Goal: Task Accomplishment & Management: Use online tool/utility

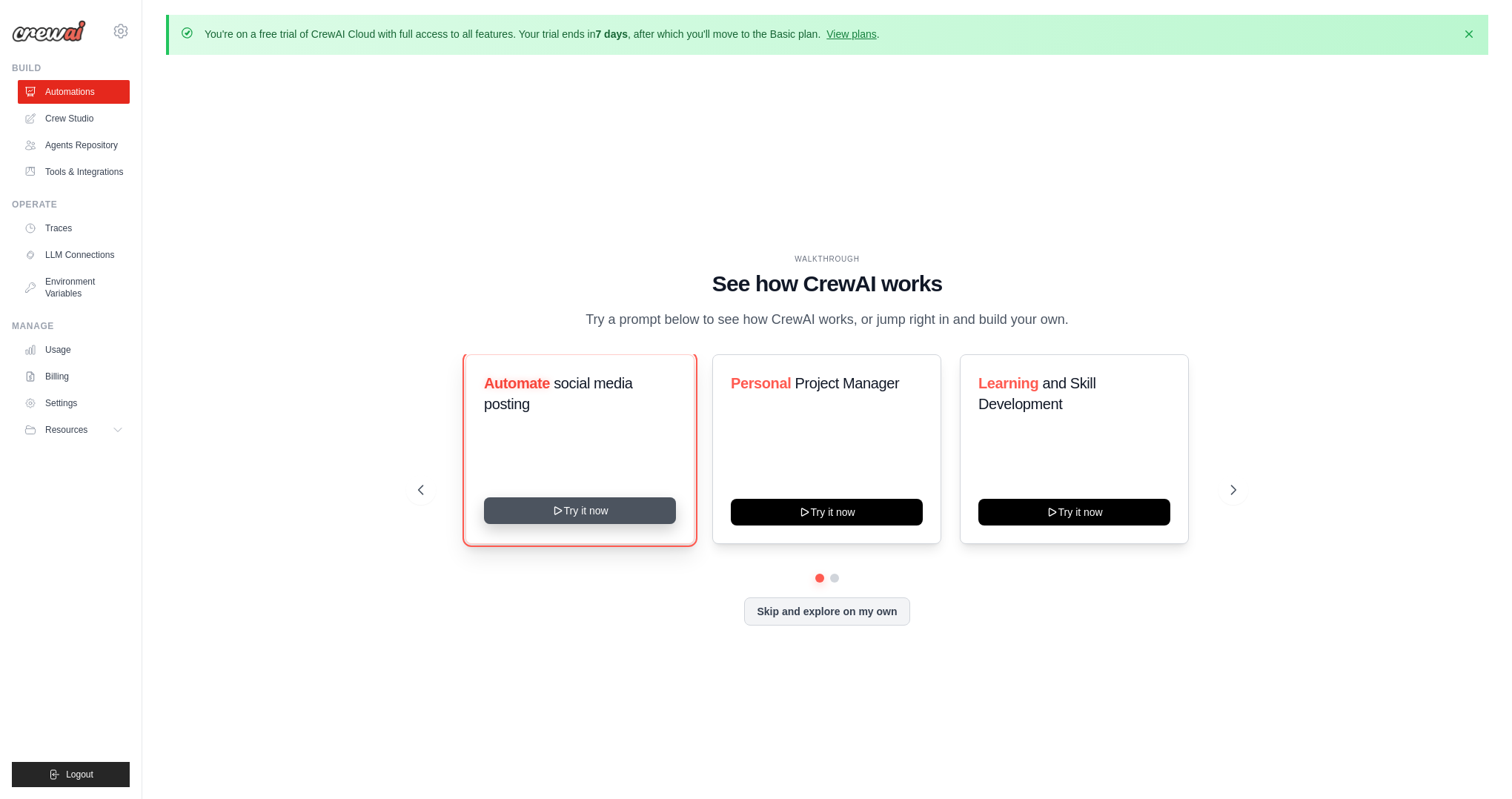
click at [628, 509] on button "Try it now" at bounding box center [580, 511] width 192 height 27
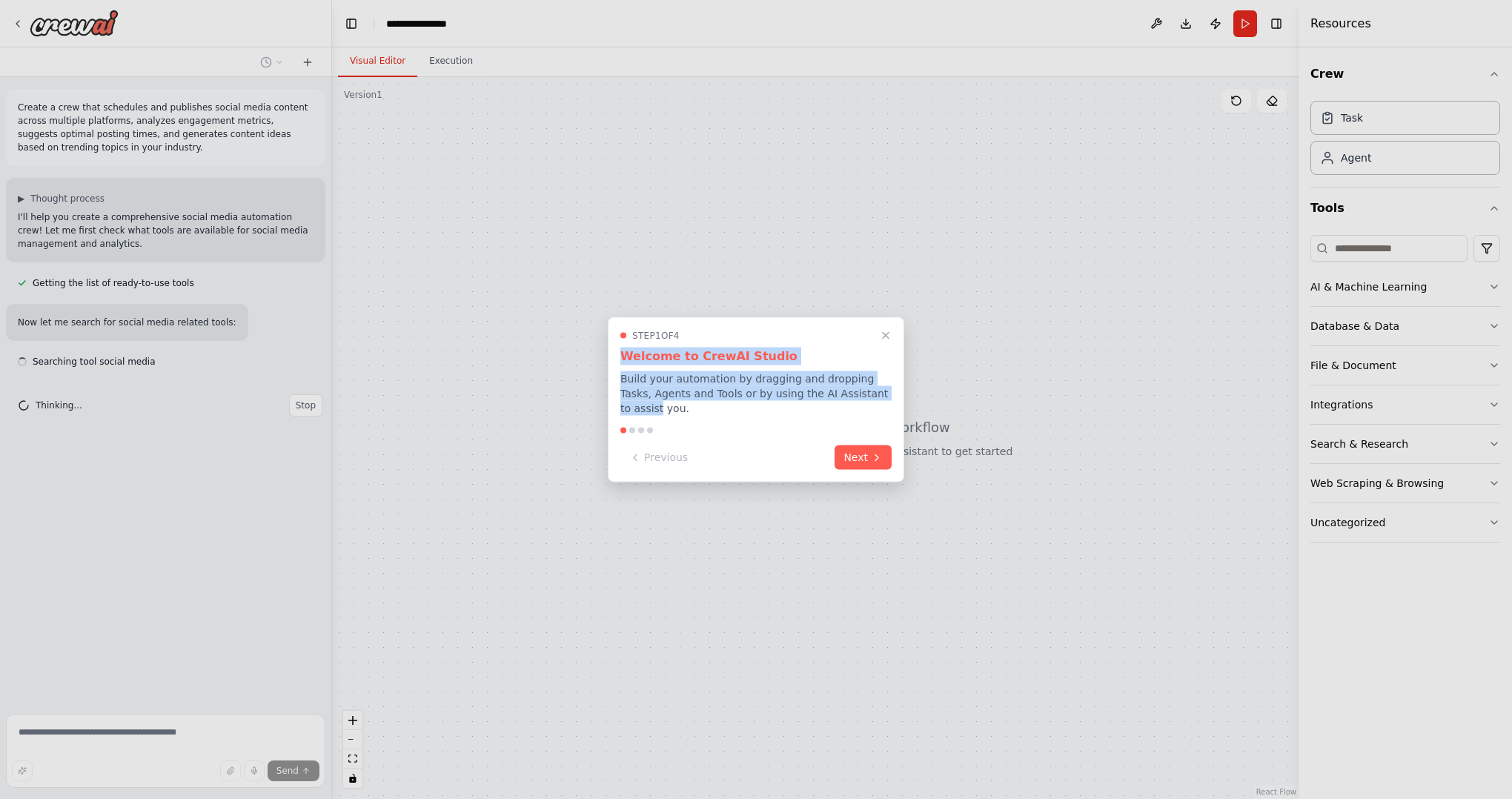
drag, startPoint x: 622, startPoint y: 356, endPoint x: 881, endPoint y: 391, distance: 261.4
click at [881, 391] on div "Step 1 of 4 Welcome to CrewAI Studio Build your automation by dragging and drop…" at bounding box center [756, 373] width 272 height 86
click at [849, 458] on button "Next" at bounding box center [863, 456] width 57 height 25
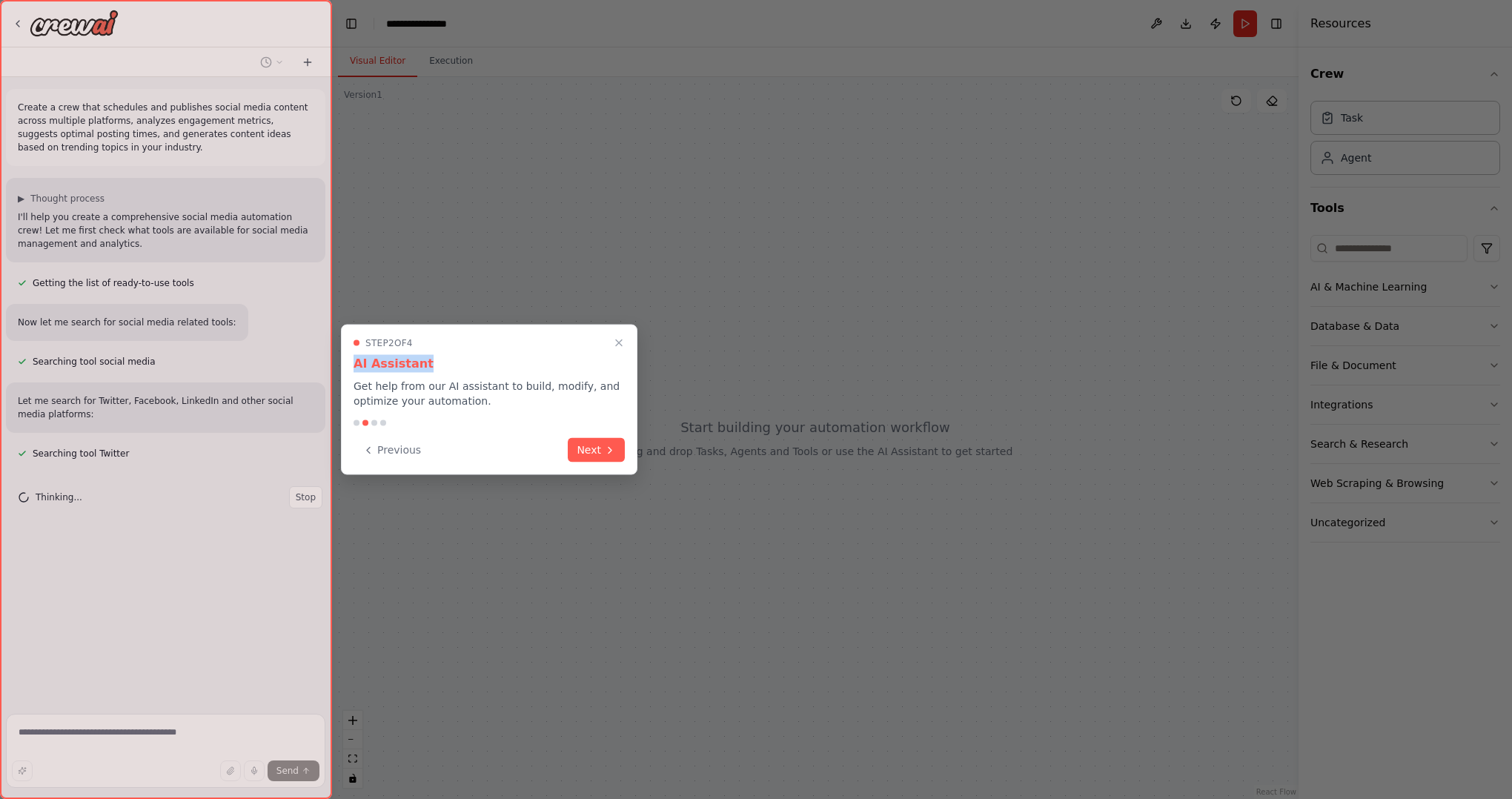
drag, startPoint x: 354, startPoint y: 370, endPoint x: 480, endPoint y: 370, distance: 126.0
click at [480, 370] on h3 "AI Assistant" at bounding box center [489, 364] width 272 height 18
drag, startPoint x: 350, startPoint y: 386, endPoint x: 570, endPoint y: 407, distance: 221.0
click at [570, 407] on div "Step 2 of 4 AI Assistant Get help from our AI assistant to build, modify, and o…" at bounding box center [489, 400] width 296 height 150
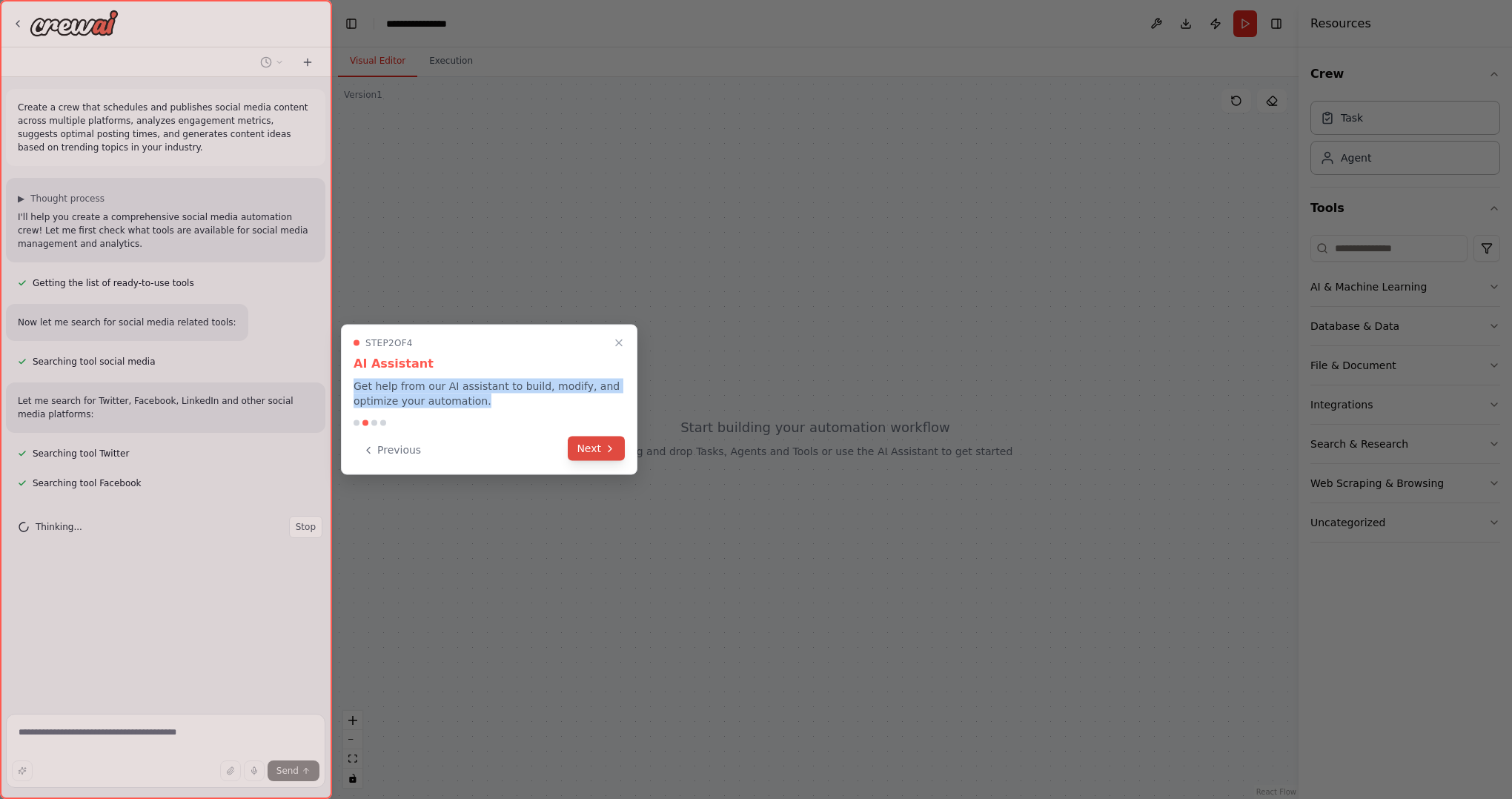
click at [605, 448] on icon at bounding box center [610, 448] width 12 height 12
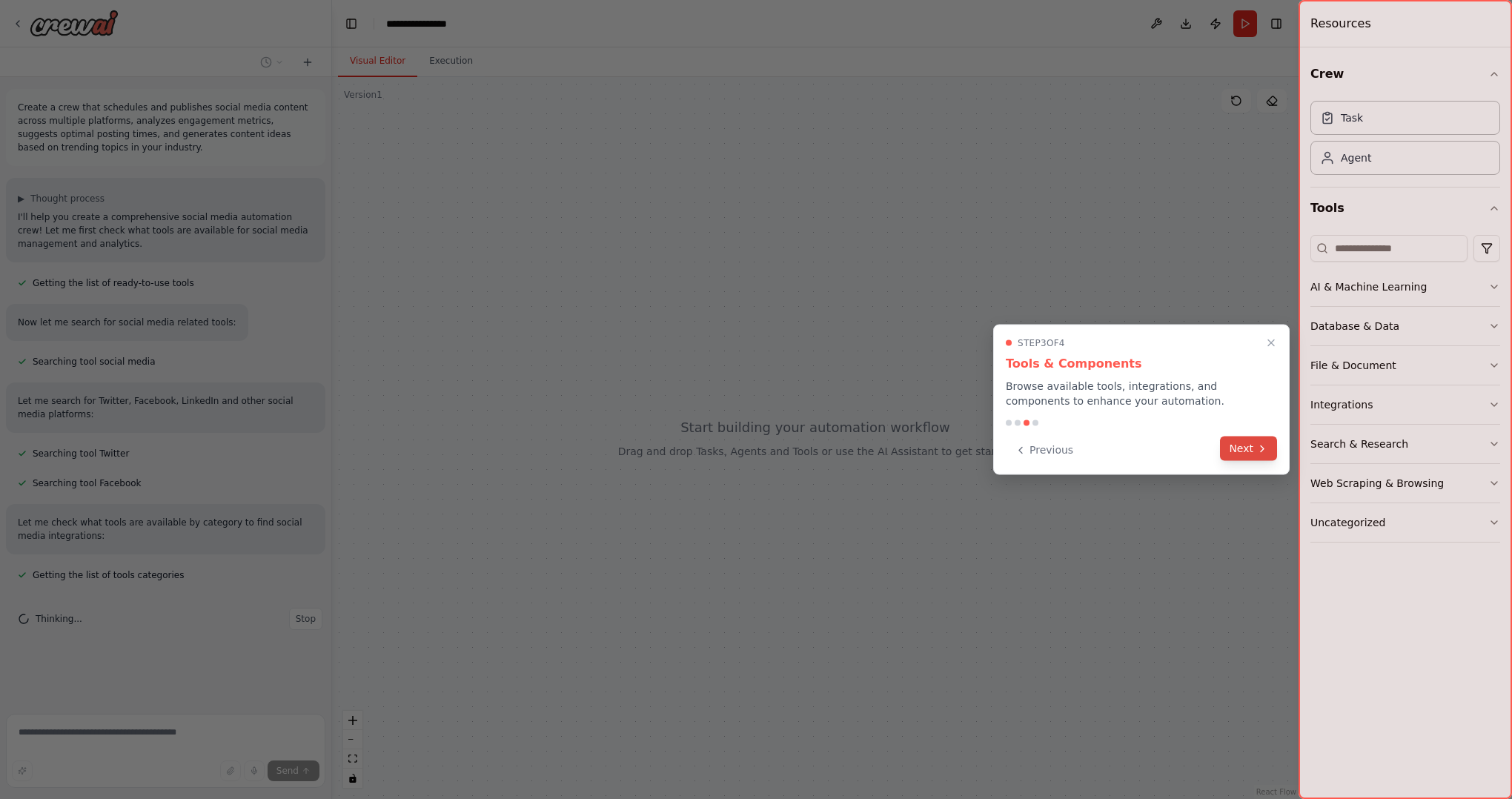
click at [1267, 447] on icon at bounding box center [1262, 448] width 12 height 12
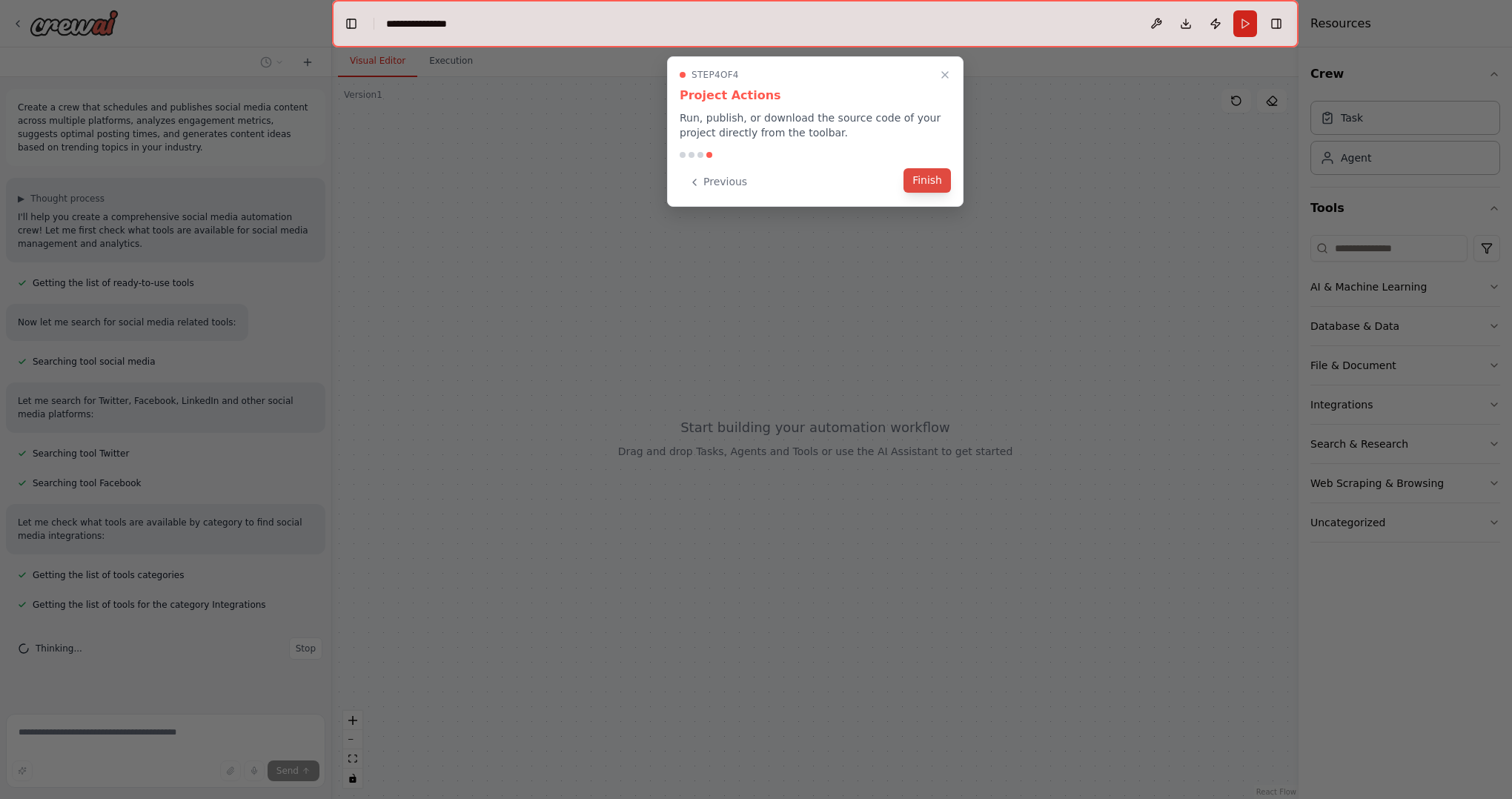
click at [928, 183] on button "Finish" at bounding box center [926, 180] width 47 height 25
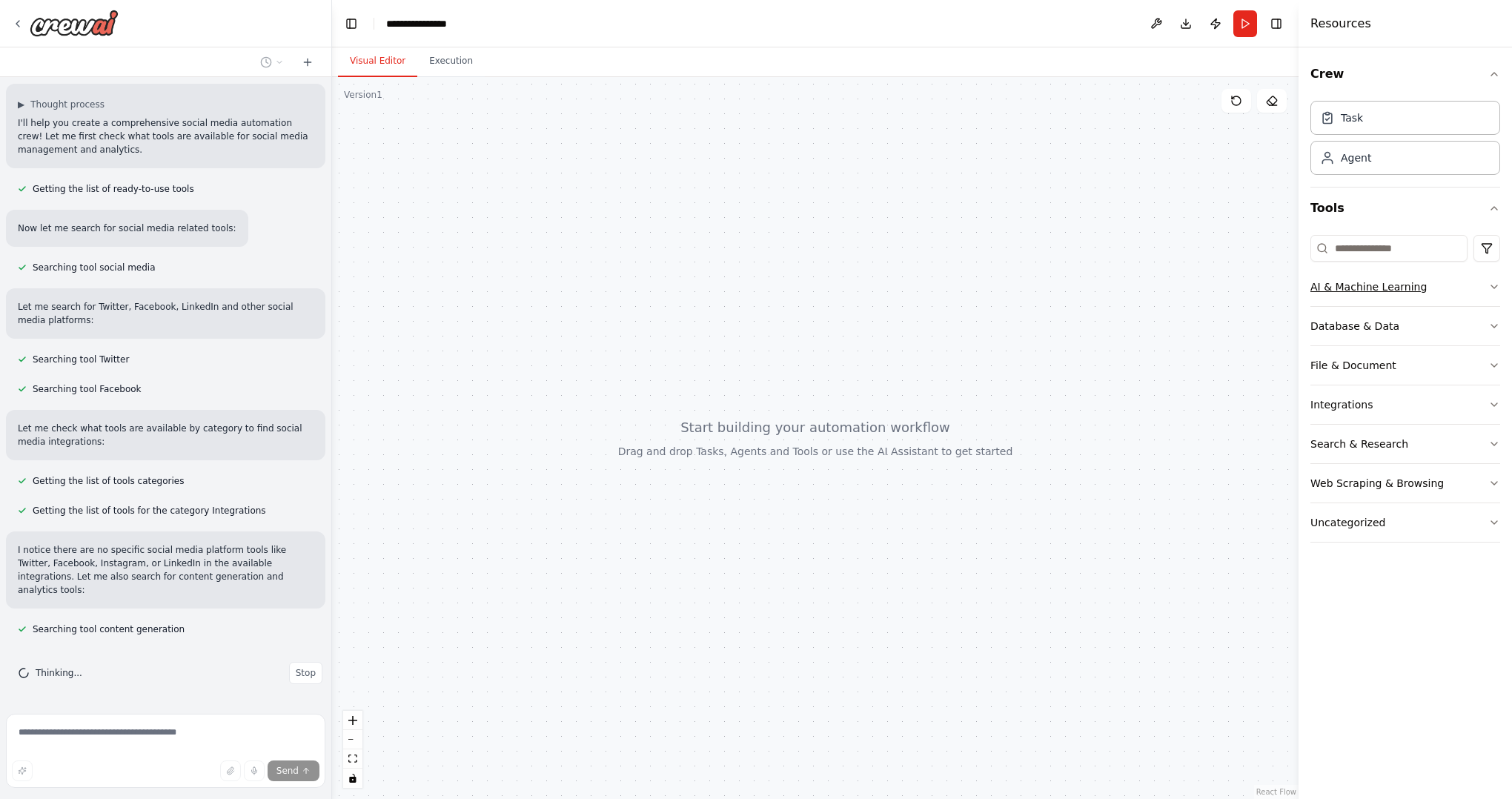
scroll to position [110, 0]
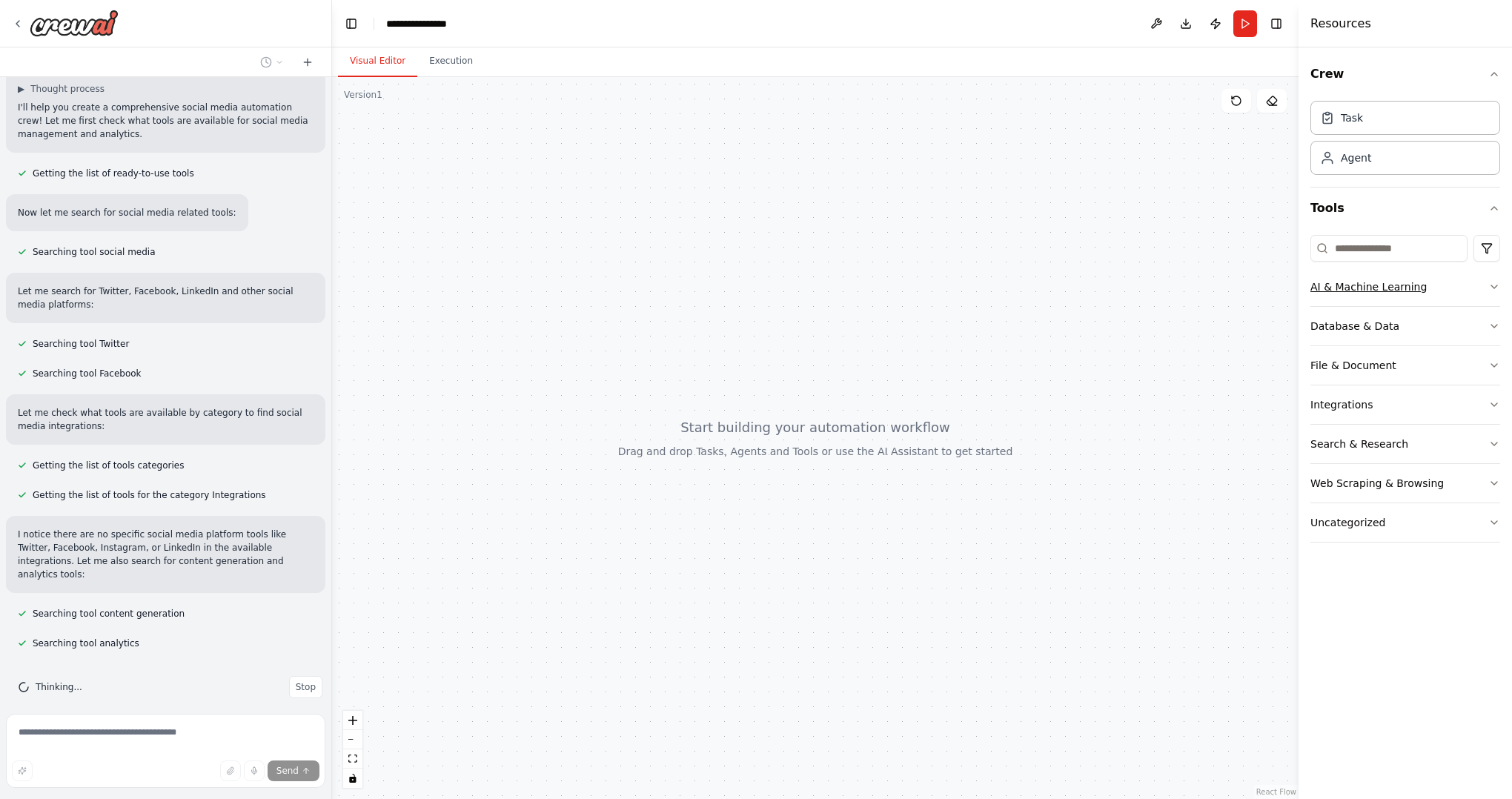
click at [1490, 290] on icon "button" at bounding box center [1494, 287] width 12 height 12
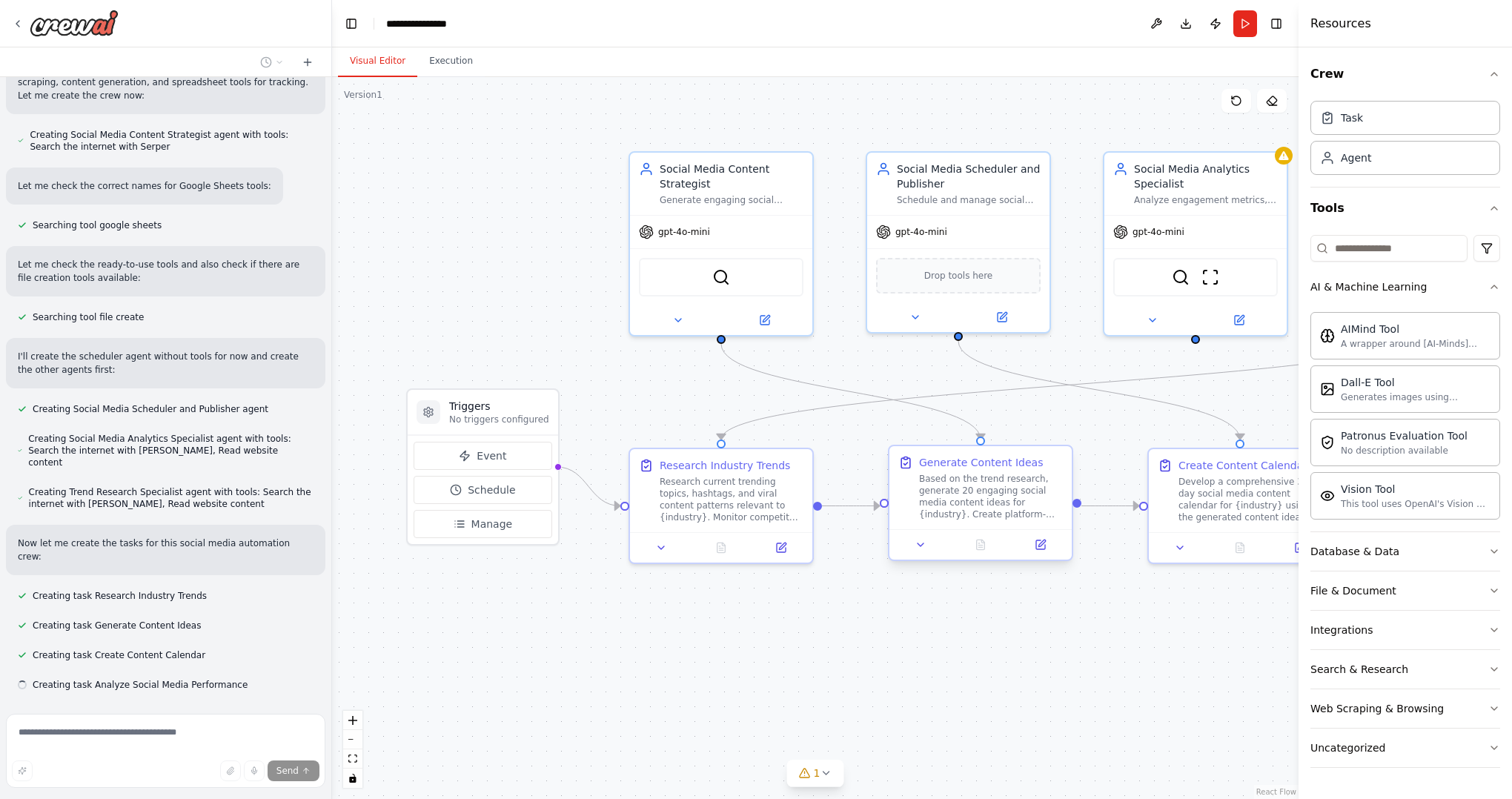
scroll to position [766, 0]
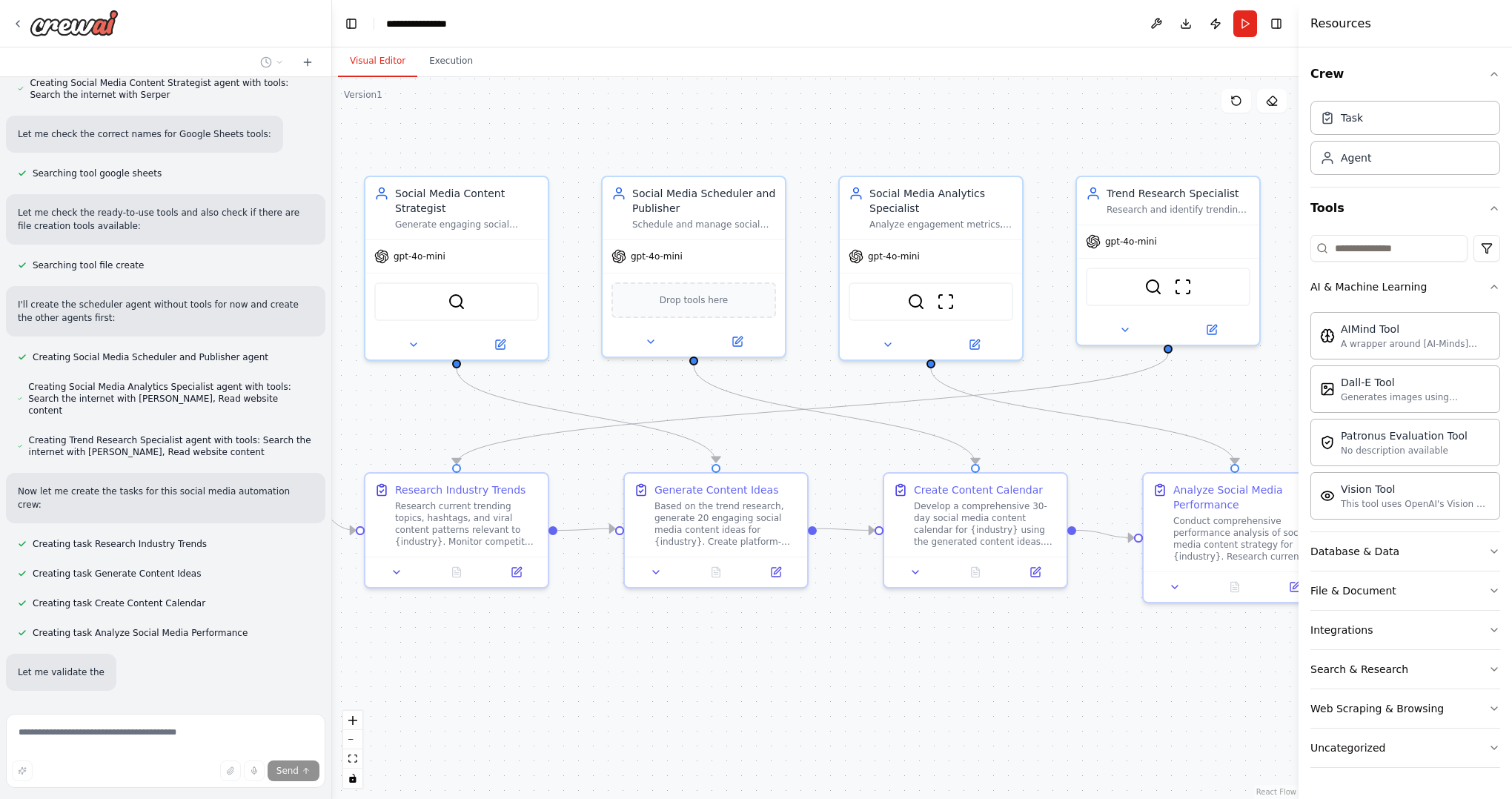
drag, startPoint x: 1124, startPoint y: 371, endPoint x: 860, endPoint y: 396, distance: 265.2
click at [860, 396] on div ".deletable-edge-delete-btn { width: 20px; height: 20px; border: 0px solid #ffff…" at bounding box center [815, 438] width 967 height 722
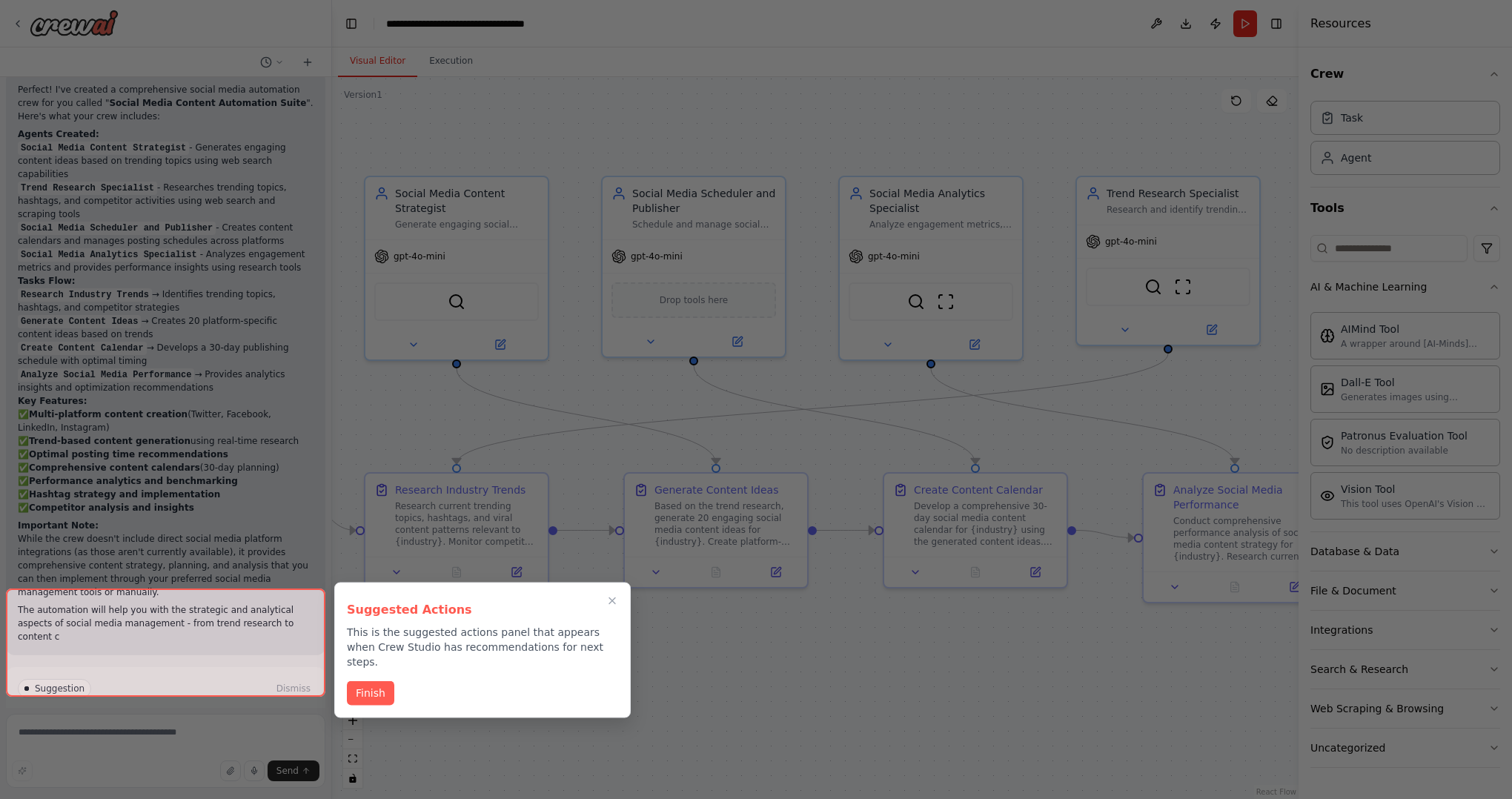
scroll to position [1568, 0]
click at [361, 679] on button "Finish" at bounding box center [370, 691] width 47 height 25
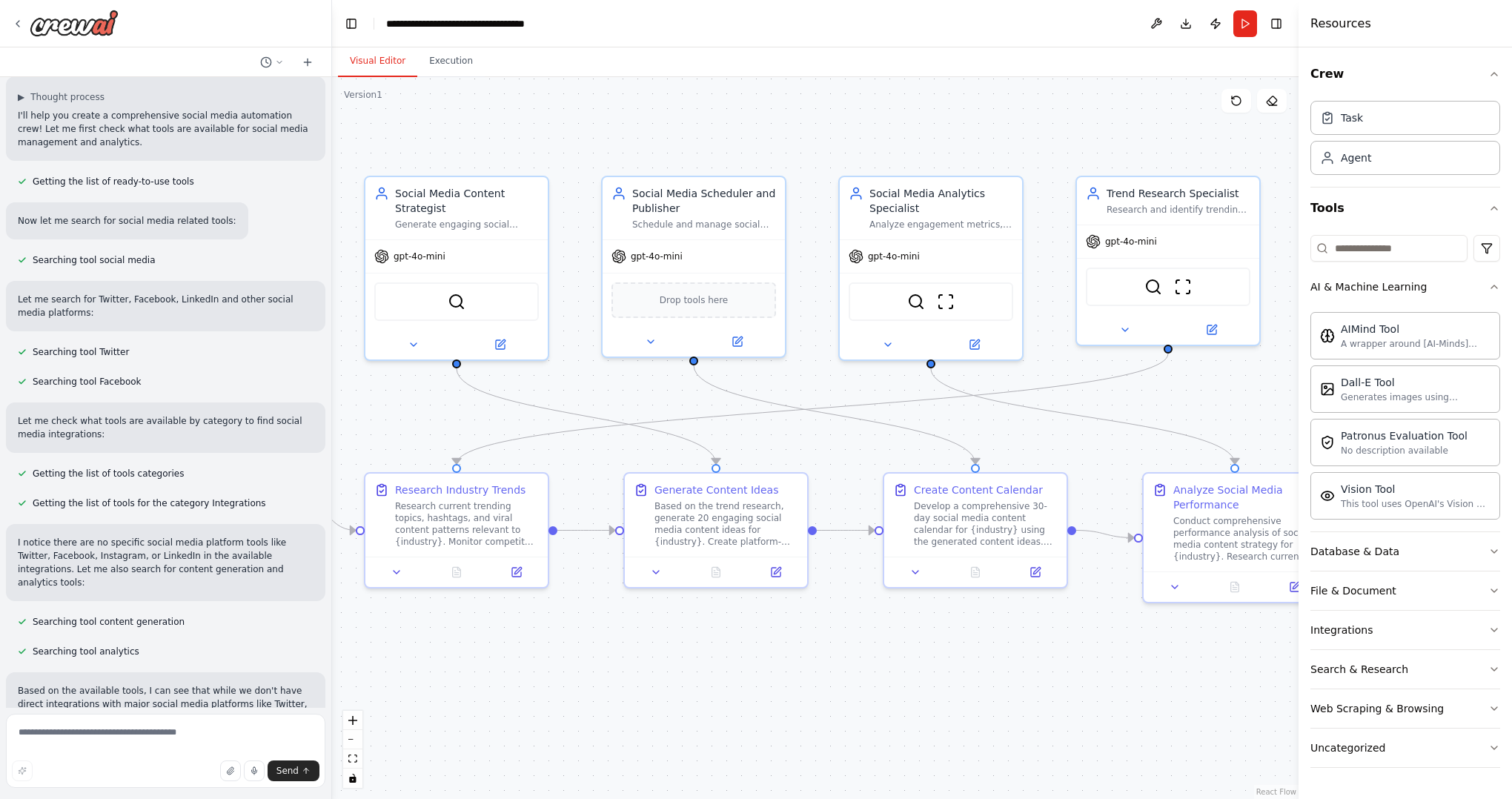
scroll to position [0, 0]
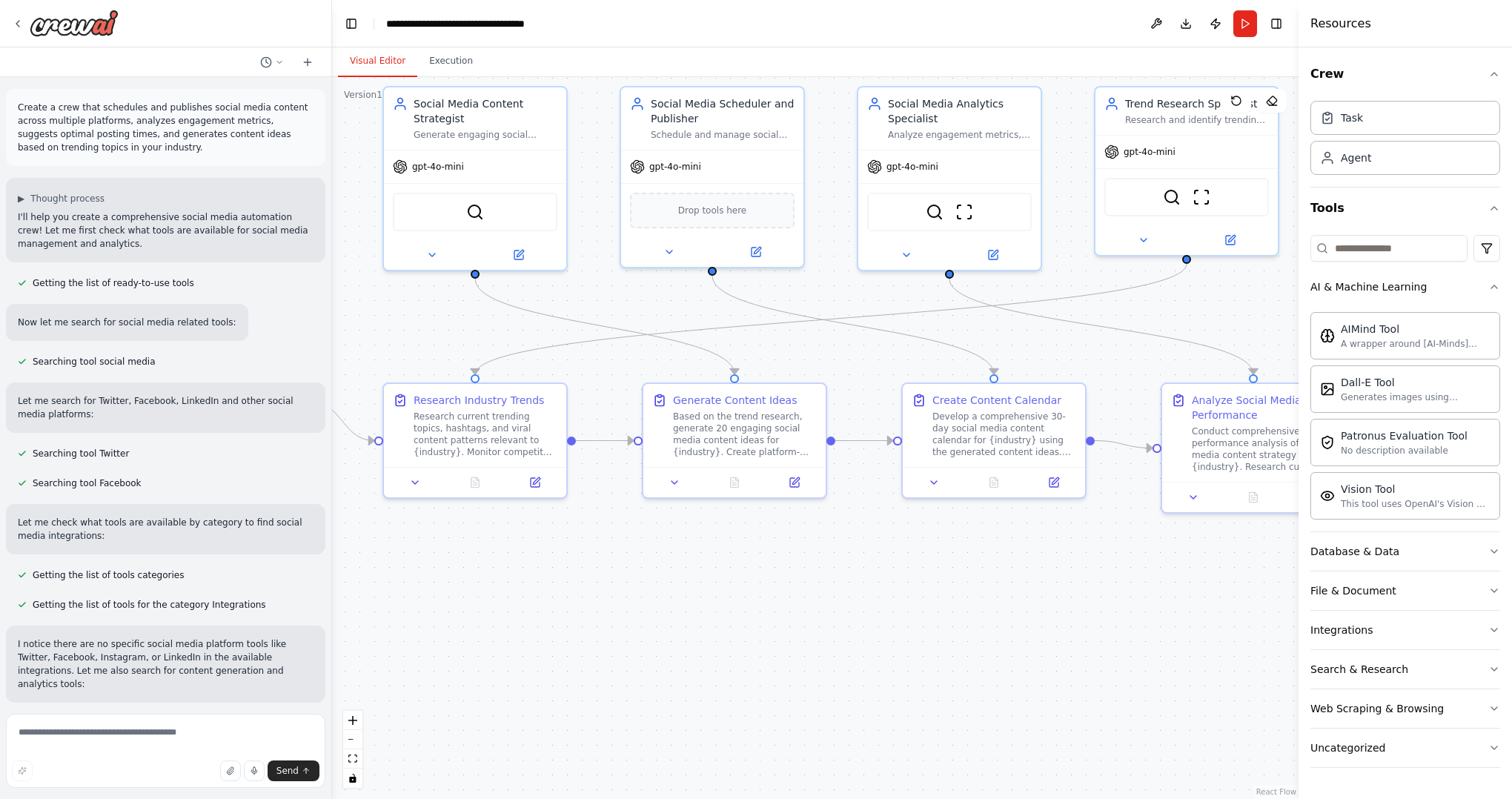
drag, startPoint x: 1073, startPoint y: 678, endPoint x: 1092, endPoint y: 588, distance: 92.0
click at [1092, 588] on div ".deletable-edge-delete-btn { width: 20px; height: 20px; border: 0px solid #ffff…" at bounding box center [815, 438] width 967 height 722
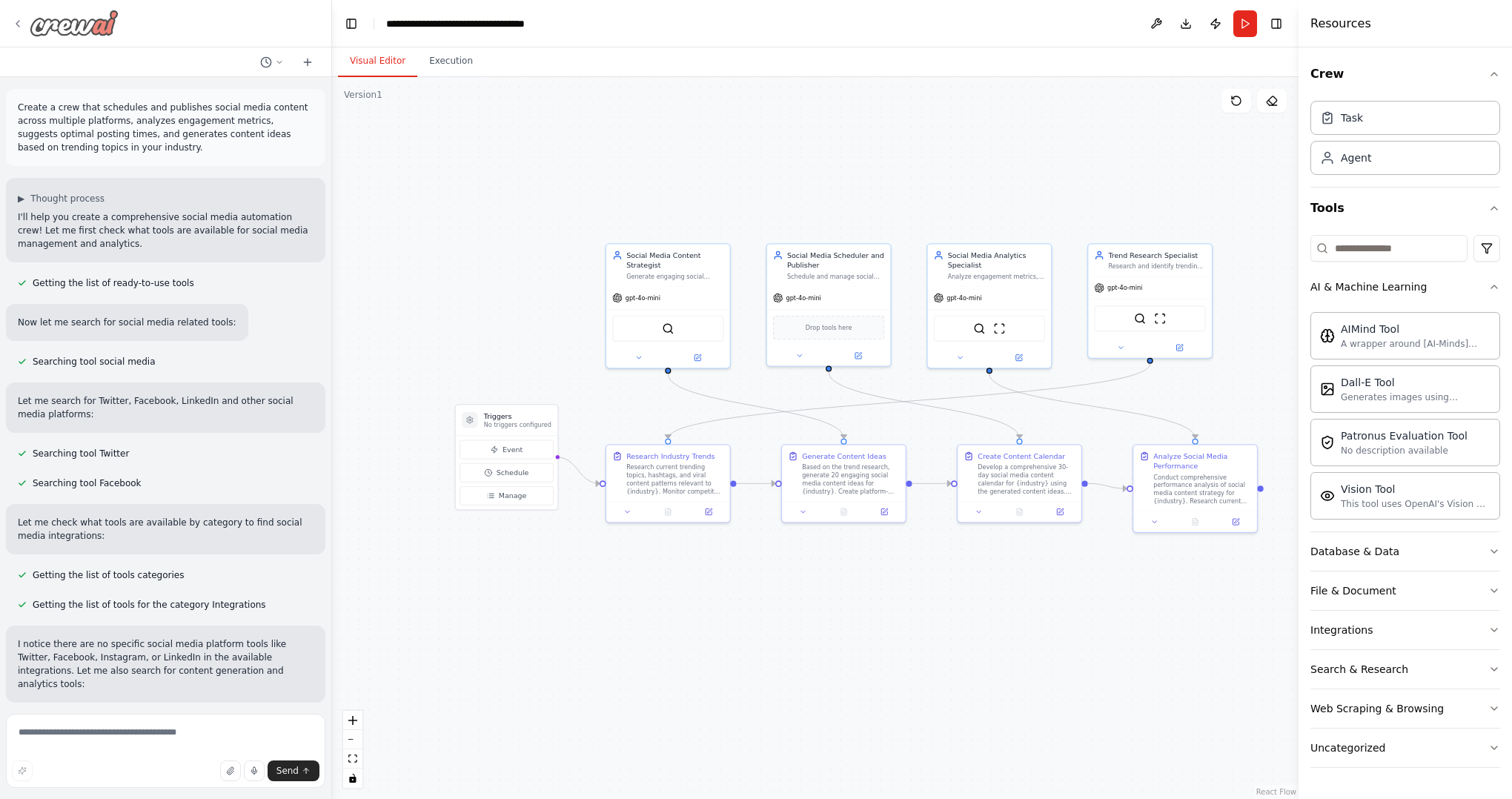
click at [14, 27] on icon at bounding box center [18, 24] width 12 height 12
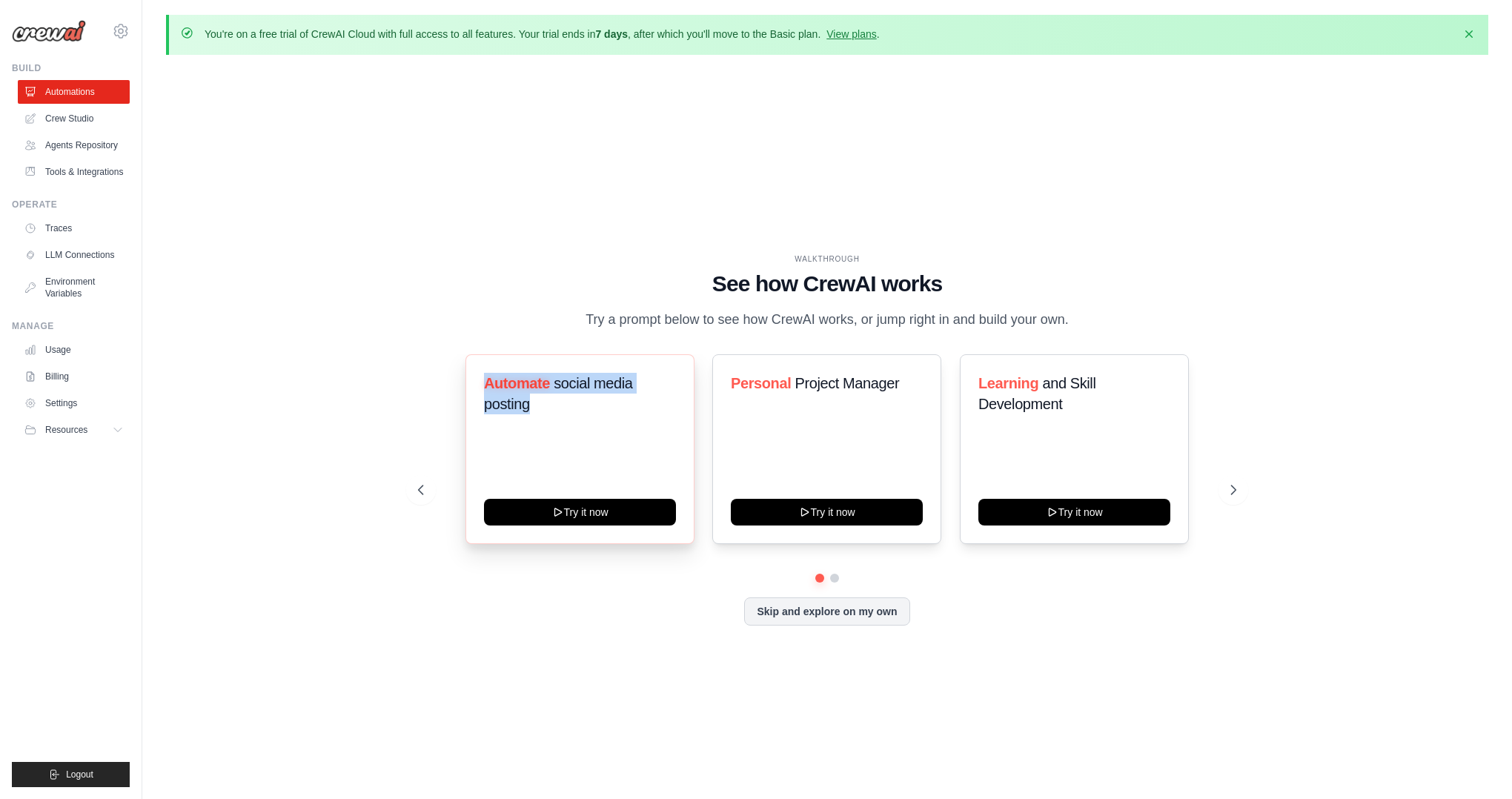
drag, startPoint x: 484, startPoint y: 385, endPoint x: 584, endPoint y: 421, distance: 106.3
click at [584, 421] on div "Automate social media posting" at bounding box center [580, 399] width 192 height 53
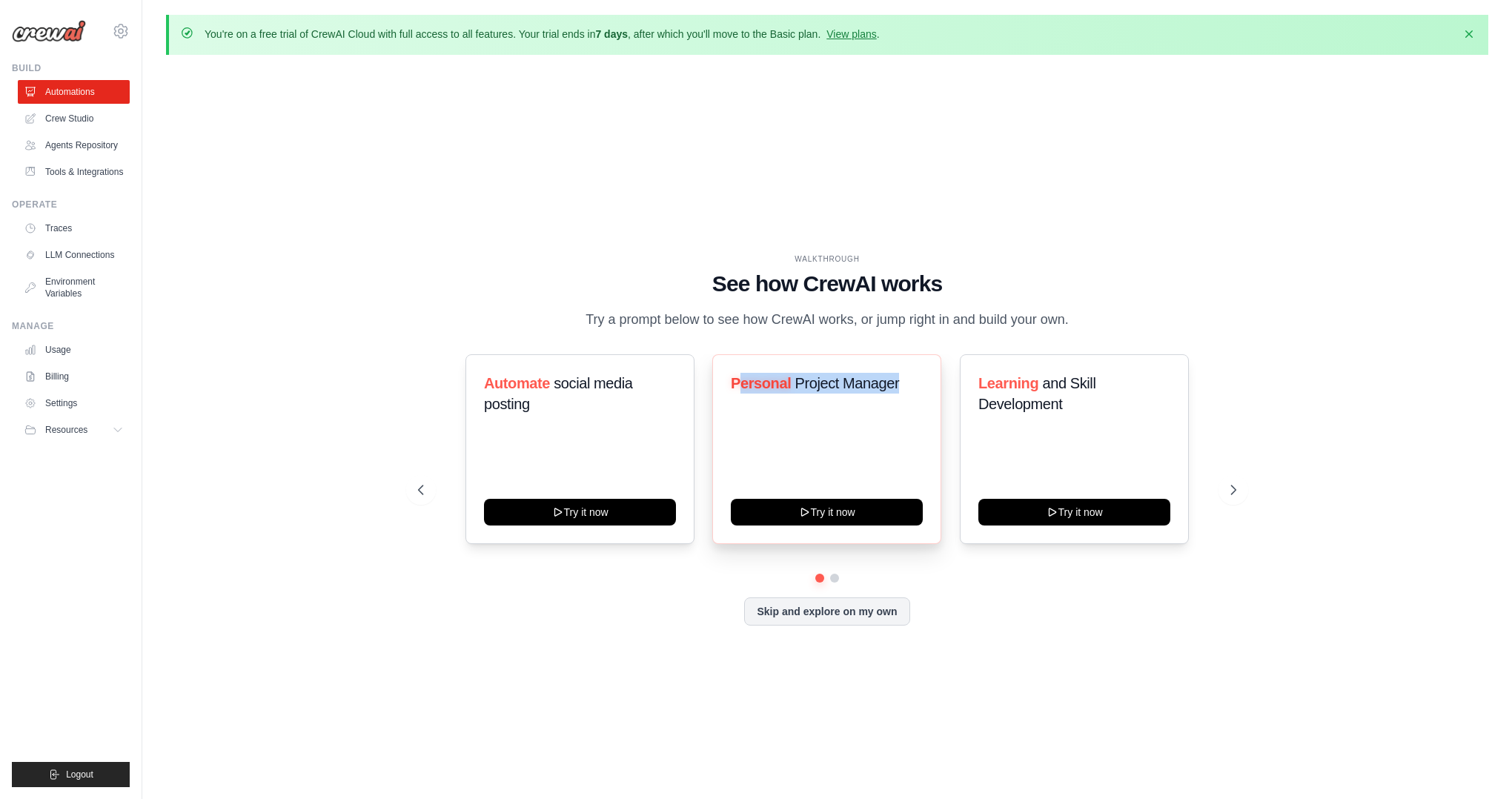
drag, startPoint x: 744, startPoint y: 382, endPoint x: 901, endPoint y: 378, distance: 157.1
click at [901, 378] on h3 "Personal Project Manager" at bounding box center [827, 383] width 192 height 21
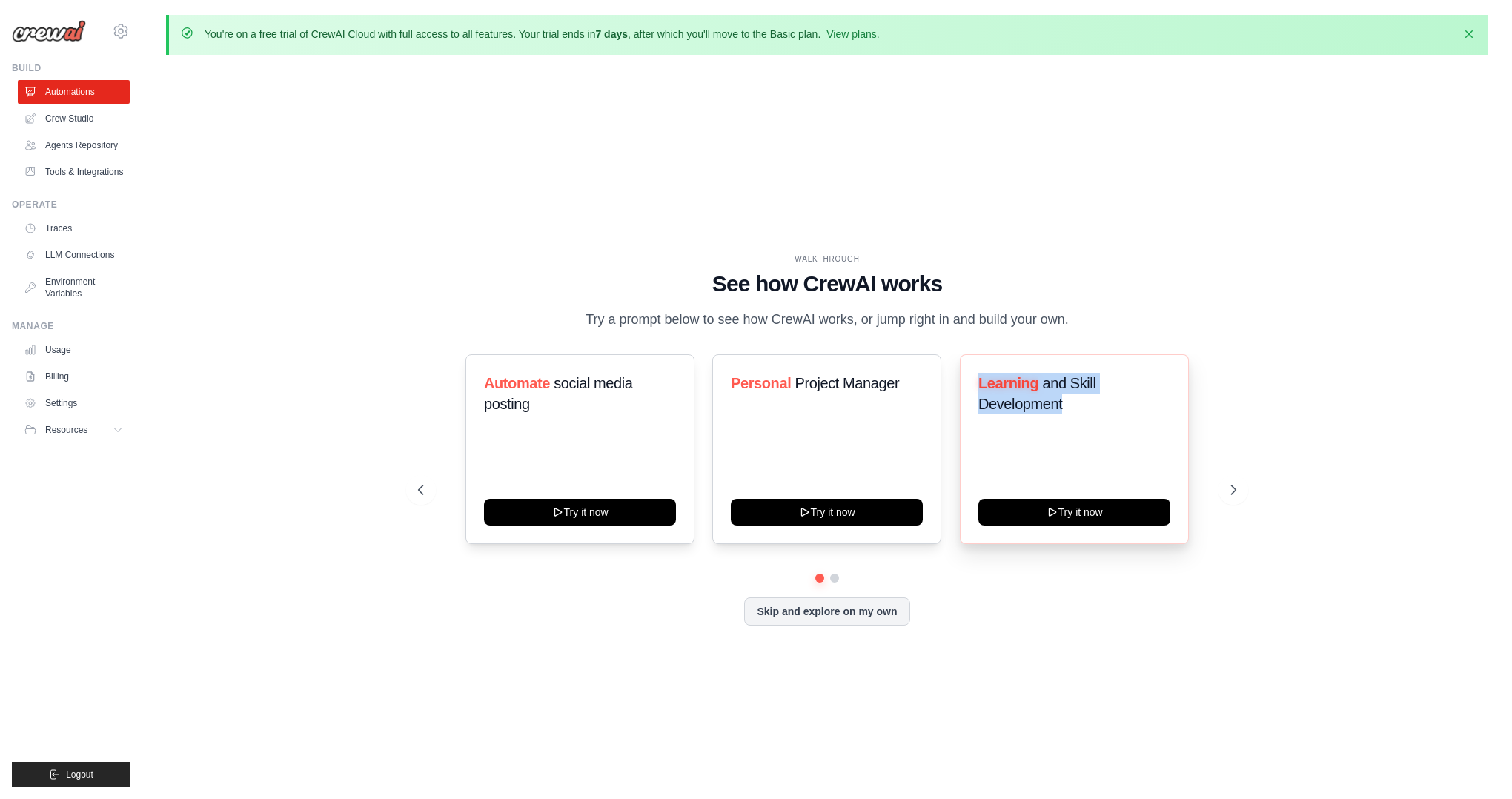
drag, startPoint x: 981, startPoint y: 389, endPoint x: 1109, endPoint y: 447, distance: 140.5
click at [1109, 447] on div "Learning and Skill Development Try it now" at bounding box center [1074, 449] width 229 height 190
click at [1242, 492] on button at bounding box center [1233, 490] width 30 height 30
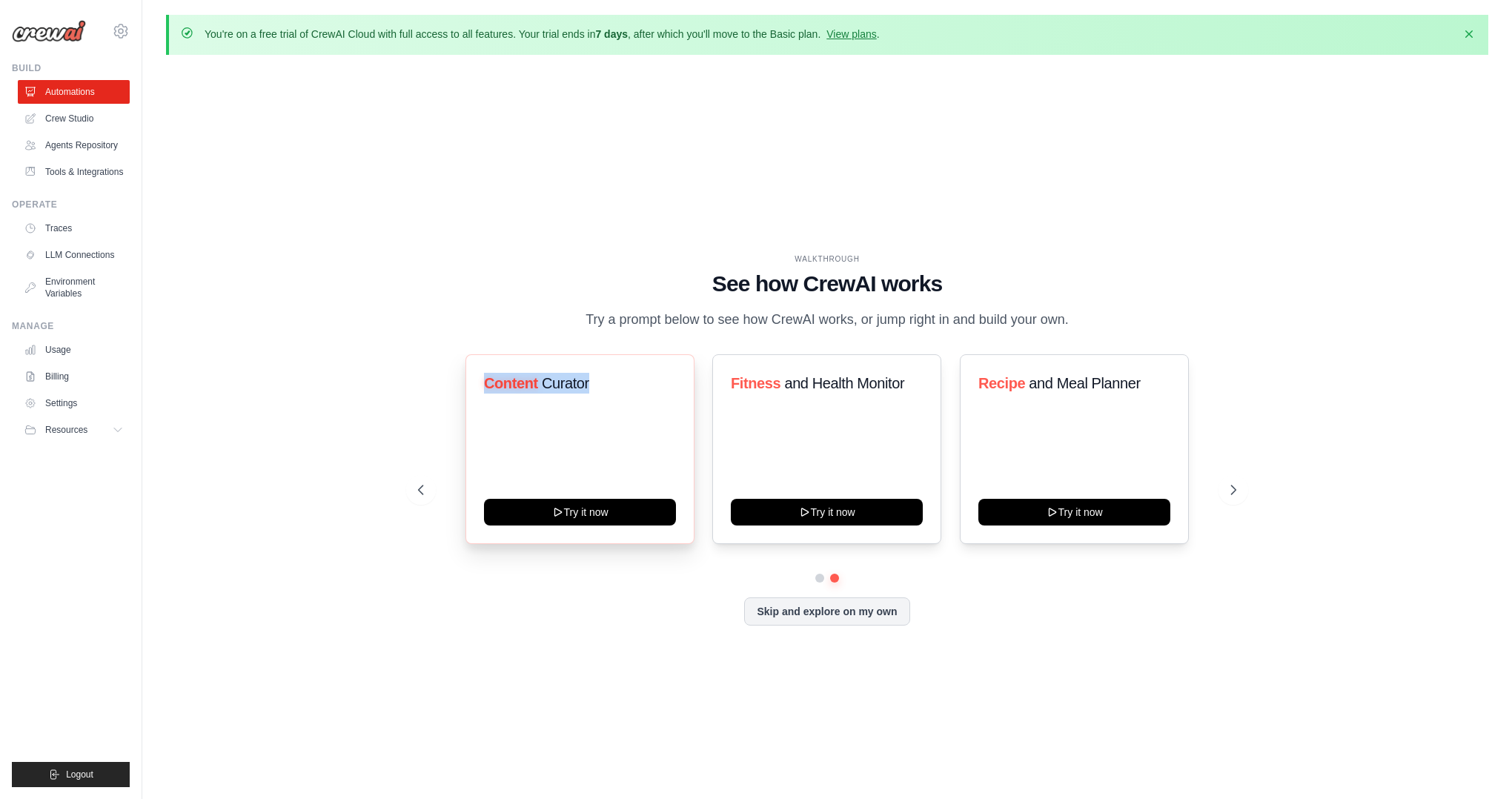
drag, startPoint x: 477, startPoint y: 382, endPoint x: 628, endPoint y: 417, distance: 155.0
click at [628, 417] on div "Content Curator Try it now" at bounding box center [580, 449] width 229 height 190
click at [278, 174] on div "WALKTHROUGH See how CrewAI works Try a prompt below to see how CrewAI works, or…" at bounding box center [827, 451] width 1322 height 769
click at [47, 142] on link "Agents Repository" at bounding box center [76, 145] width 112 height 24
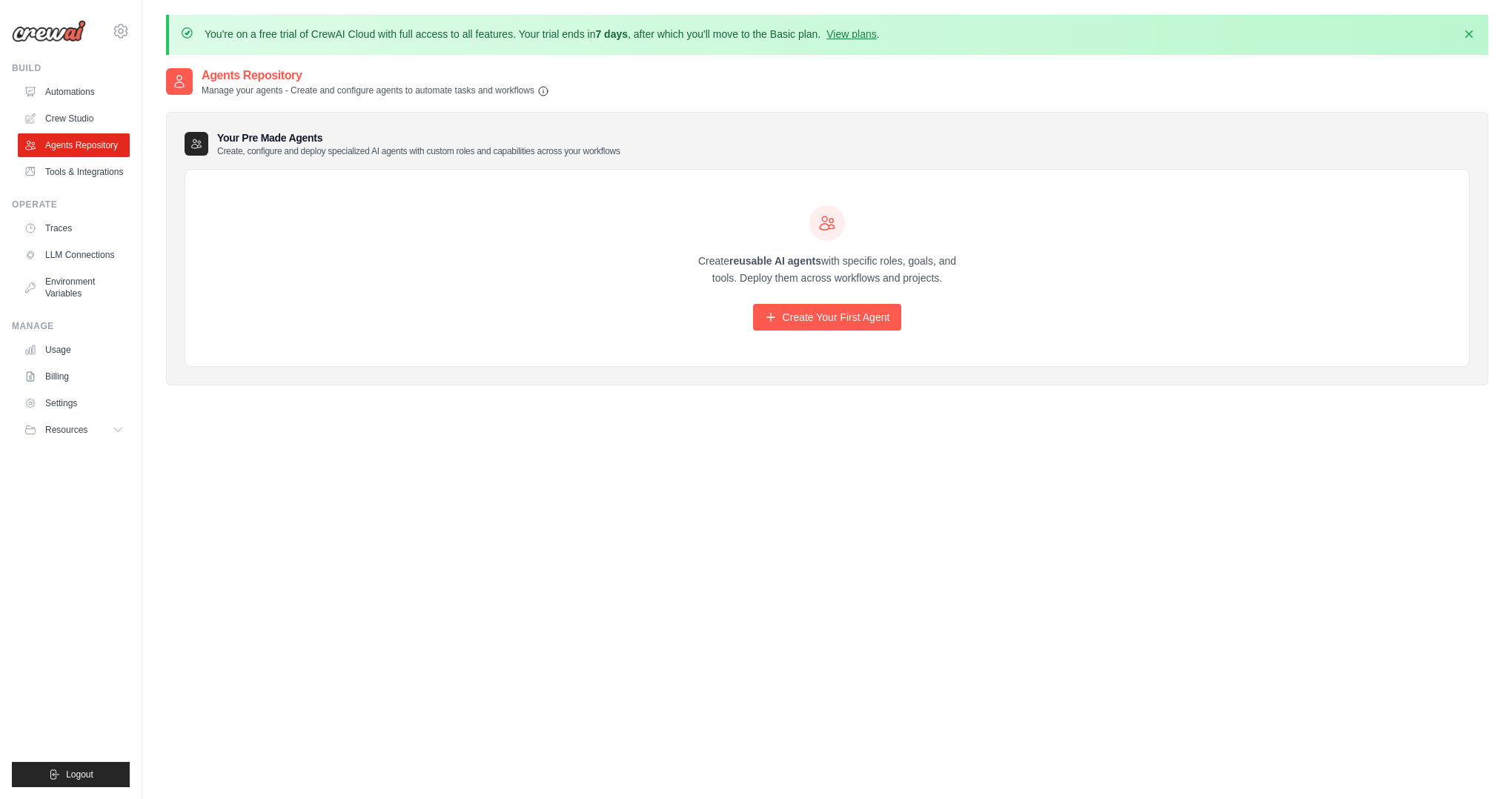
click at [539, 343] on div "Create reusable AI agents with specific roles, goals, and tools. Deploy them ac…" at bounding box center [827, 268] width 1284 height 197
click at [75, 86] on link "Automations" at bounding box center [76, 92] width 112 height 24
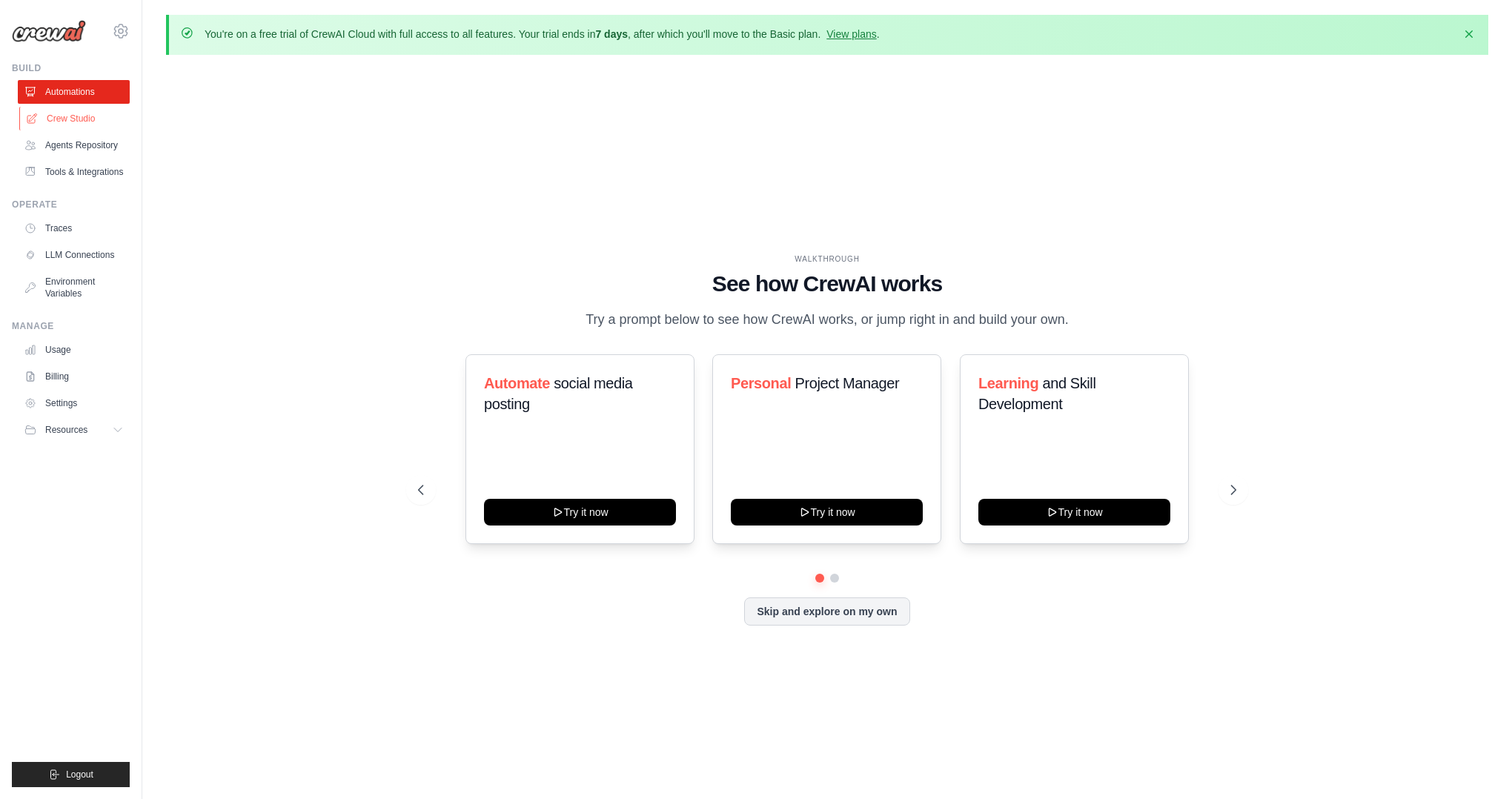
click at [77, 107] on link "Crew Studio" at bounding box center [76, 119] width 112 height 24
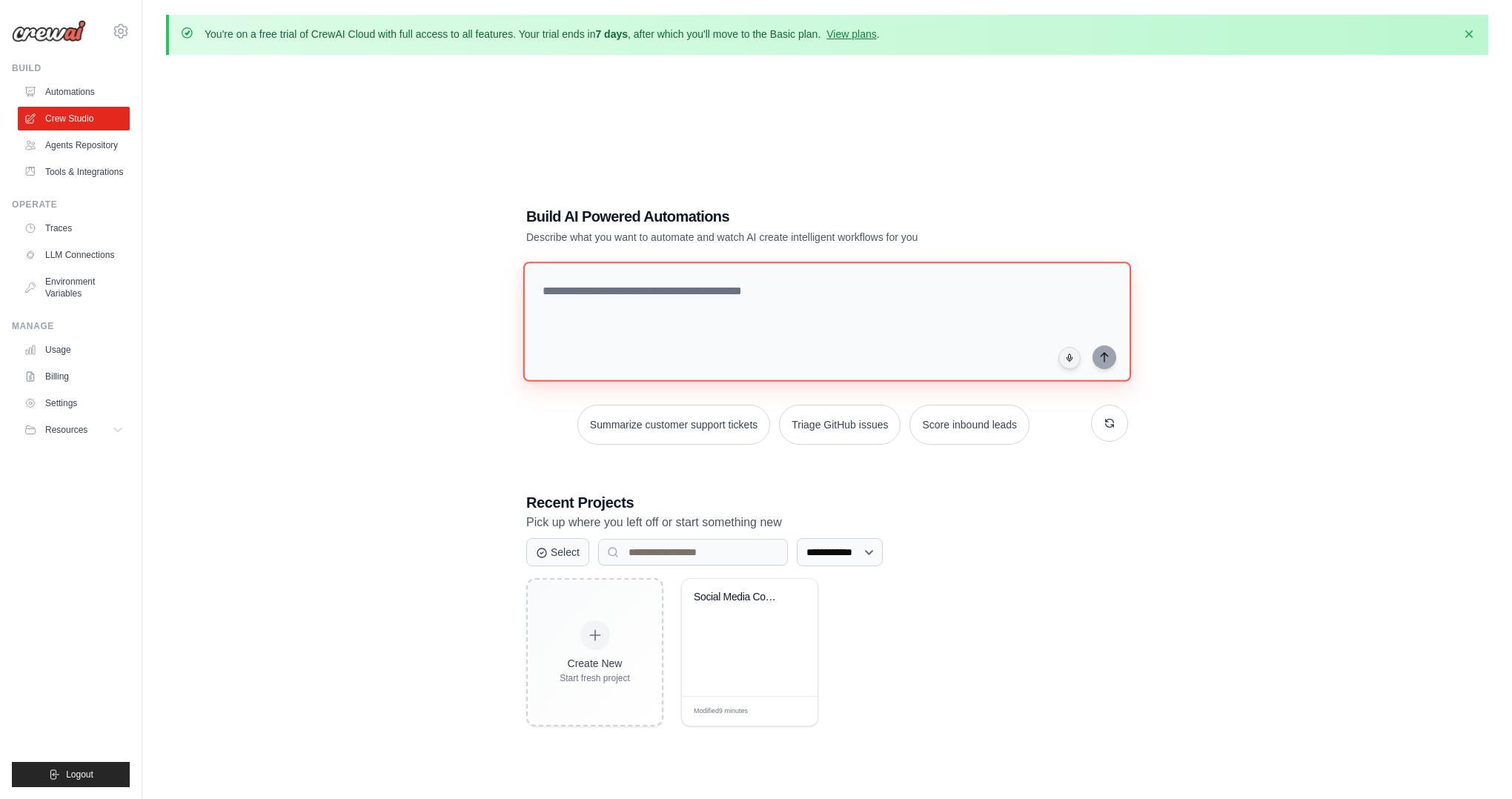
click at [727, 322] on textarea at bounding box center [827, 322] width 607 height 120
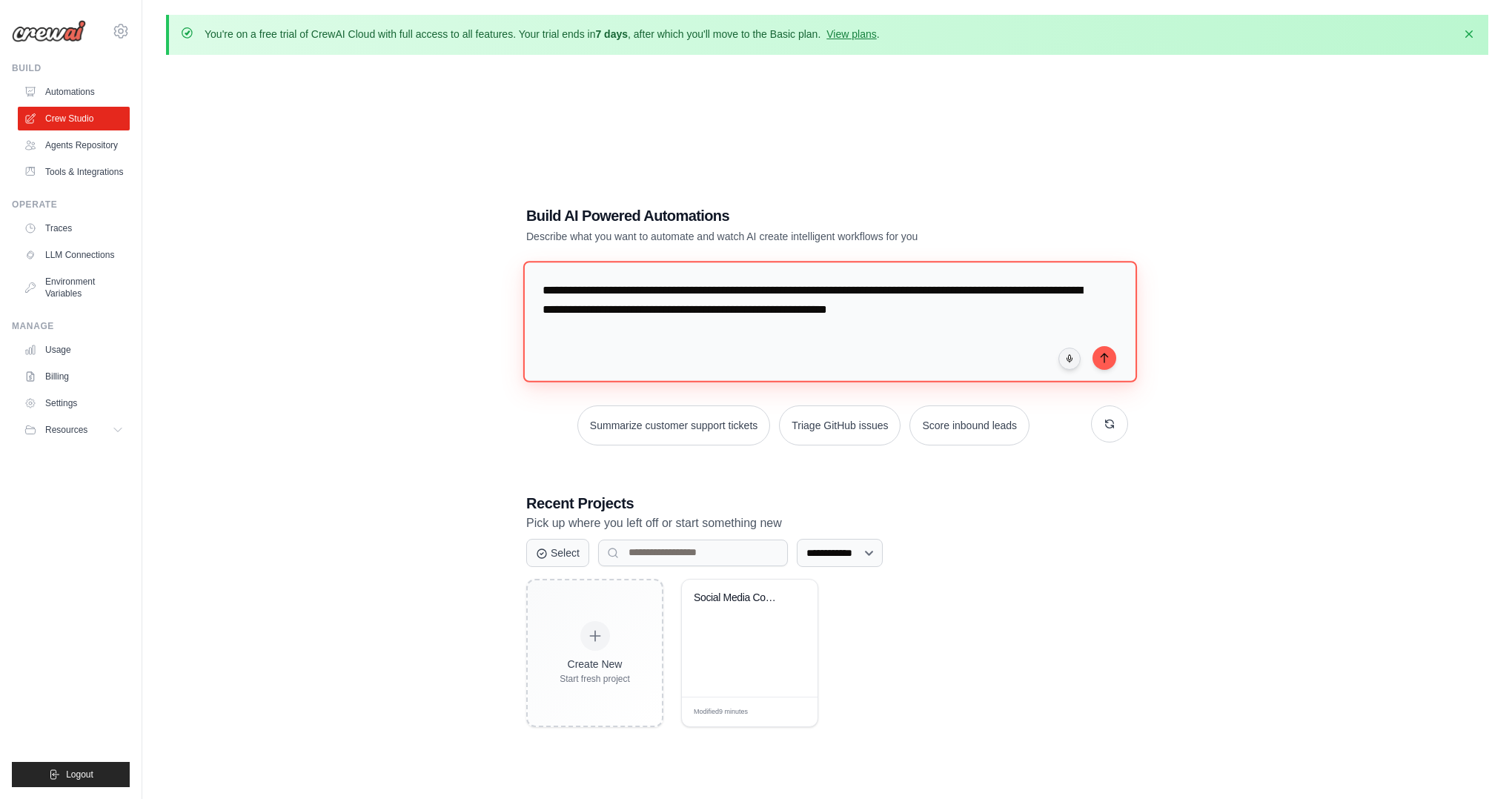
type textarea "**********"
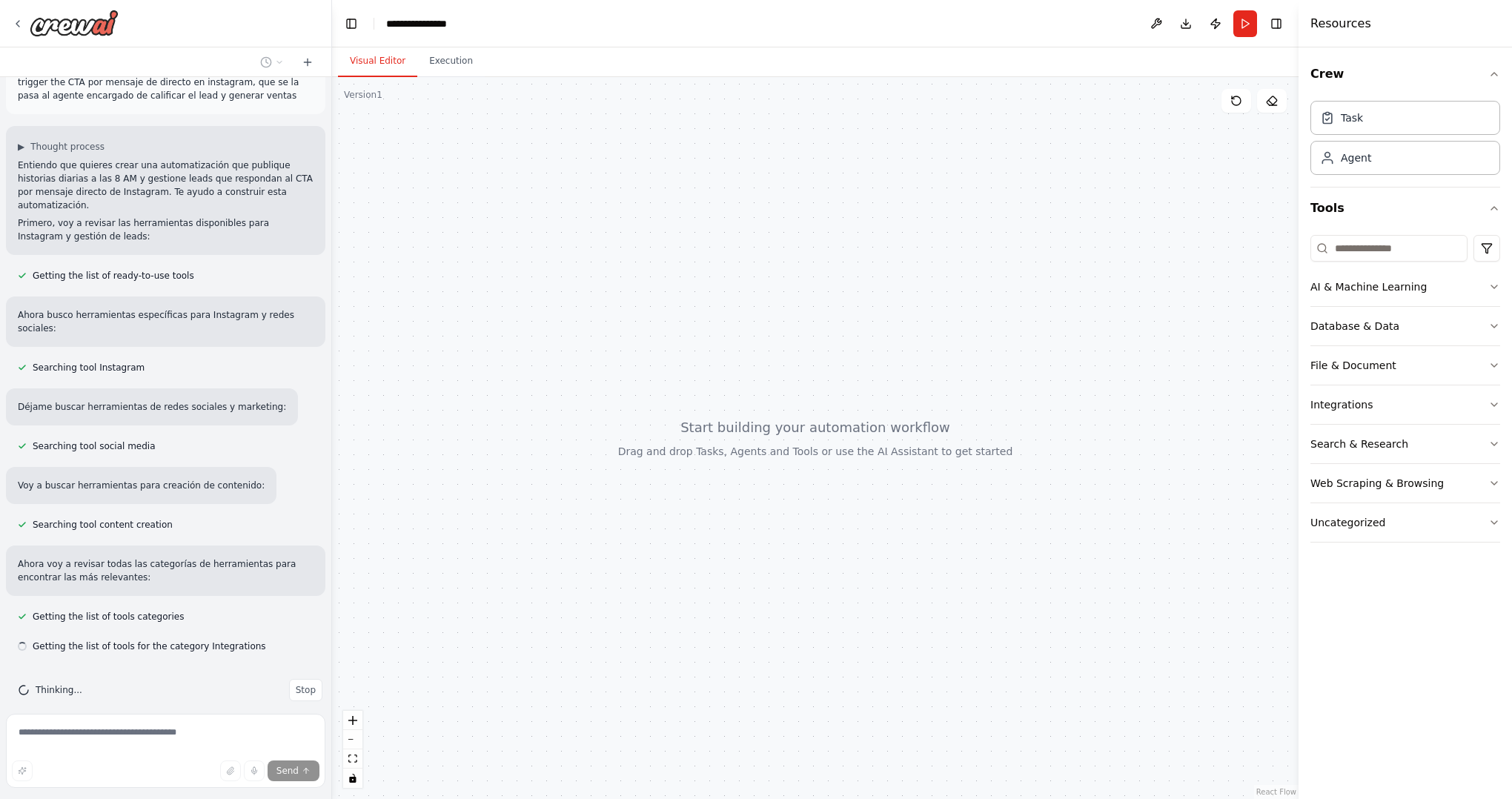
scroll to position [41, 0]
drag, startPoint x: 28, startPoint y: 352, endPoint x: 148, endPoint y: 354, distance: 120.0
click at [148, 355] on div "Searching tool Instagram" at bounding box center [165, 364] width 319 height 18
drag, startPoint x: 23, startPoint y: 434, endPoint x: 192, endPoint y: 441, distance: 169.1
click at [192, 441] on div "Creame una storya diaria y posteala a las 8 am, que reciba trigger the CTA por …" at bounding box center [165, 392] width 331 height 631
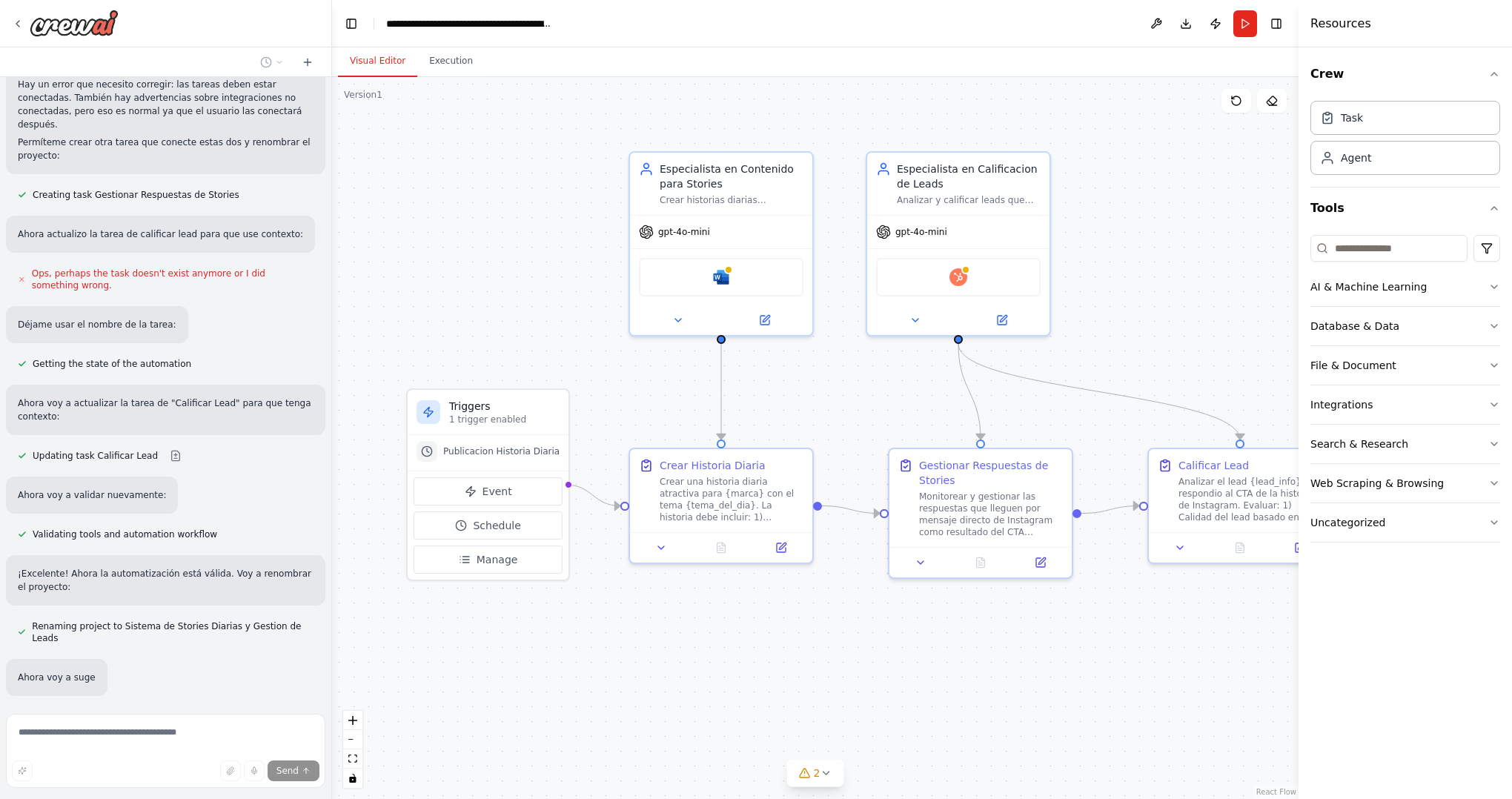
scroll to position [1415, 0]
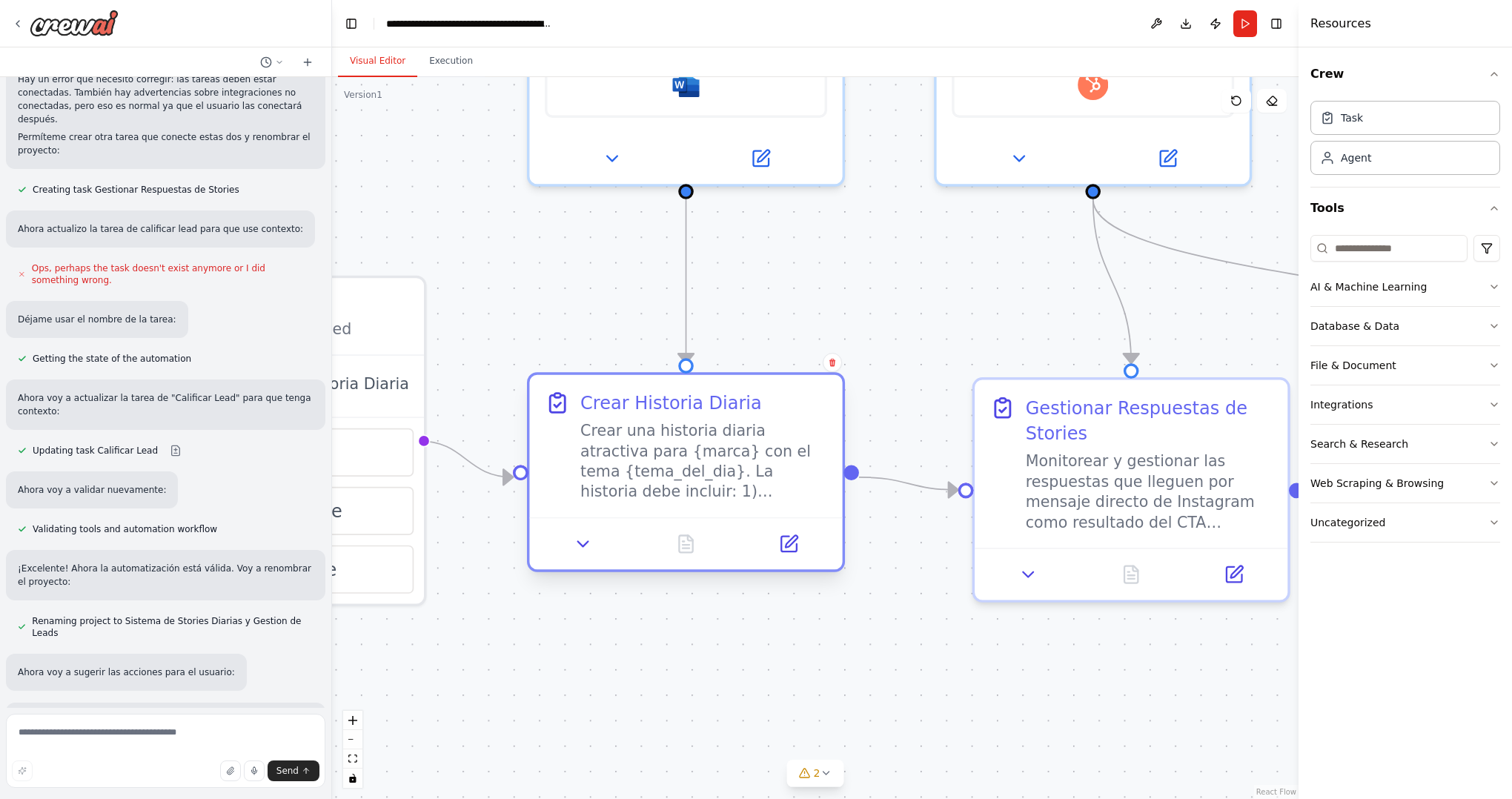
drag, startPoint x: 809, startPoint y: 495, endPoint x: 726, endPoint y: 472, distance: 86.1
click at [789, 495] on div "Crear una historia diaria atractiva para {marca} con el tema {tema_del_dia}. La…" at bounding box center [704, 461] width 247 height 82
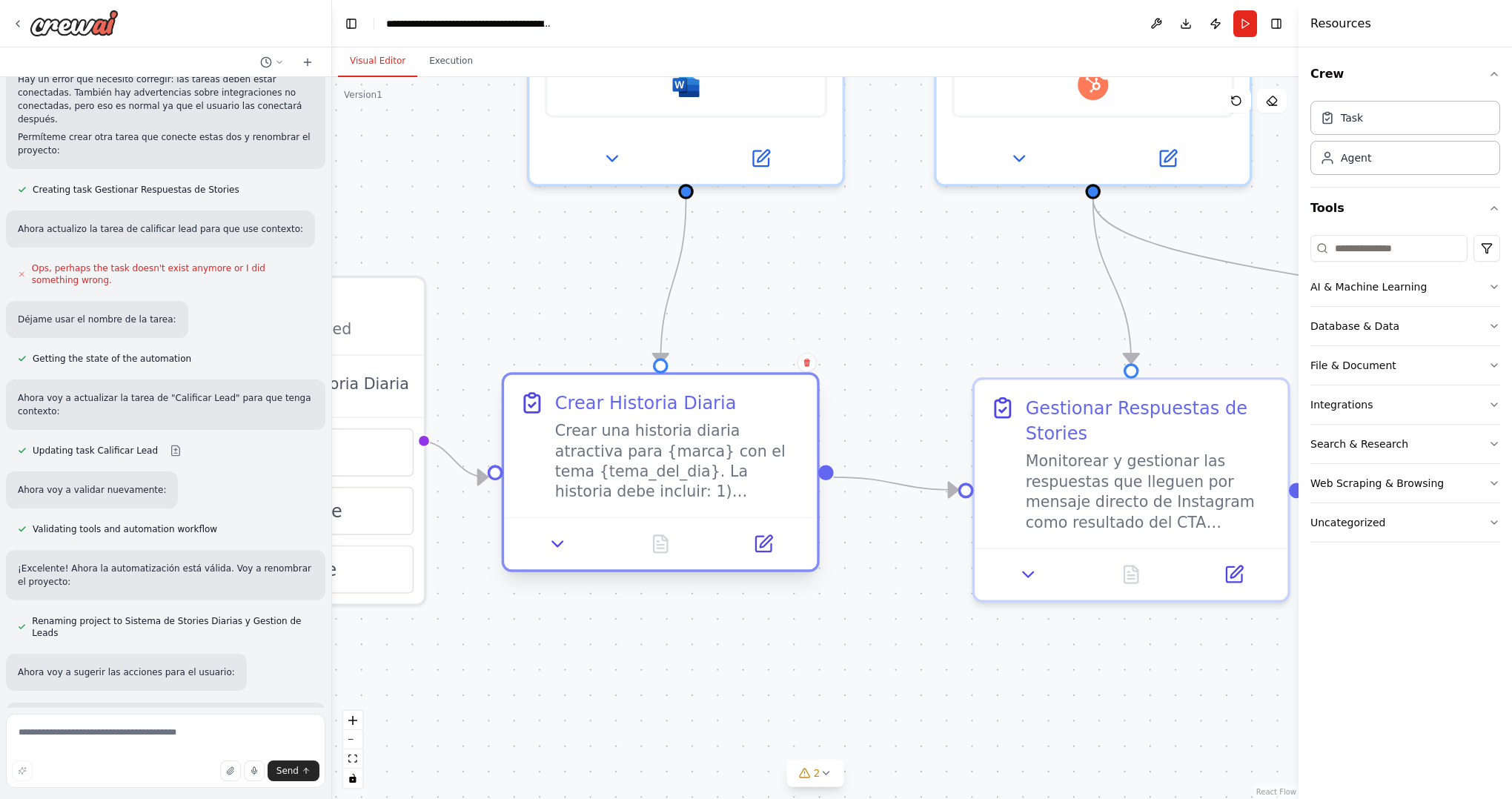
click at [742, 419] on div "Crear Historia Diaria Crear una historia diaria atractiva para {marca} con el t…" at bounding box center [679, 446] width 247 height 112
click at [260, 480] on div "Ahora voy a validar nuevamente:" at bounding box center [165, 490] width 319 height 37
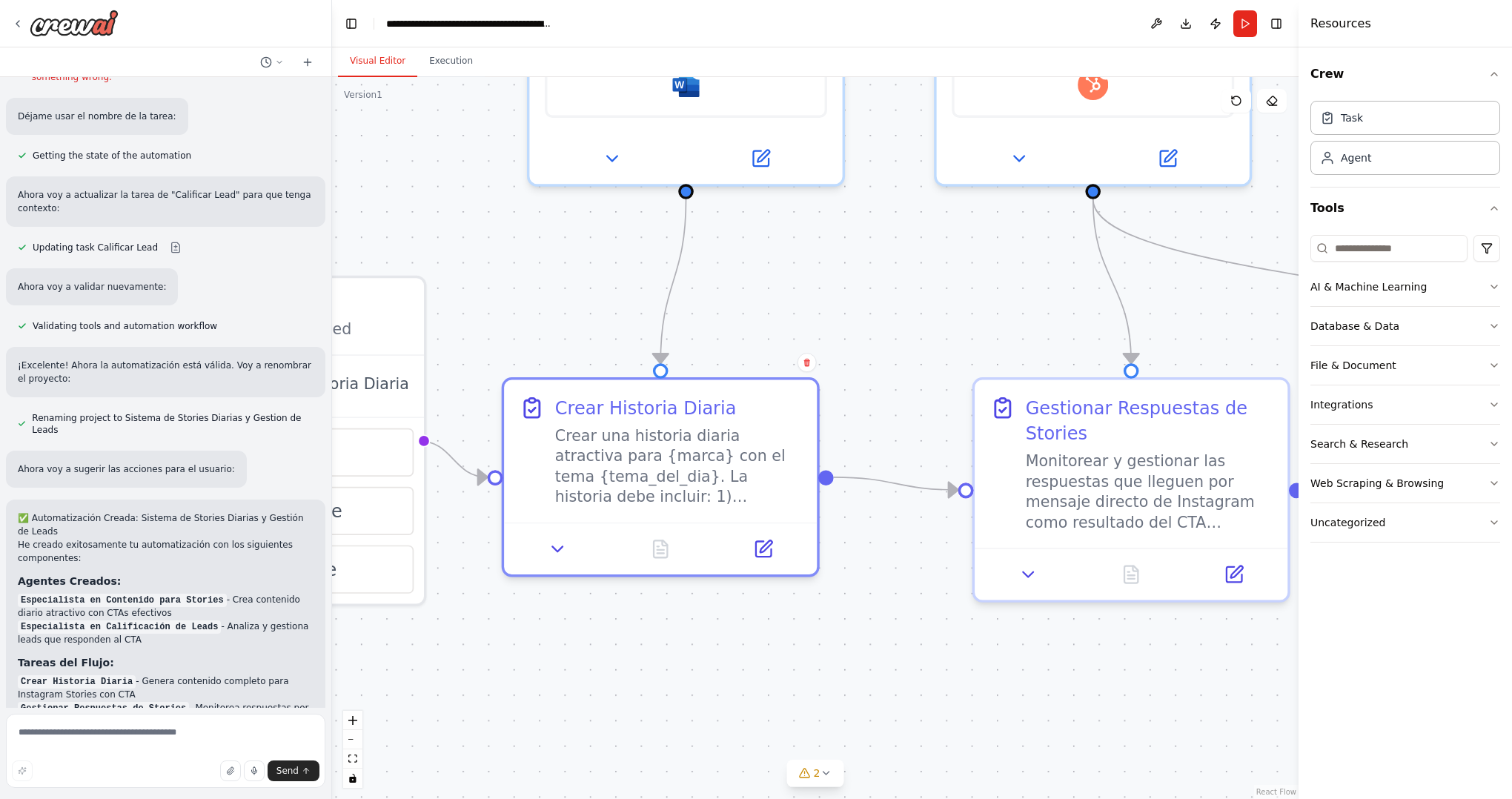
scroll to position [2163, 0]
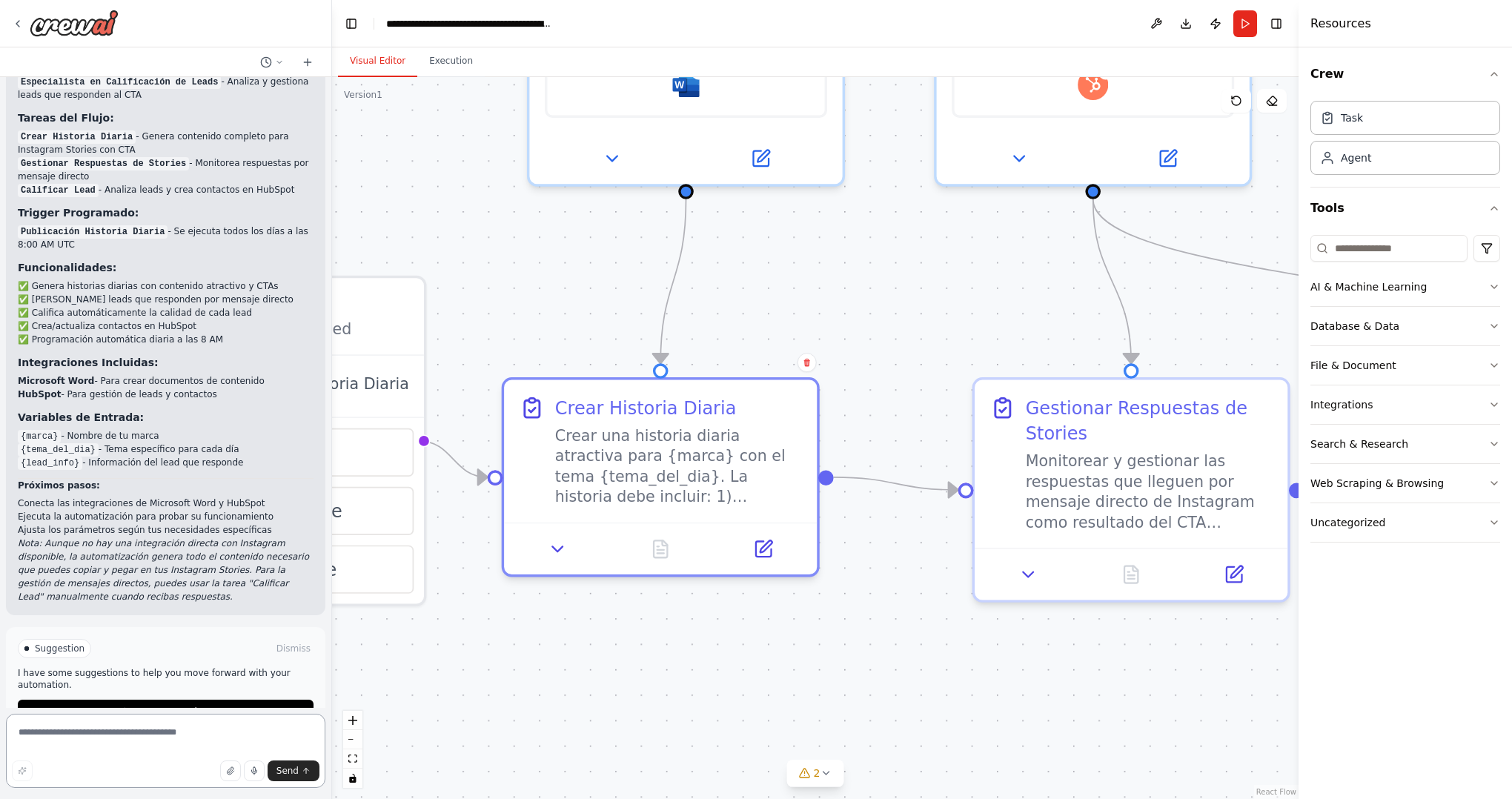
click at [113, 746] on textarea at bounding box center [165, 750] width 319 height 74
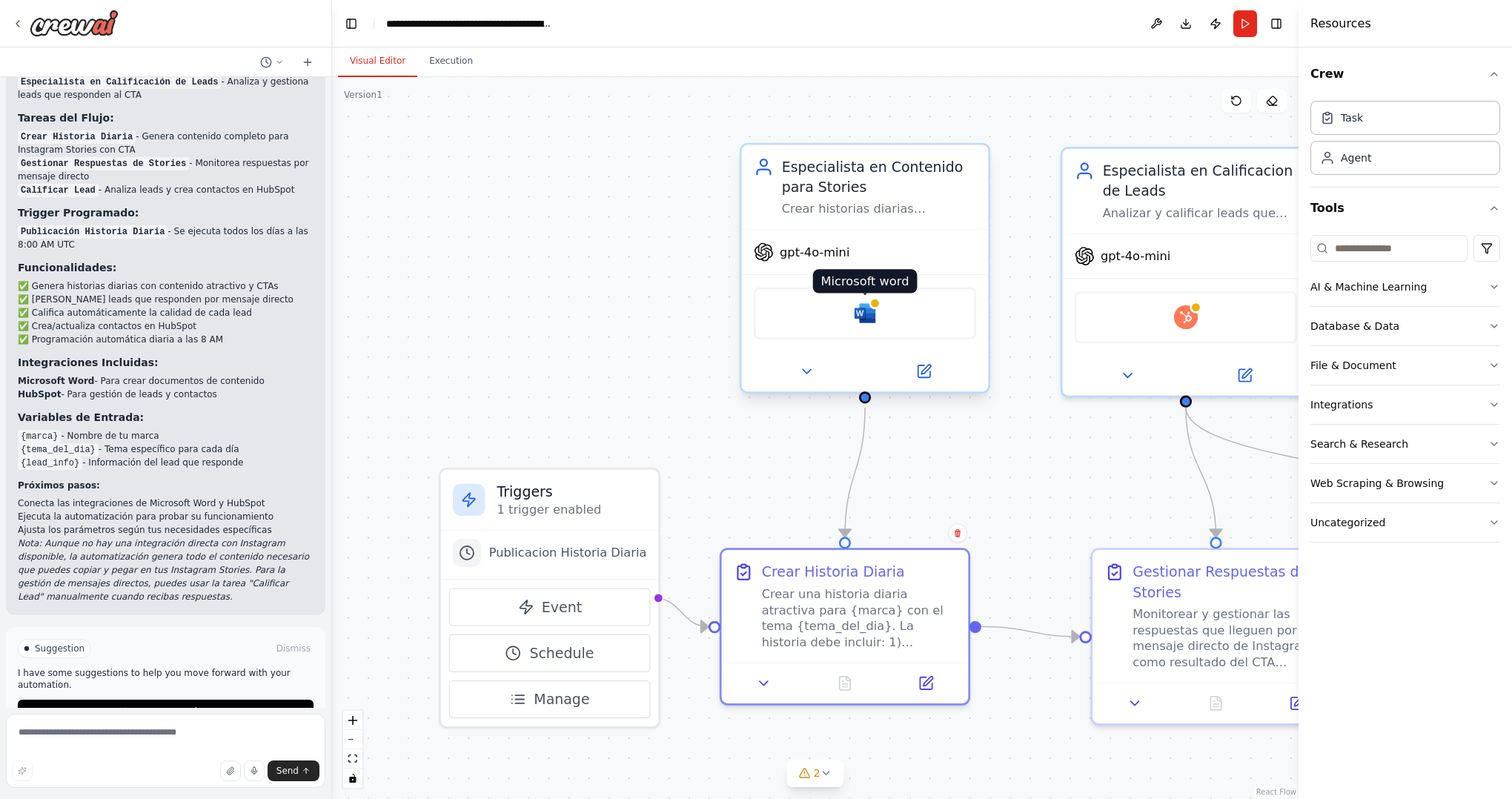
click at [864, 313] on img at bounding box center [865, 313] width 24 height 24
click at [854, 312] on img at bounding box center [865, 313] width 24 height 24
click at [875, 310] on img at bounding box center [865, 313] width 24 height 24
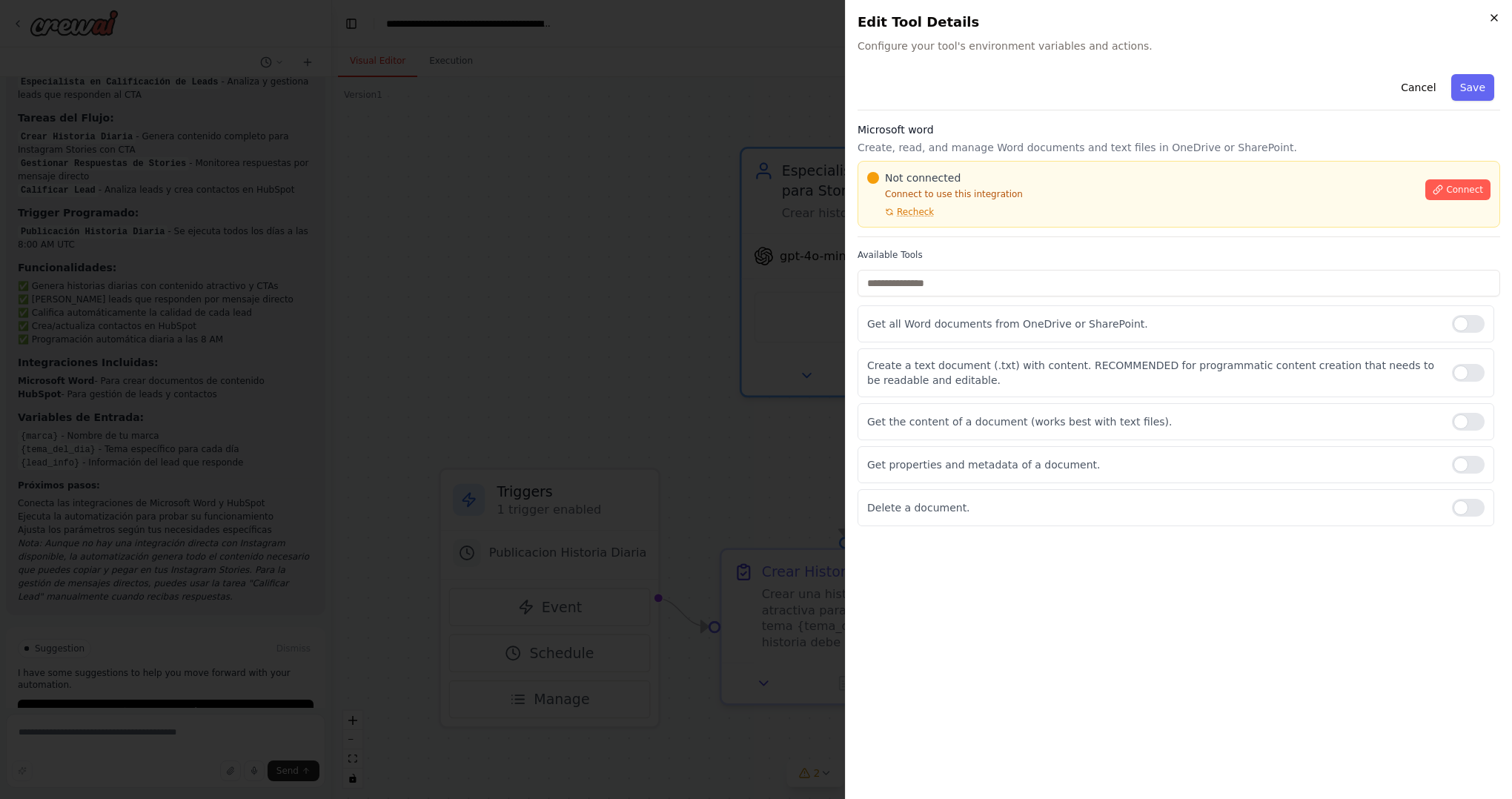
click at [1493, 18] on icon "button" at bounding box center [1494, 18] width 6 height 6
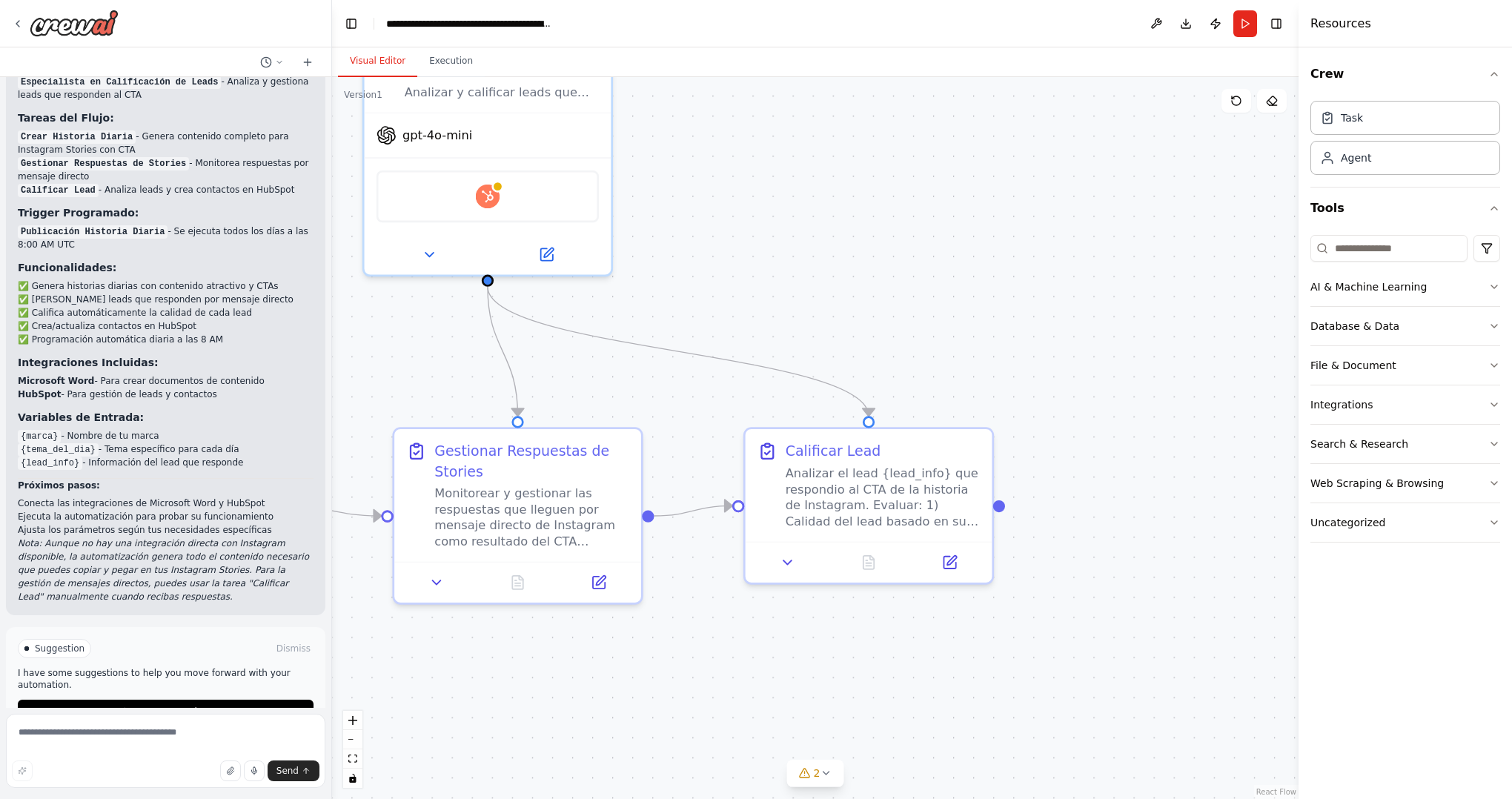
drag, startPoint x: 1077, startPoint y: 480, endPoint x: 379, endPoint y: 358, distance: 708.6
click at [379, 358] on div ".deletable-edge-delete-btn { width: 20px; height: 20px; border: 0px solid #ffff…" at bounding box center [815, 438] width 967 height 722
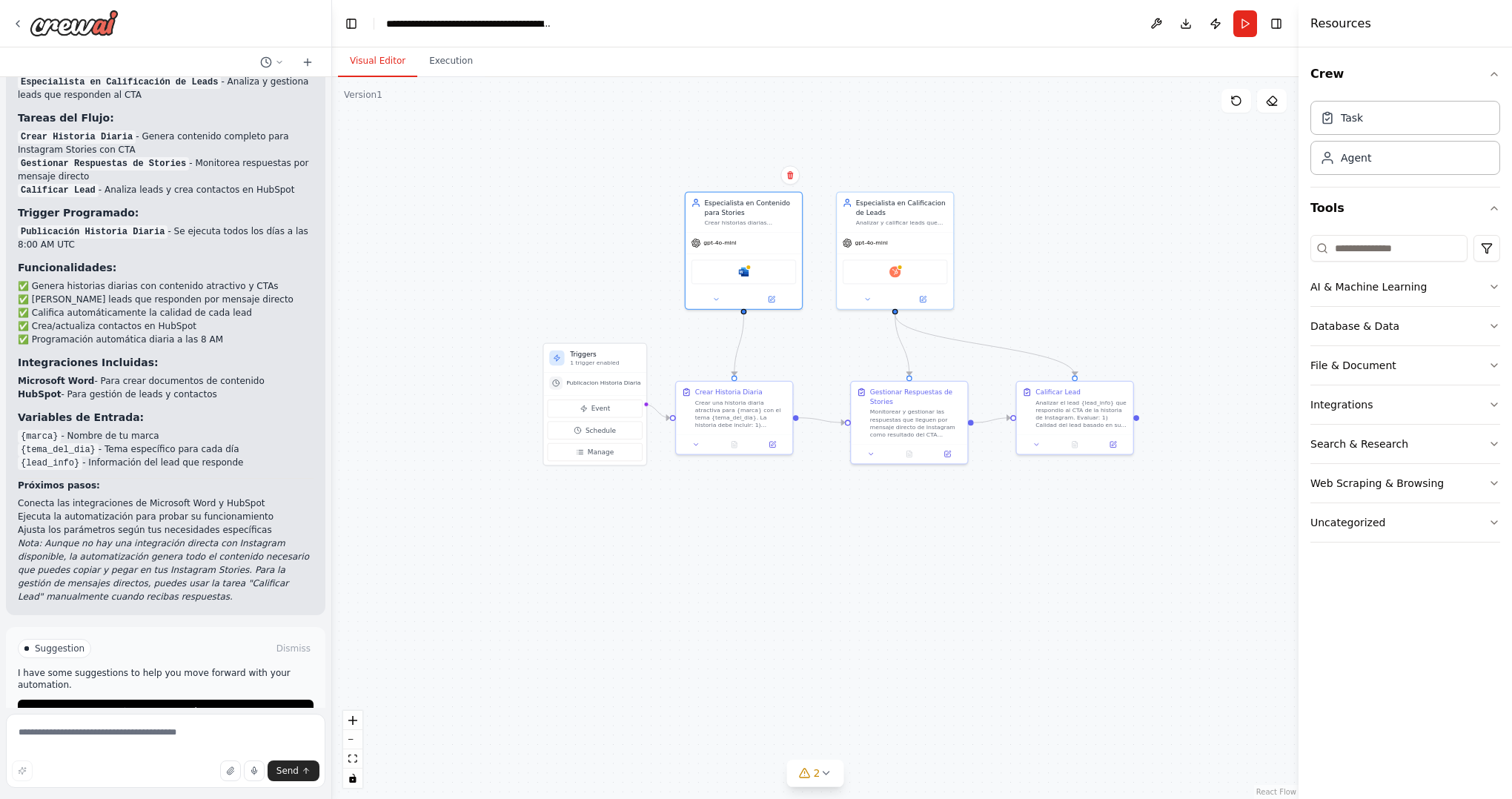
drag, startPoint x: 756, startPoint y: 286, endPoint x: 1082, endPoint y: 263, distance: 326.8
click at [1082, 263] on div ".deletable-edge-delete-btn { width: 20px; height: 20px; border: 0px solid #ffff…" at bounding box center [815, 438] width 967 height 722
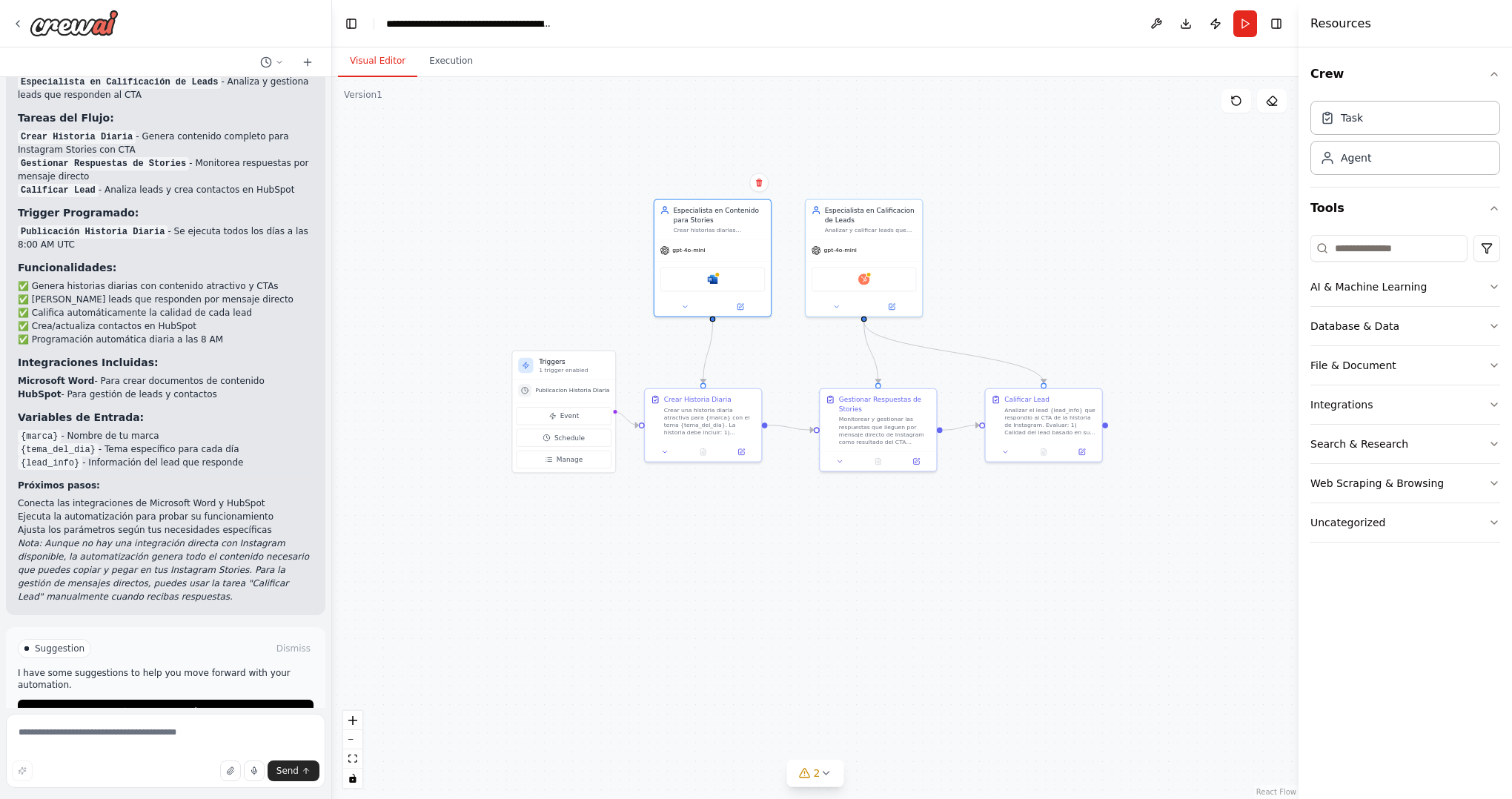
drag, startPoint x: 1099, startPoint y: 252, endPoint x: 1068, endPoint y: 260, distance: 32.0
click at [1068, 260] on div ".deletable-edge-delete-btn { width: 20px; height: 20px; border: 0px solid #ffff…" at bounding box center [815, 438] width 967 height 722
click at [1421, 236] on input at bounding box center [1389, 248] width 157 height 27
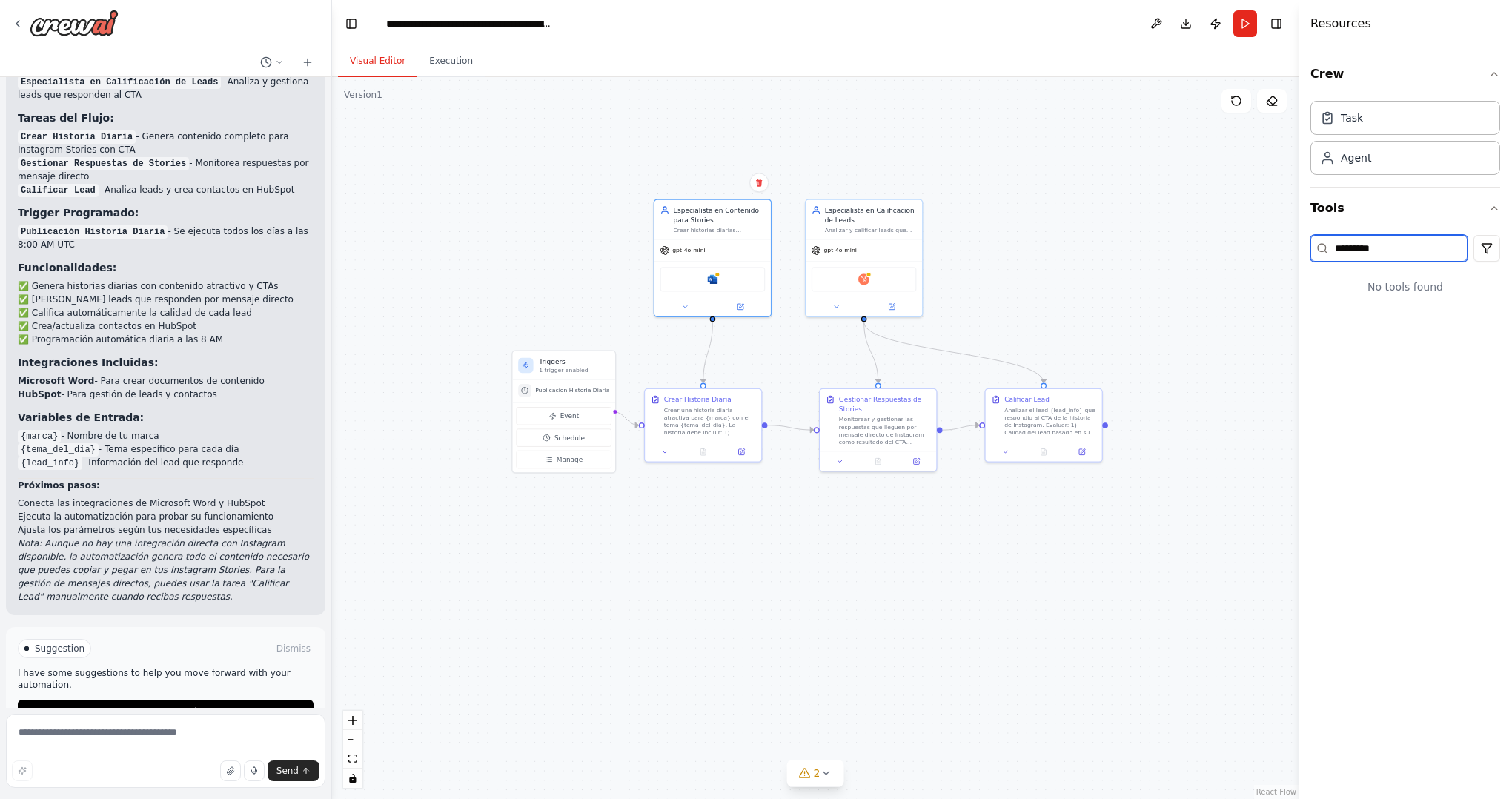
type input "*********"
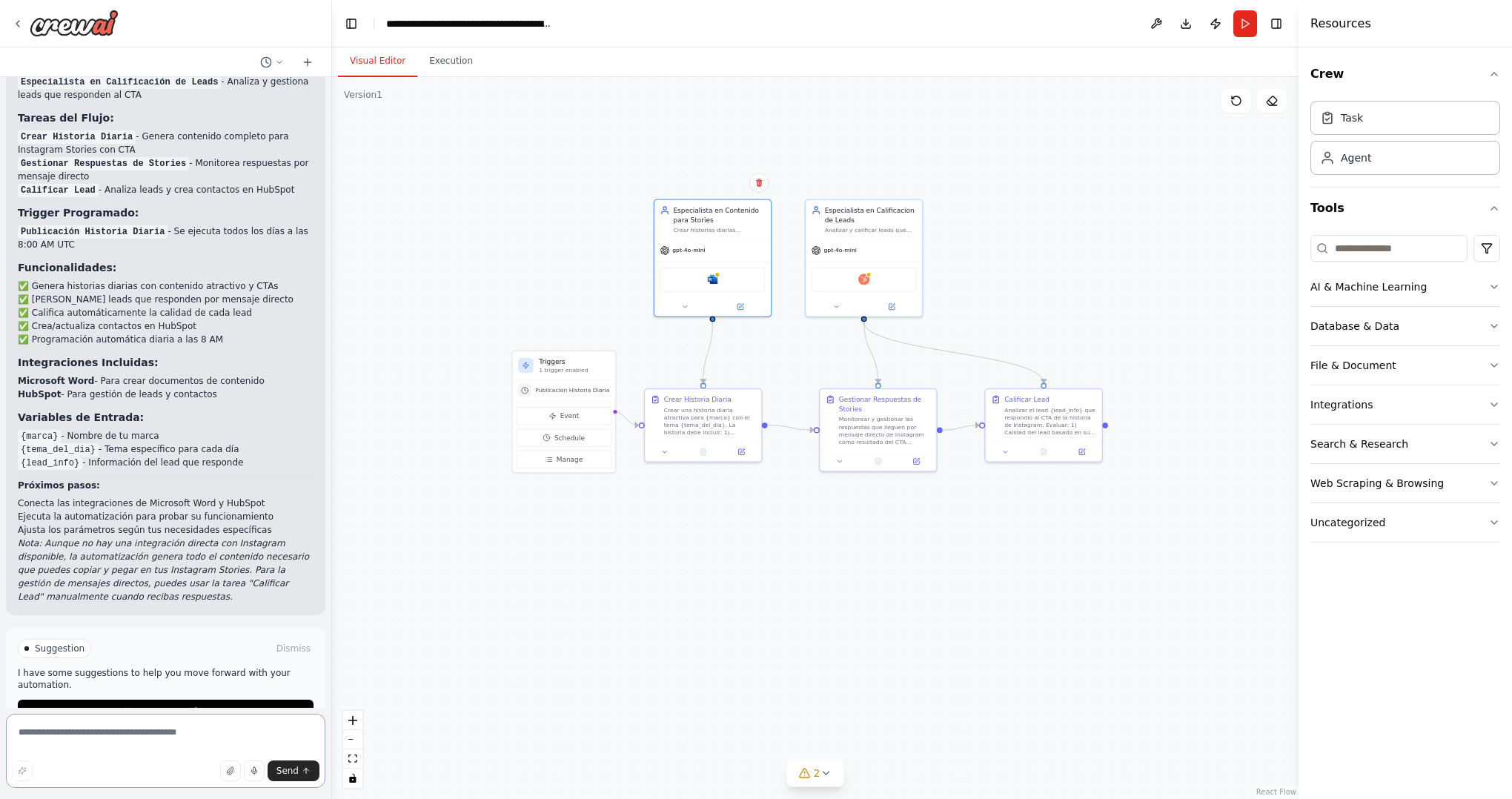
click at [108, 752] on textarea at bounding box center [165, 750] width 319 height 74
type textarea "**********"
click at [899, 291] on div "Hubspot" at bounding box center [864, 277] width 117 height 37
click at [854, 285] on div "Hubspot" at bounding box center [864, 278] width 105 height 25
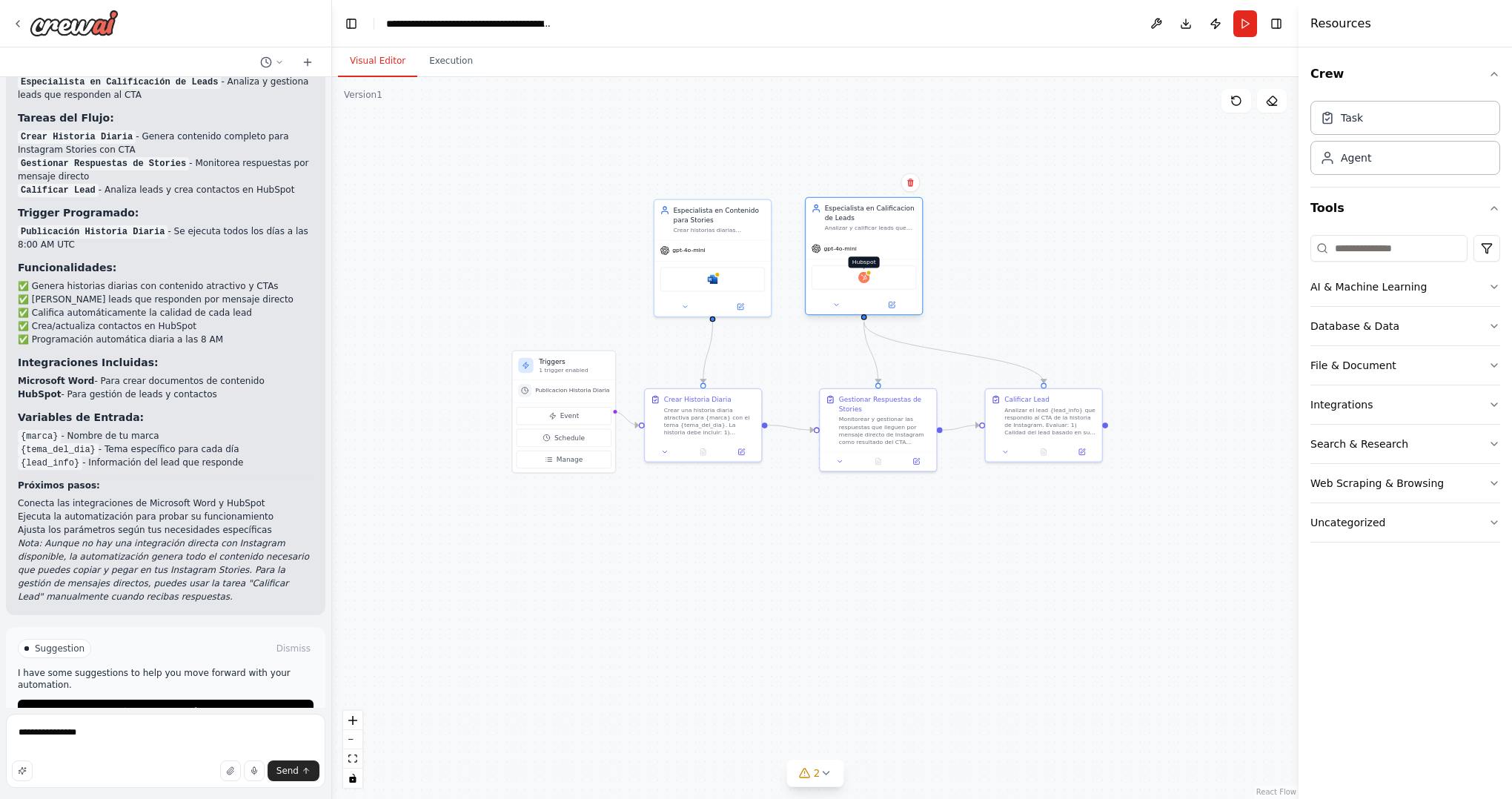
click at [865, 280] on img at bounding box center [863, 278] width 11 height 11
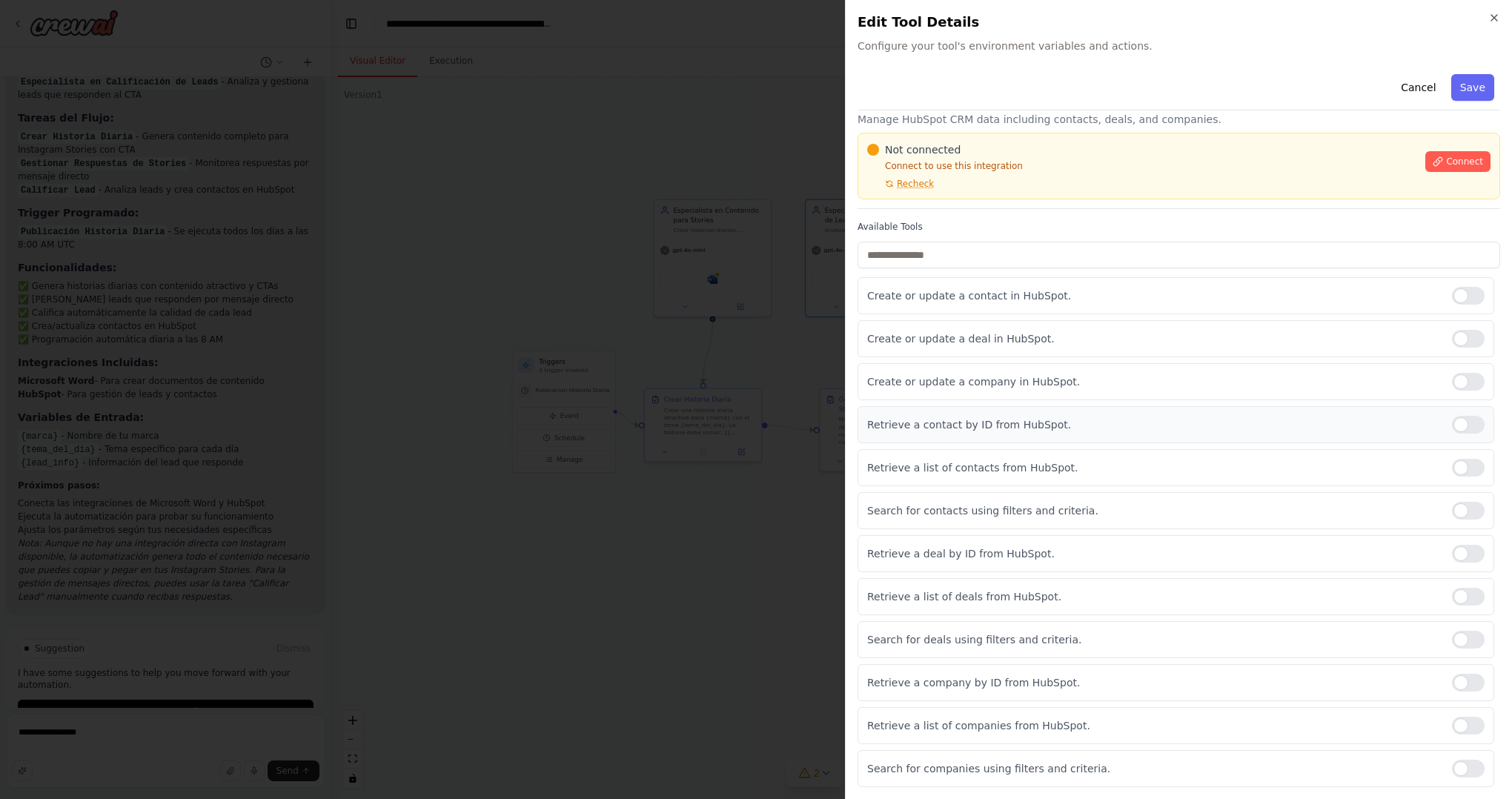
scroll to position [0, 0]
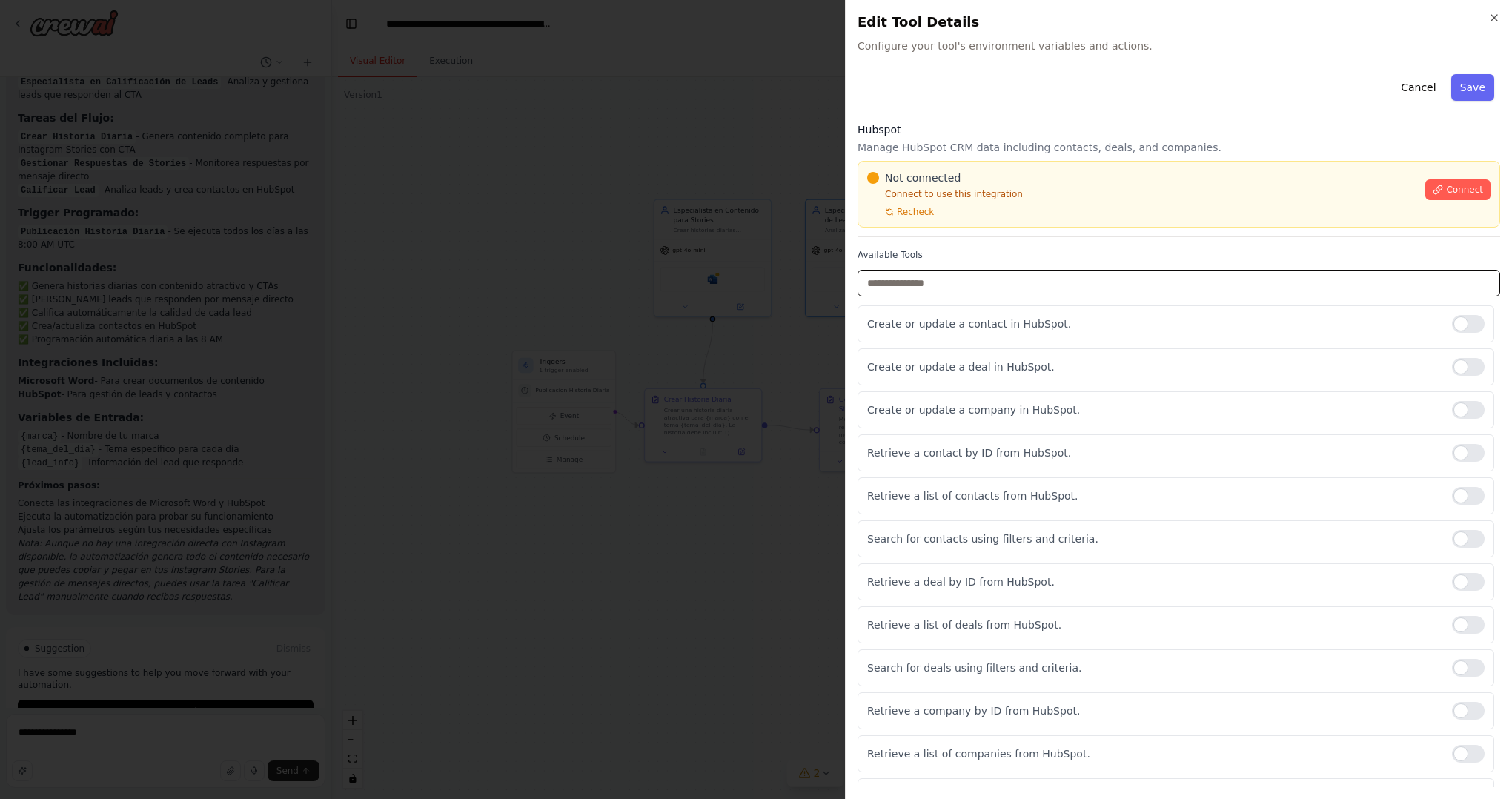
click at [940, 283] on input "text" at bounding box center [1178, 284] width 643 height 27
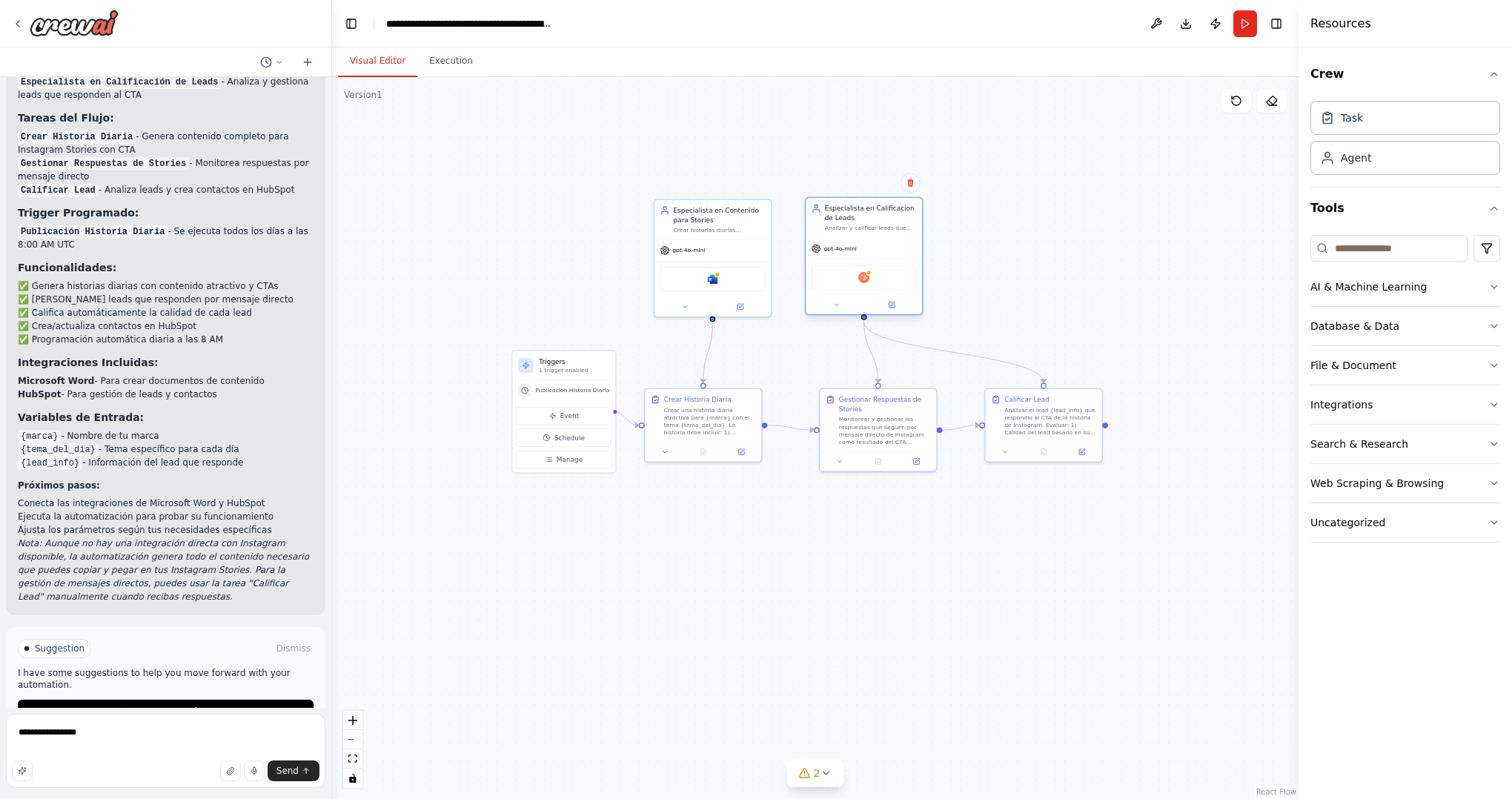
click at [863, 269] on div "Hubspot" at bounding box center [864, 278] width 105 height 25
click at [852, 290] on div "Hubspot" at bounding box center [864, 277] width 117 height 37
click at [860, 281] on img at bounding box center [863, 278] width 11 height 11
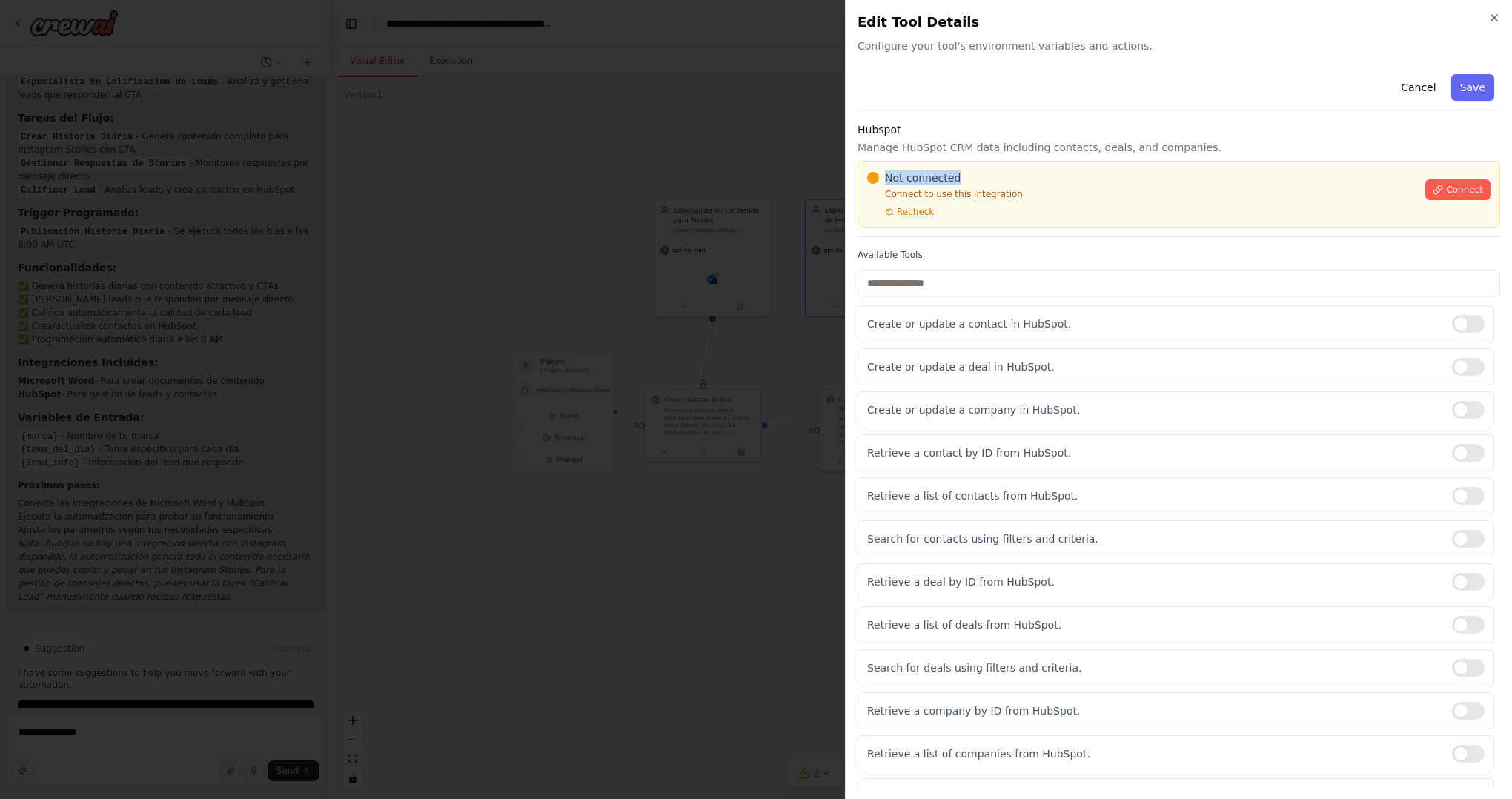
drag, startPoint x: 877, startPoint y: 174, endPoint x: 916, endPoint y: 156, distance: 43.0
click at [998, 176] on div "Not connected" at bounding box center [1142, 178] width 549 height 15
drag, startPoint x: 982, startPoint y: 145, endPoint x: 911, endPoint y: 167, distance: 74.3
click at [1044, 144] on p "Manage HubSpot CRM data including contacts, deals, and companies." at bounding box center [1178, 147] width 643 height 15
click at [887, 175] on div "Not connected" at bounding box center [1142, 178] width 549 height 15
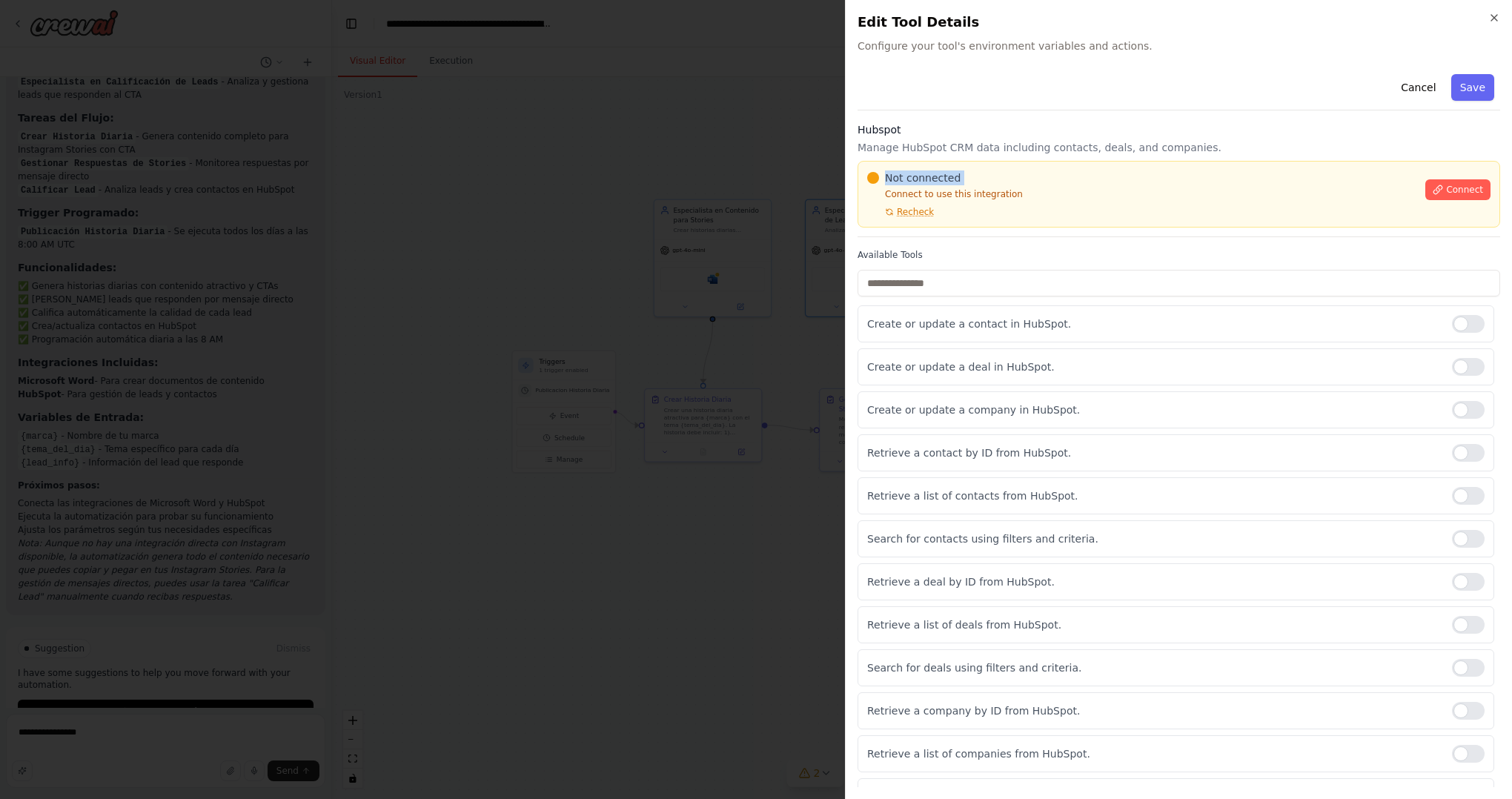
drag, startPoint x: 1003, startPoint y: 172, endPoint x: 1365, endPoint y: 189, distance: 362.4
click at [1324, 187] on div "Not connected Connect to use this integration Recheck" at bounding box center [1142, 194] width 549 height 47
click at [1130, 200] on div "Not connected Connect to use this integration Recheck" at bounding box center [1142, 194] width 549 height 47
click at [1444, 186] on button "Connect" at bounding box center [1457, 190] width 65 height 21
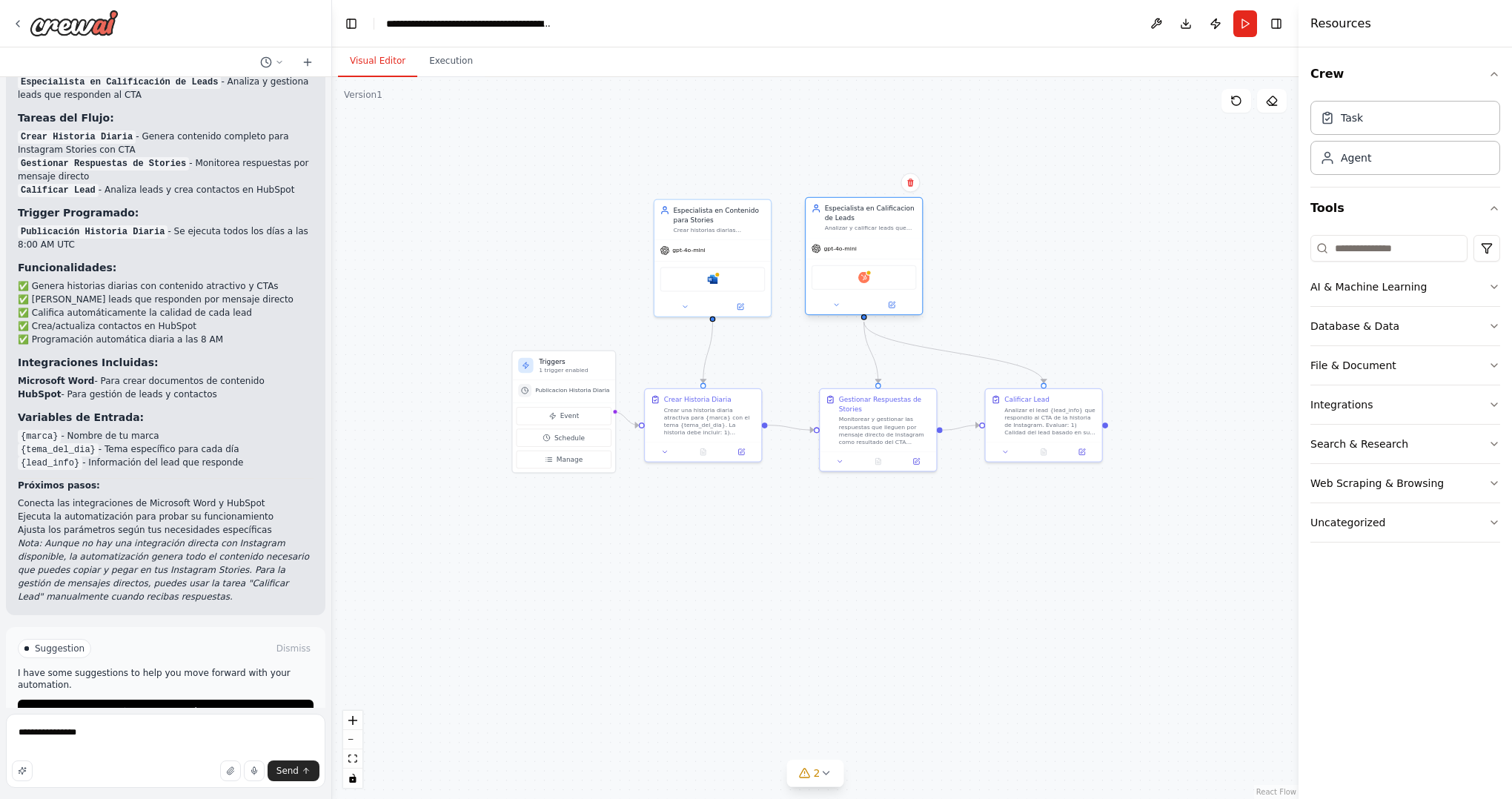
click at [848, 285] on div "Hubspot" at bounding box center [864, 278] width 105 height 25
click at [851, 281] on div "Hubspot" at bounding box center [864, 278] width 105 height 25
click at [864, 275] on img at bounding box center [863, 278] width 11 height 11
click at [863, 275] on img at bounding box center [863, 278] width 11 height 11
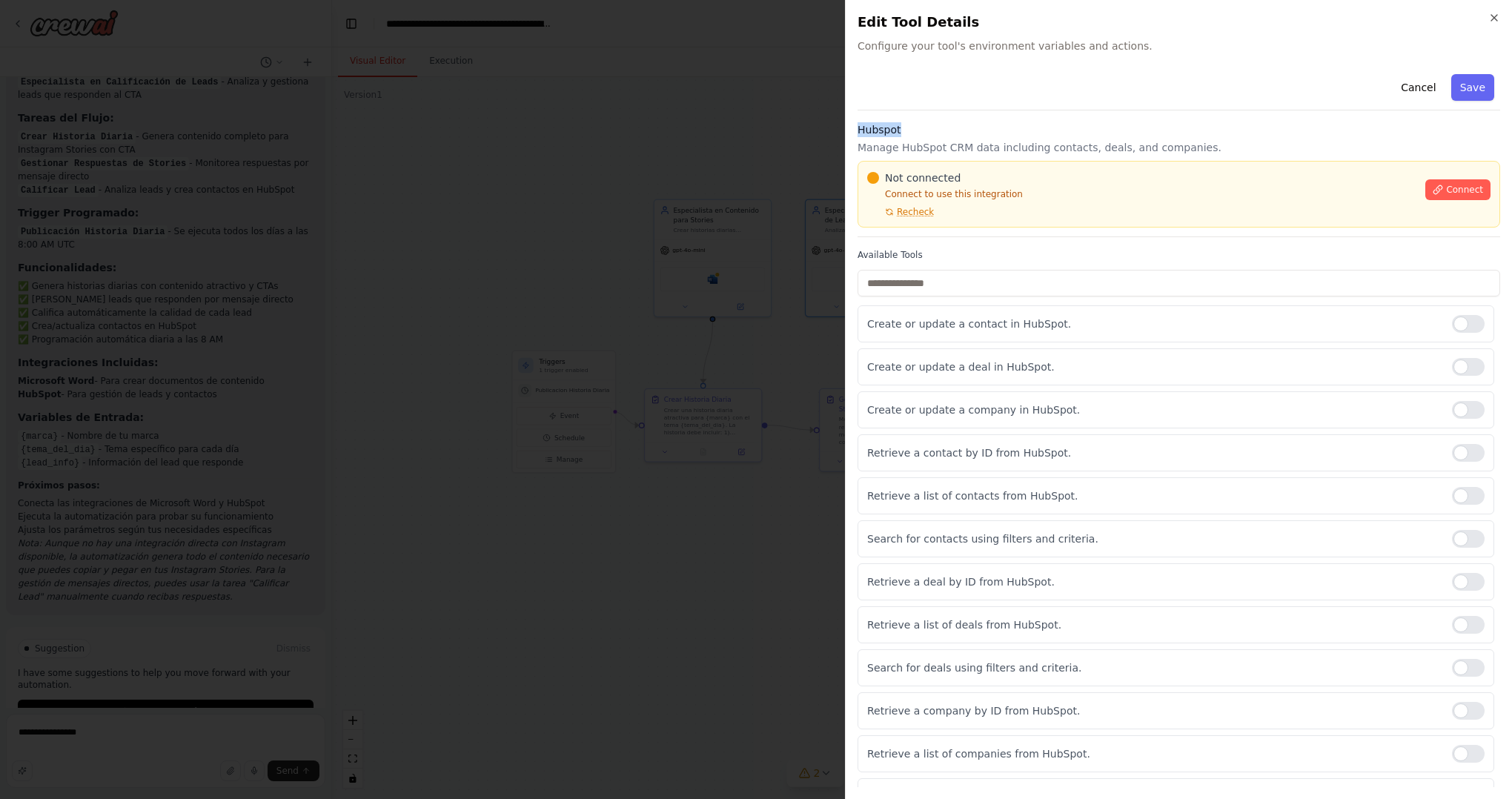
drag, startPoint x: 855, startPoint y: 124, endPoint x: 994, endPoint y: 140, distance: 139.9
click at [1017, 134] on div "Close Edit Tool Details Configure your tool's environment variables and actions…" at bounding box center [1178, 400] width 667 height 799
drag, startPoint x: 862, startPoint y: 150, endPoint x: 1237, endPoint y: 146, distance: 375.0
click at [1050, 141] on div "Close Edit Tool Details Configure your tool's environment variables and actions…" at bounding box center [1178, 400] width 667 height 799
click at [1482, 186] on span "Connect" at bounding box center [1465, 190] width 37 height 12
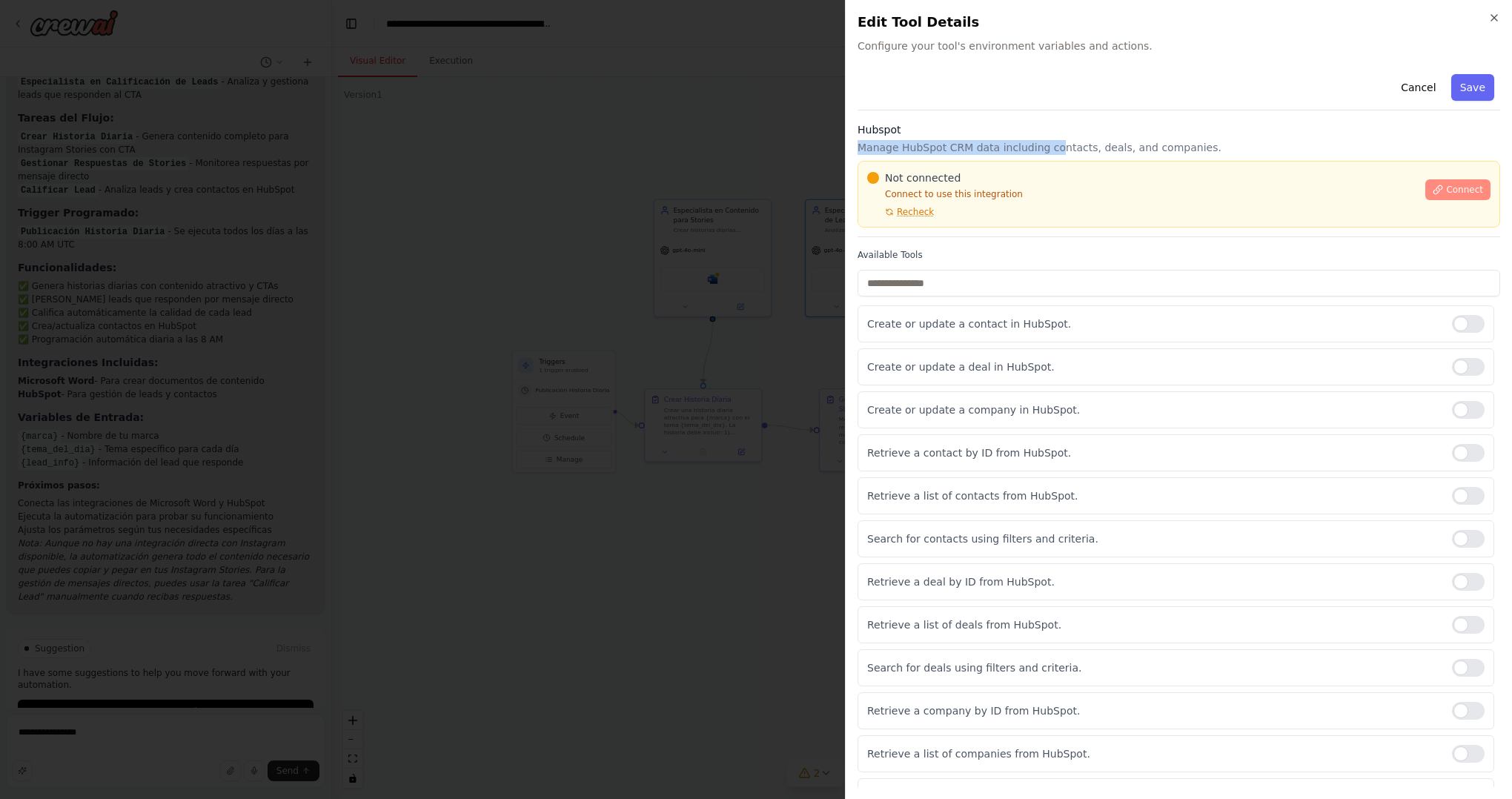
click at [1473, 189] on span "Connect" at bounding box center [1465, 190] width 37 height 12
click at [1024, 153] on p "Manage HubSpot CRM data including contacts, deals, and companies." at bounding box center [1178, 147] width 643 height 15
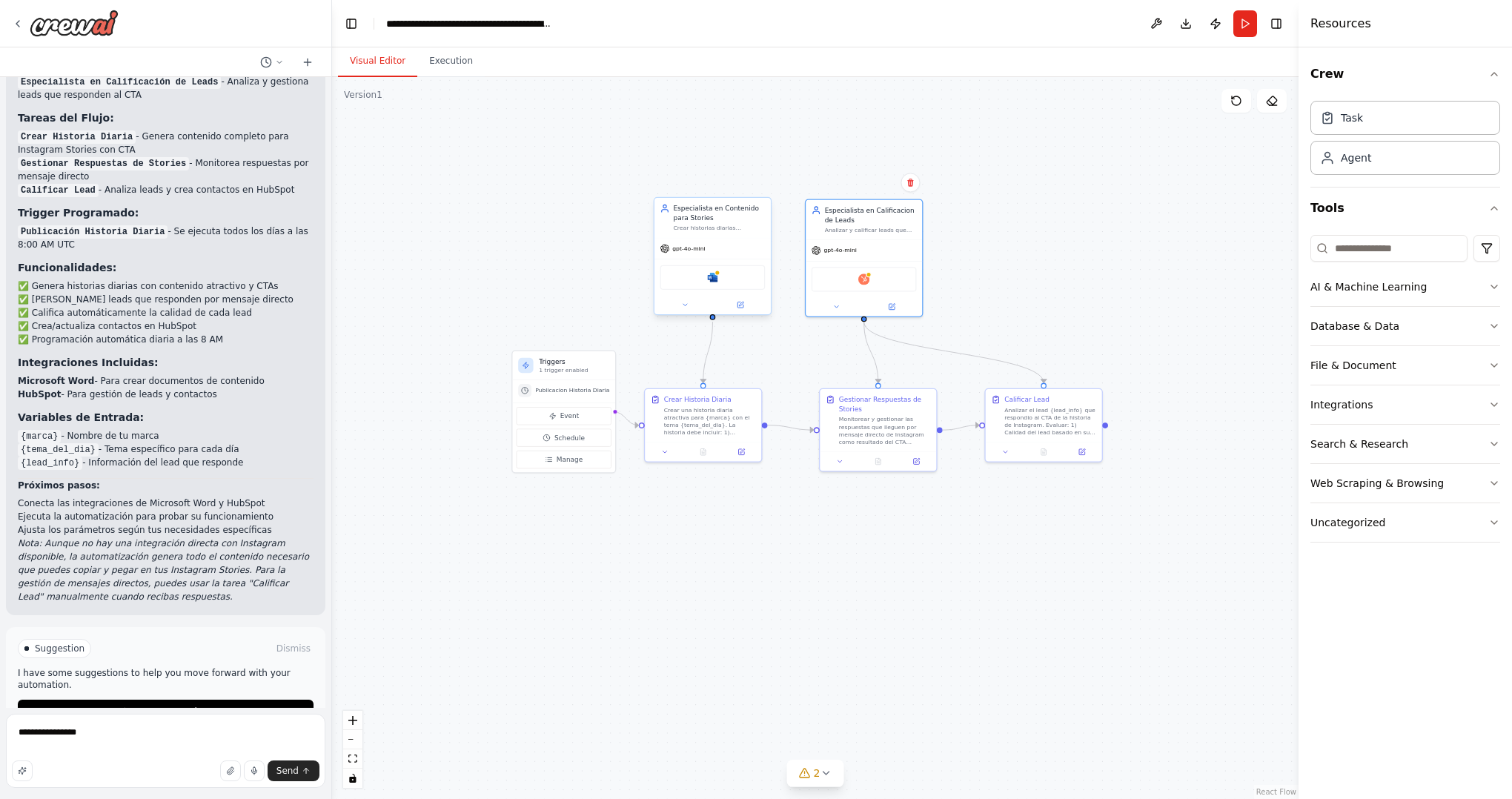
click at [720, 287] on div "Microsoft word" at bounding box center [713, 278] width 105 height 25
click at [722, 278] on div "Microsoft word" at bounding box center [713, 278] width 105 height 25
click at [723, 272] on div "Microsoft word" at bounding box center [713, 278] width 105 height 25
click at [723, 277] on div "Microsoft word" at bounding box center [713, 278] width 105 height 25
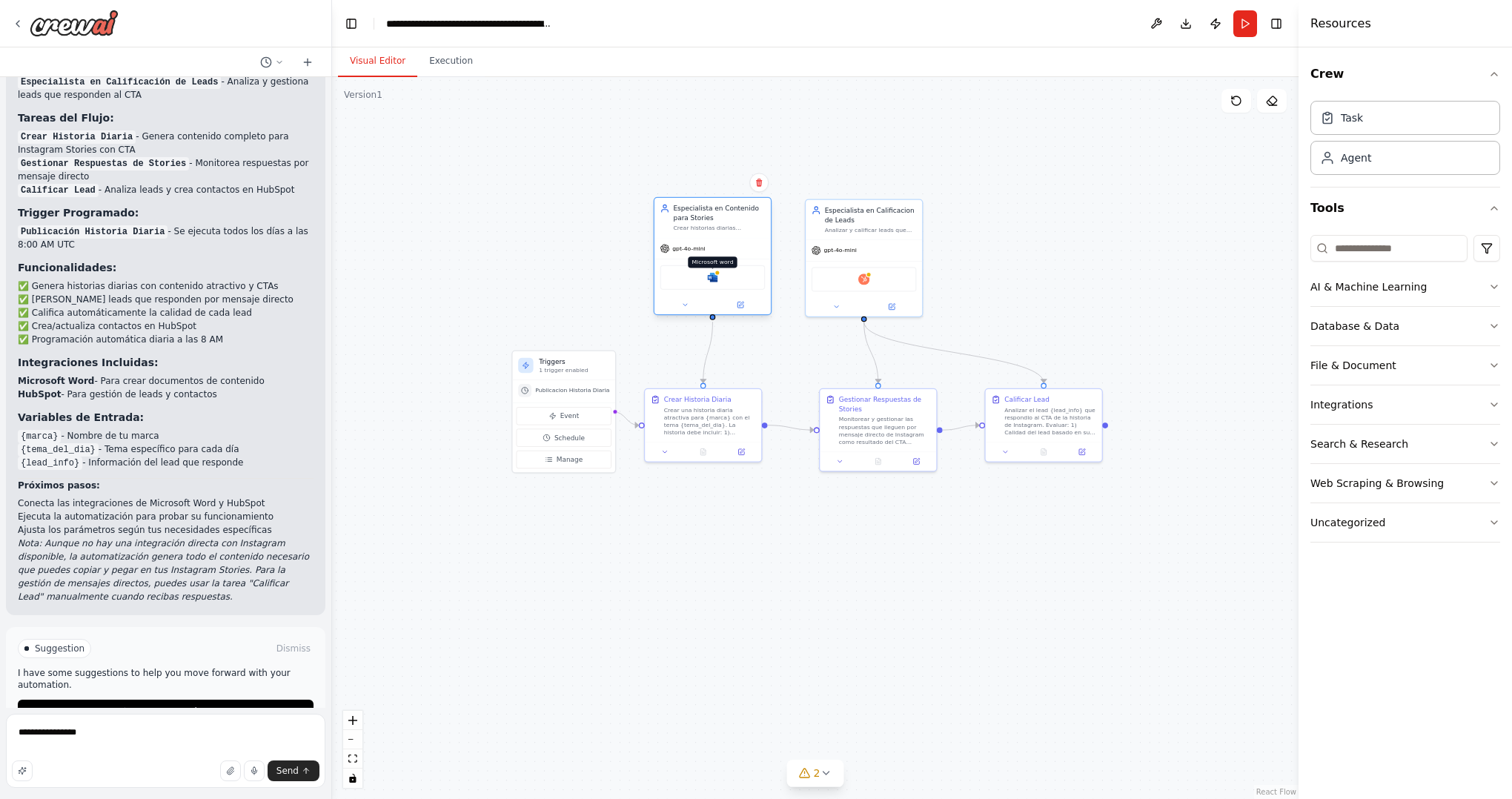
click at [714, 275] on img at bounding box center [712, 278] width 11 height 11
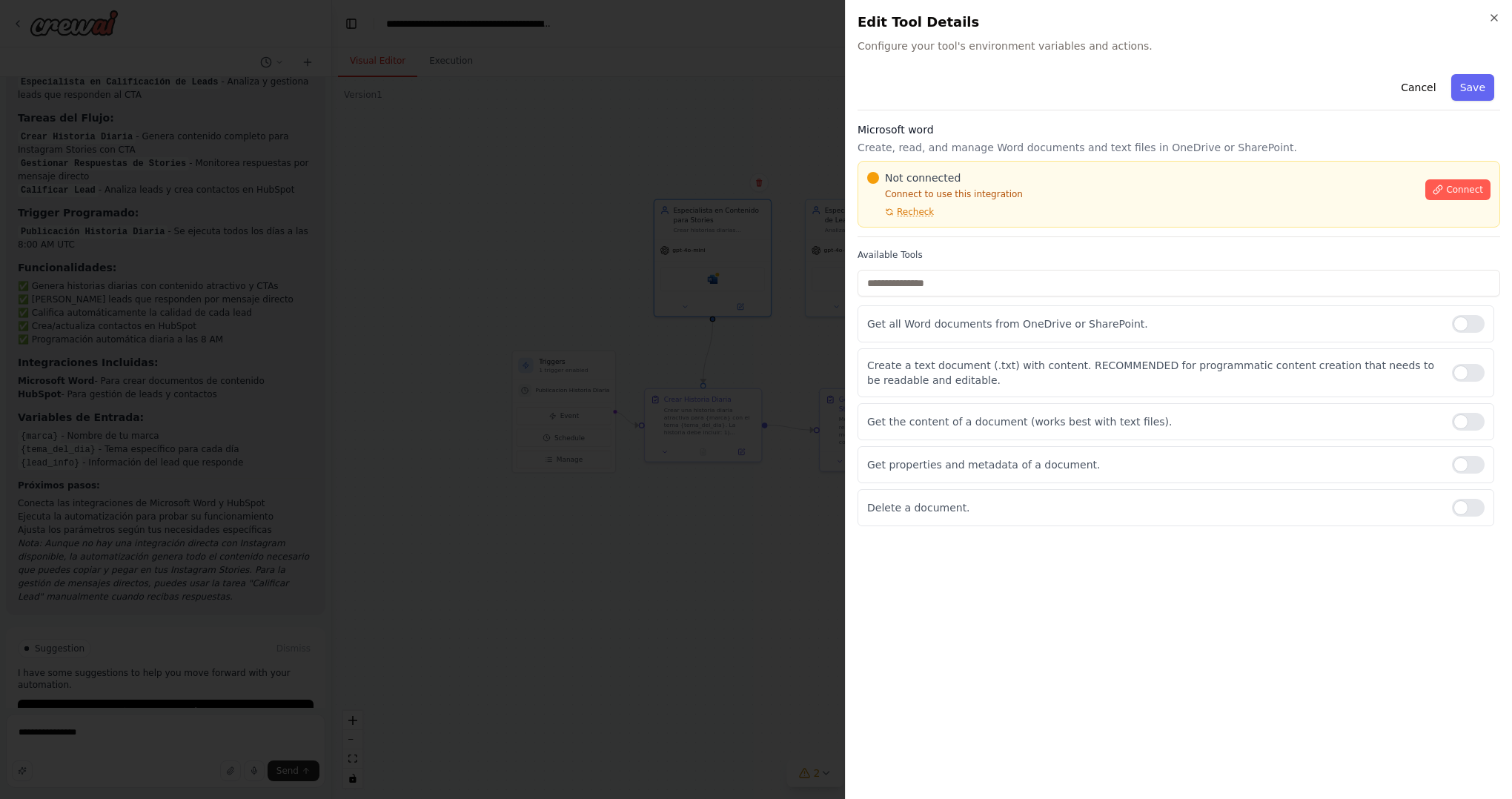
click at [1498, 19] on icon "button" at bounding box center [1494, 18] width 12 height 12
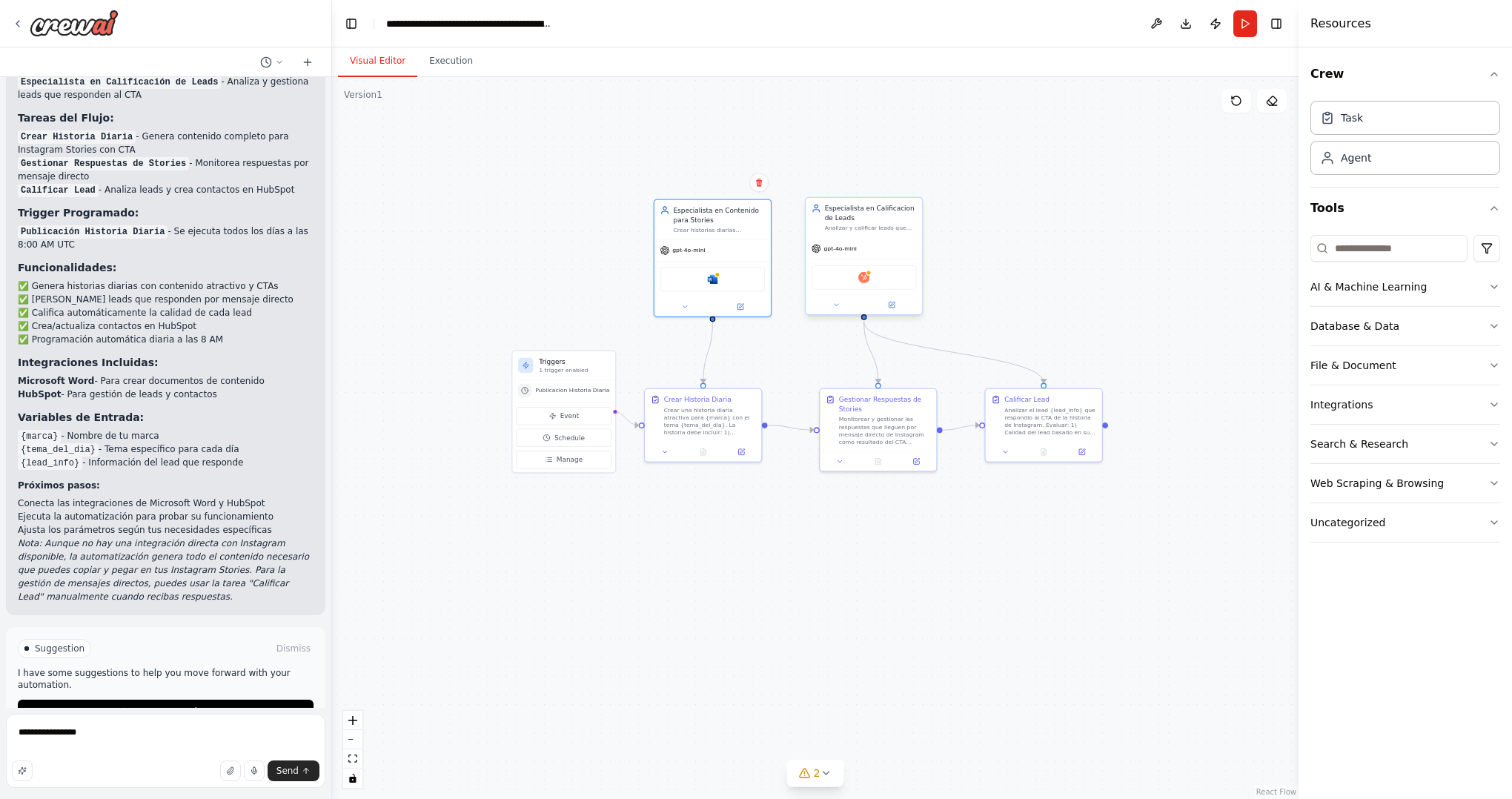
click at [886, 225] on div "Analizar y calificar leads que responden al CTA de Instagram Stories para {marc…" at bounding box center [870, 228] width 92 height 7
click at [114, 733] on textarea "**********" at bounding box center [165, 750] width 319 height 74
drag, startPoint x: 25, startPoint y: 730, endPoint x: 189, endPoint y: 742, distance: 164.4
click at [189, 742] on textarea "**********" at bounding box center [165, 750] width 319 height 74
click at [178, 737] on textarea "**********" at bounding box center [165, 750] width 319 height 74
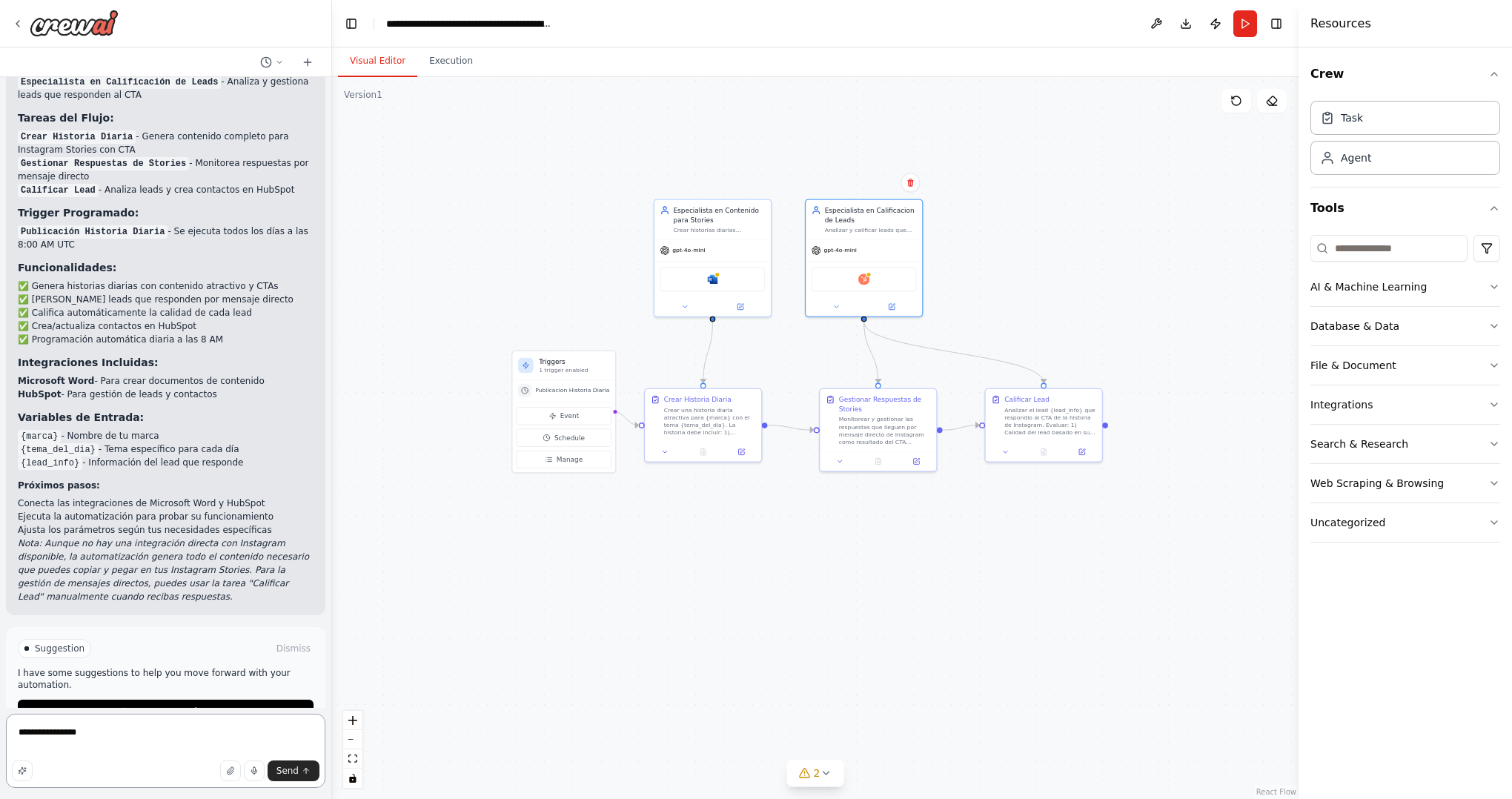
click at [0, 728] on html "Creame una storya diaria y posteala a las 8 am, que reciba trigger the CTA por …" at bounding box center [756, 400] width 1512 height 799
drag, startPoint x: 137, startPoint y: 211, endPoint x: 251, endPoint y: 530, distance: 338.8
click at [242, 527] on div "✅ Automatización Creada: Sistema de Stories Diarias y Gestión de Leads He cread…" at bounding box center [165, 284] width 296 height 637
drag, startPoint x: 134, startPoint y: 565, endPoint x: 44, endPoint y: 623, distance: 107.1
click at [129, 570] on div "✅ Automatización Creada: Sistema de Stories Diarias y Gestión de Leads He cread…" at bounding box center [165, 285] width 319 height 661
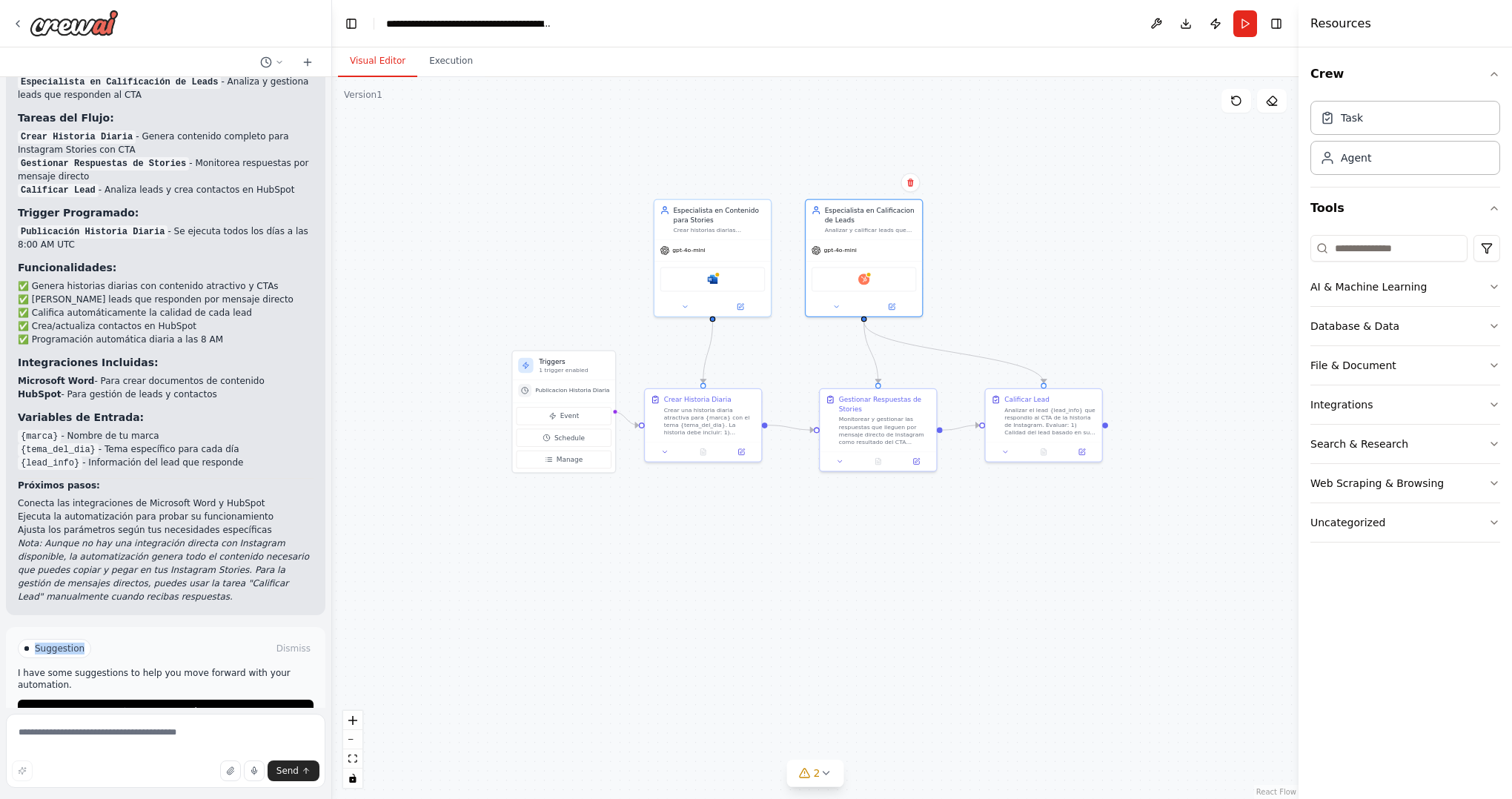
drag, startPoint x: 26, startPoint y: 609, endPoint x: 102, endPoint y: 607, distance: 76.0
click at [102, 639] on div "Suggestion Dismiss" at bounding box center [165, 649] width 296 height 19
click at [122, 639] on div "Suggestion Dismiss" at bounding box center [165, 649] width 296 height 19
click at [1365, 152] on div "Agent" at bounding box center [1356, 157] width 31 height 15
drag, startPoint x: 1003, startPoint y: 153, endPoint x: 1089, endPoint y: 150, distance: 86.1
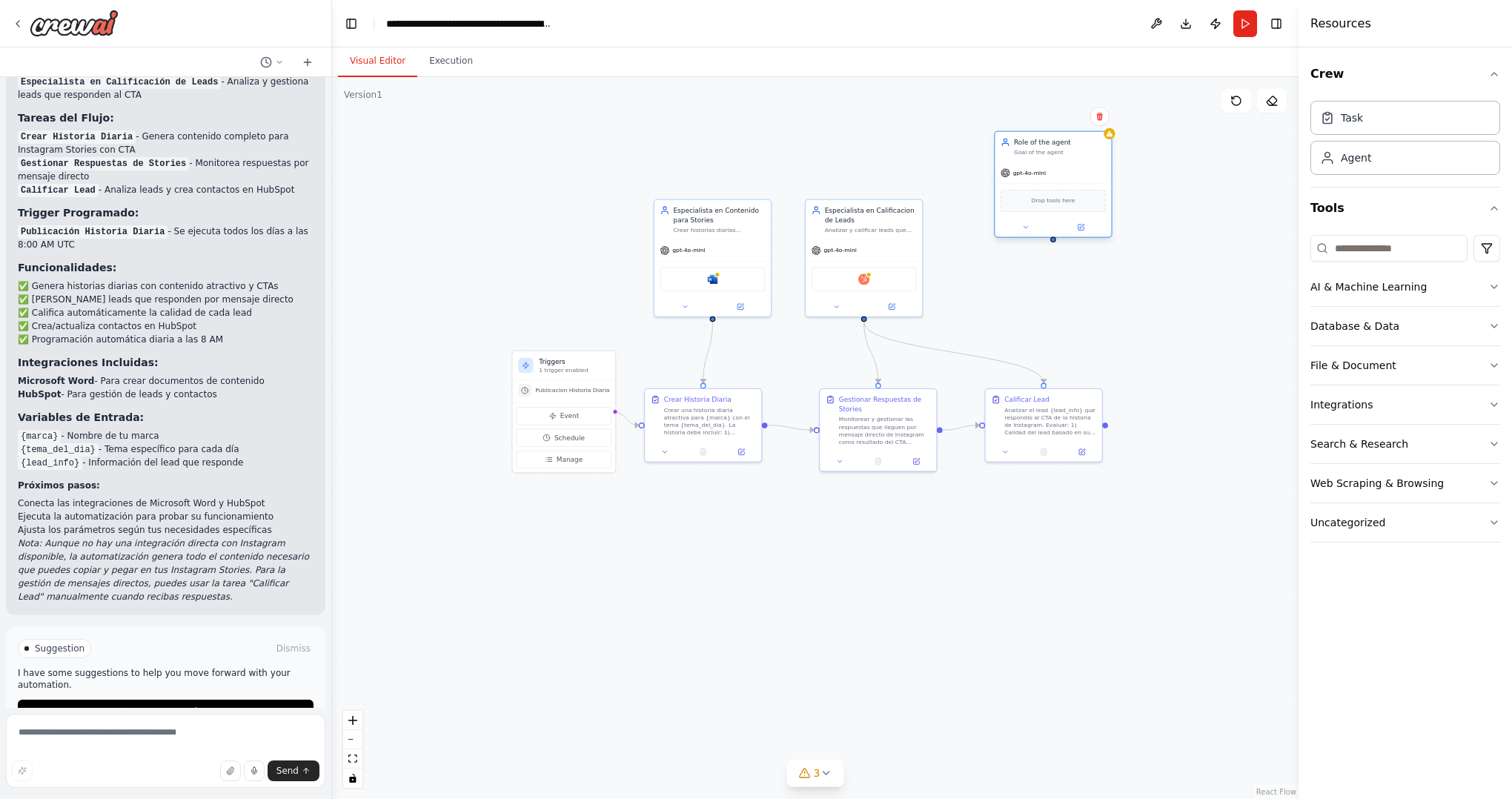
click at [1089, 150] on div "Goal of the agent" at bounding box center [1059, 153] width 92 height 7
click at [1283, 102] on button at bounding box center [1272, 101] width 30 height 24
click at [1105, 120] on button at bounding box center [1100, 117] width 19 height 19
click at [1069, 117] on button "Confirm" at bounding box center [1057, 117] width 52 height 18
click at [1069, 117] on button "Confirm" at bounding box center [1058, 116] width 52 height 18
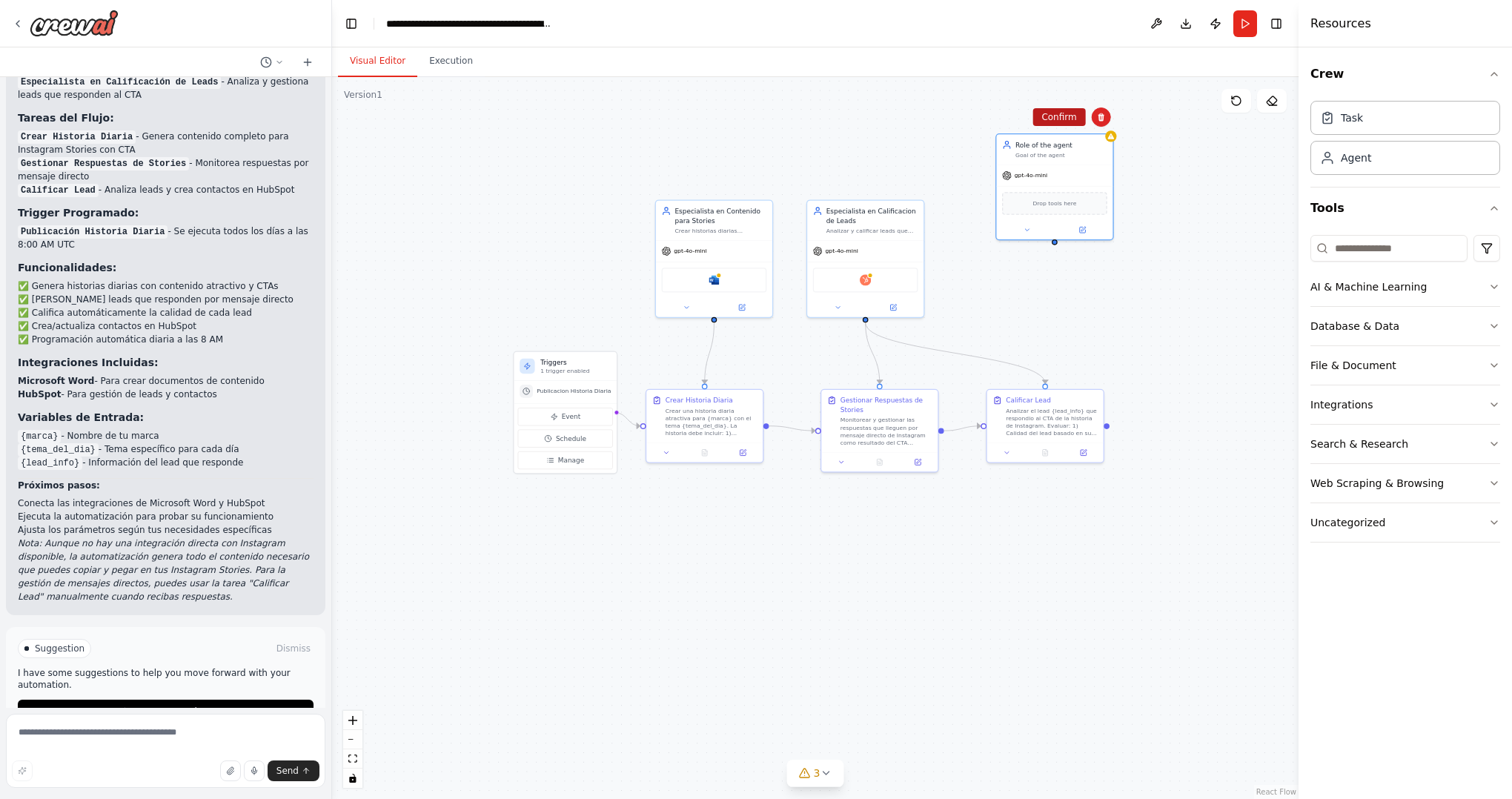
click at [1042, 109] on button "Confirm" at bounding box center [1059, 117] width 52 height 18
click at [1042, 119] on button "Confirm" at bounding box center [1059, 117] width 52 height 18
click at [358, 25] on button "Toggle Left Sidebar" at bounding box center [352, 24] width 21 height 21
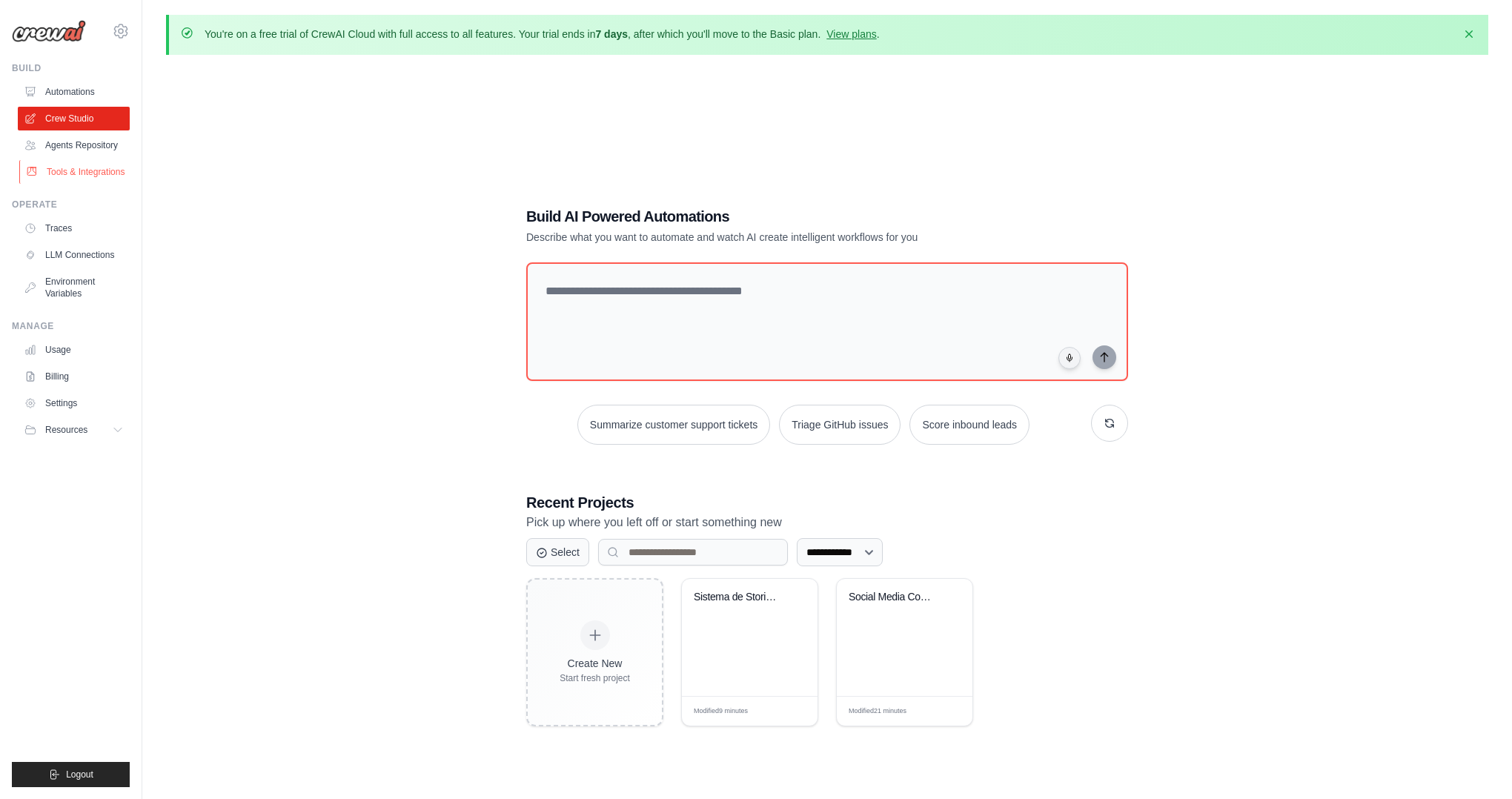
click at [68, 170] on link "Tools & Integrations" at bounding box center [76, 172] width 112 height 24
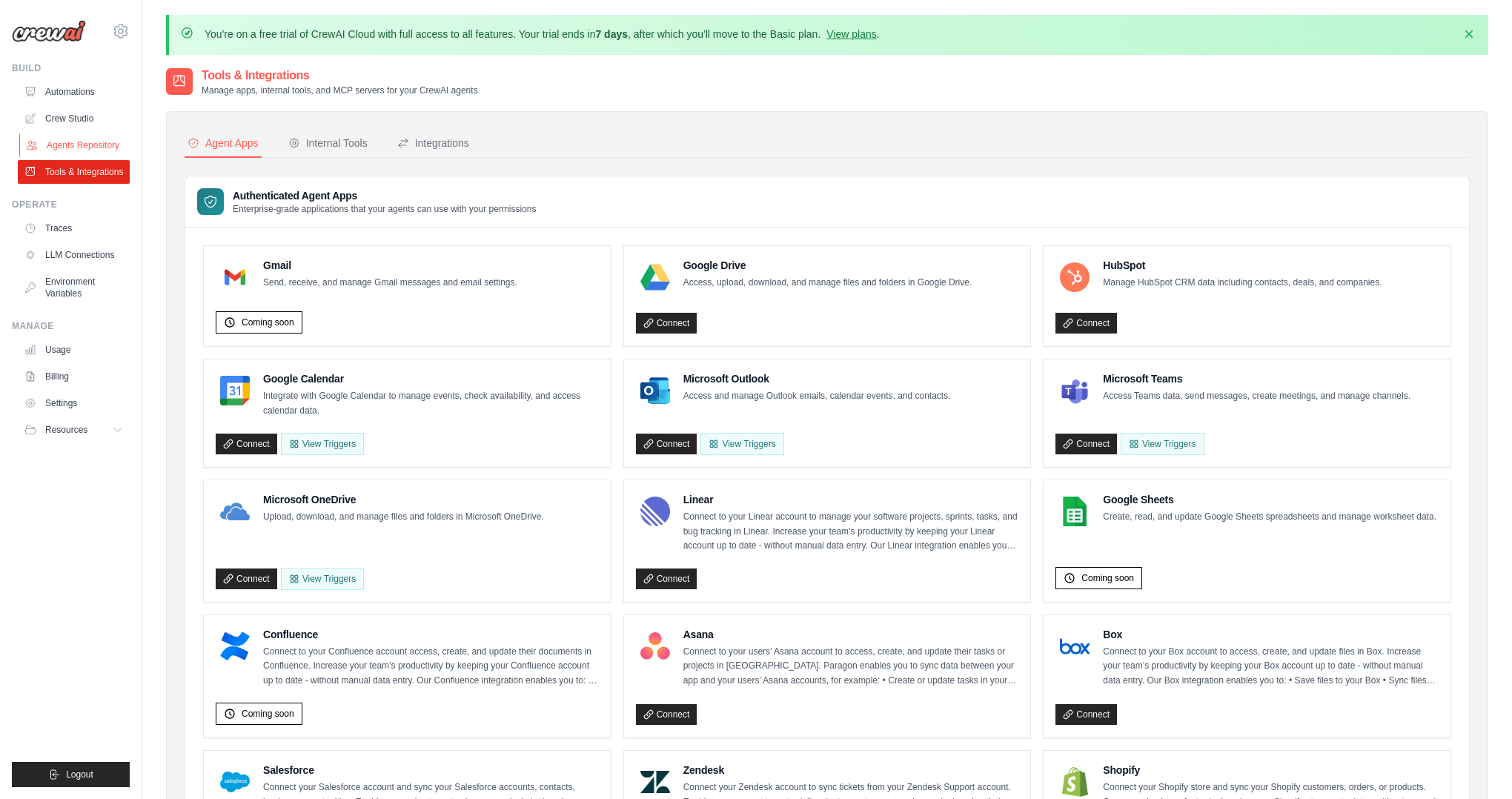
click at [81, 142] on link "Agents Repository" at bounding box center [76, 145] width 112 height 24
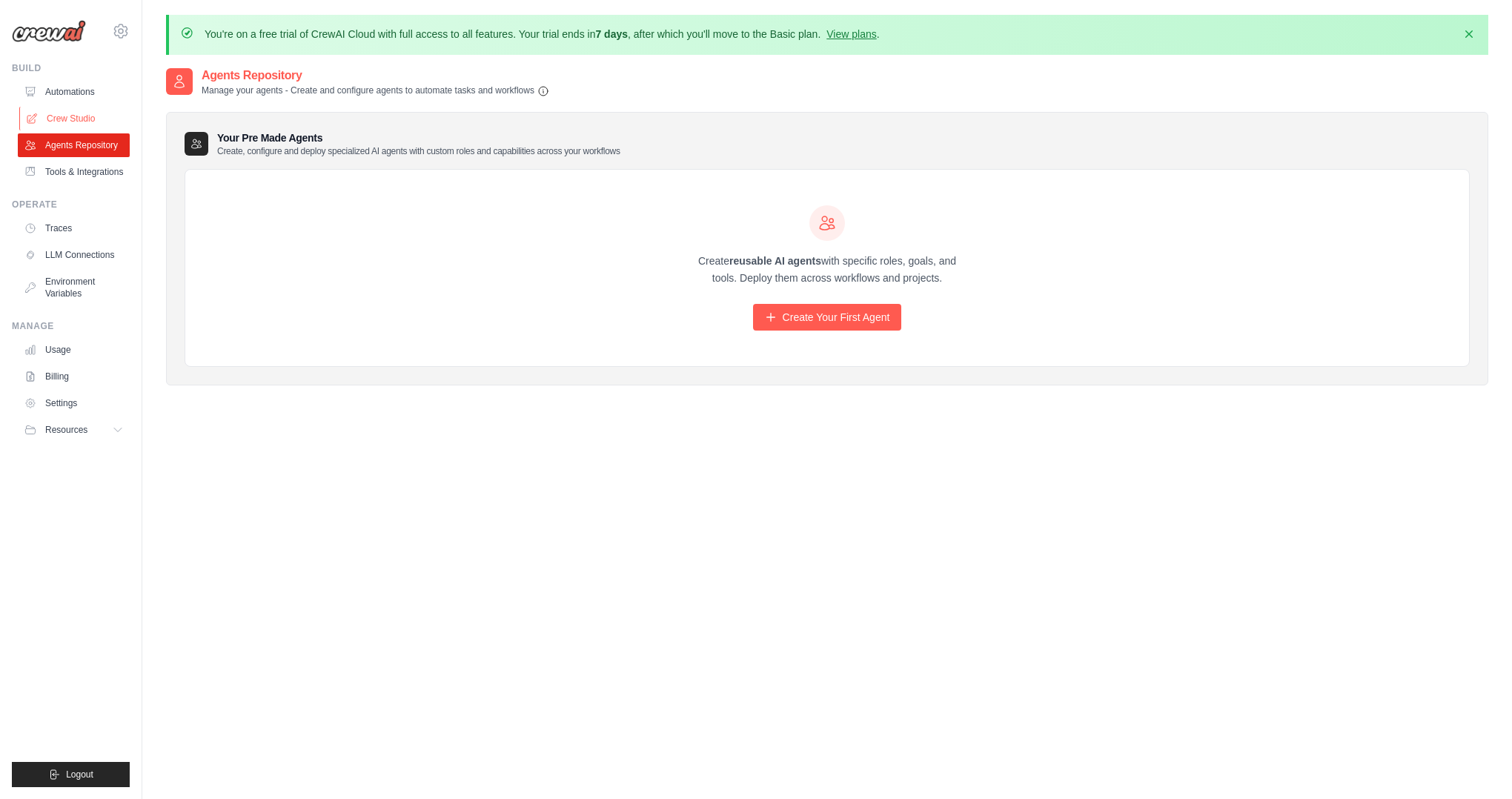
click at [61, 117] on link "Crew Studio" at bounding box center [76, 119] width 112 height 24
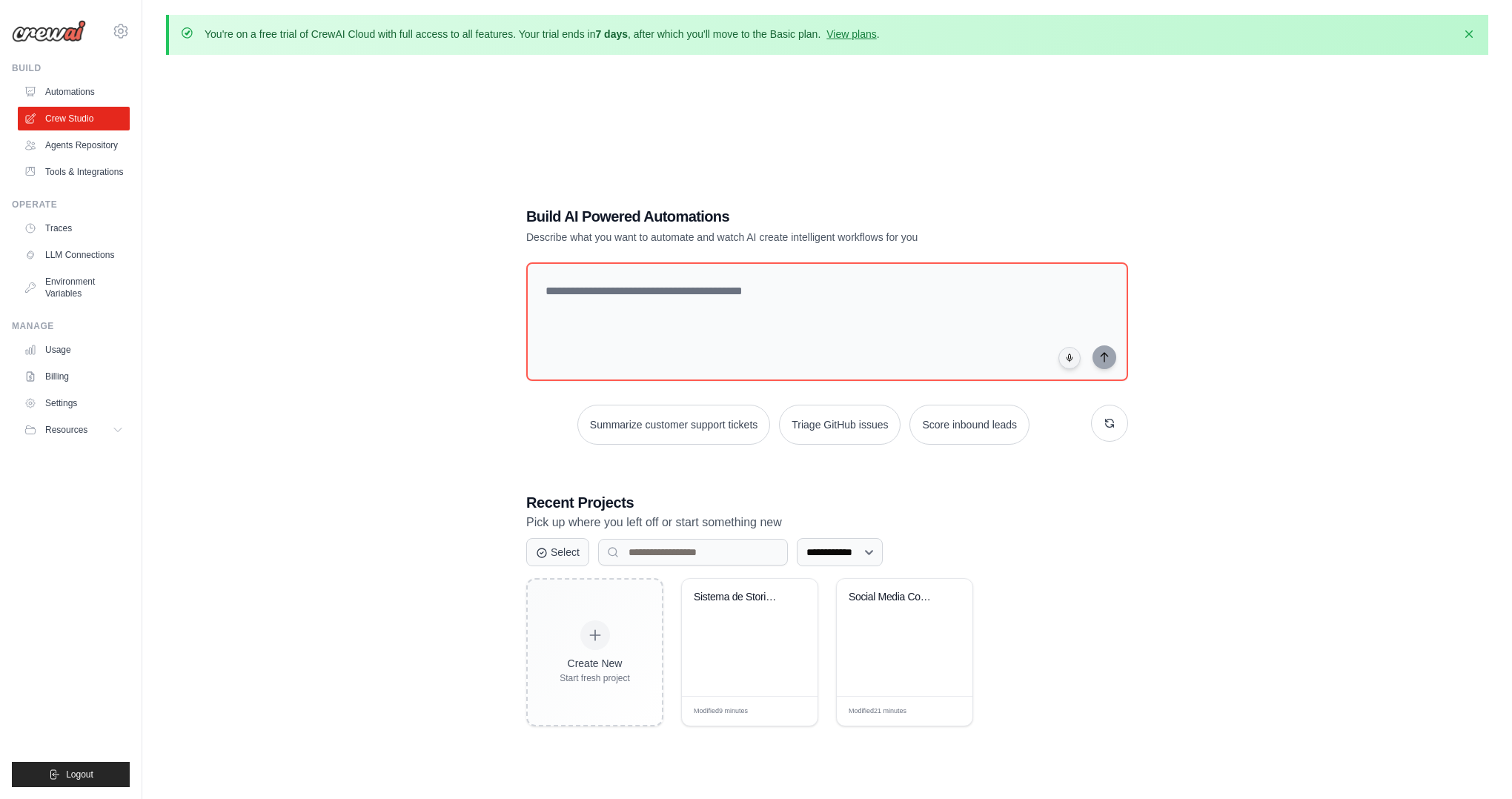
click at [75, 96] on link "Automations" at bounding box center [74, 92] width 112 height 24
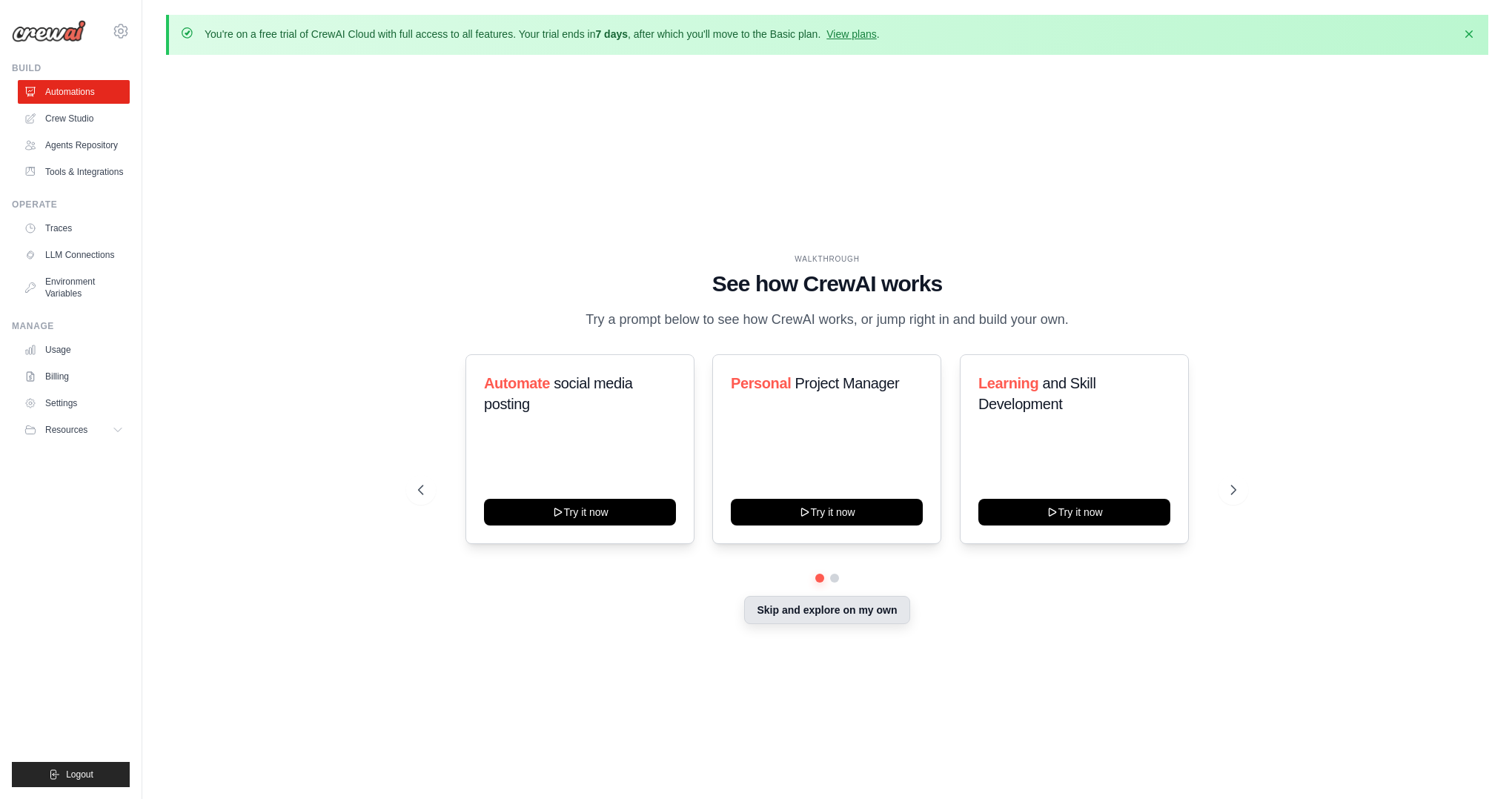
click at [820, 598] on button "Skip and explore on my own" at bounding box center [826, 610] width 165 height 28
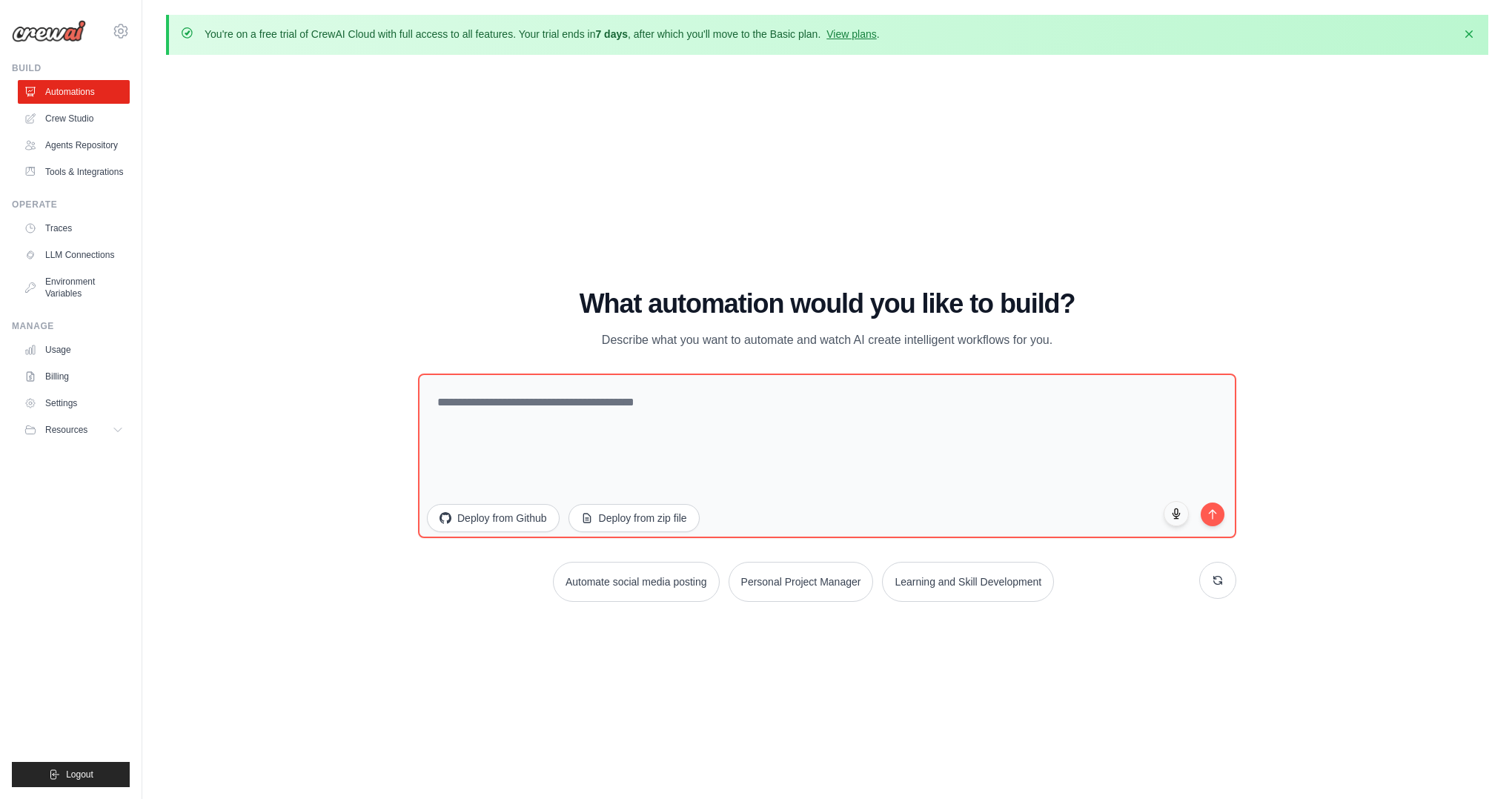
click at [586, 714] on div "WALKTHROUGH See how [PERSON_NAME] works Try a prompt below to see how [PERSON_N…" at bounding box center [827, 451] width 1322 height 769
click at [643, 689] on div "WALKTHROUGH See how [PERSON_NAME] works Try a prompt below to see how [PERSON_N…" at bounding box center [827, 451] width 1322 height 769
drag, startPoint x: 230, startPoint y: 30, endPoint x: 643, endPoint y: 42, distance: 413.2
click at [643, 42] on div "You're on a free trial of CrewAI Cloud with full access to all features. Your t…" at bounding box center [827, 34] width 1322 height 40
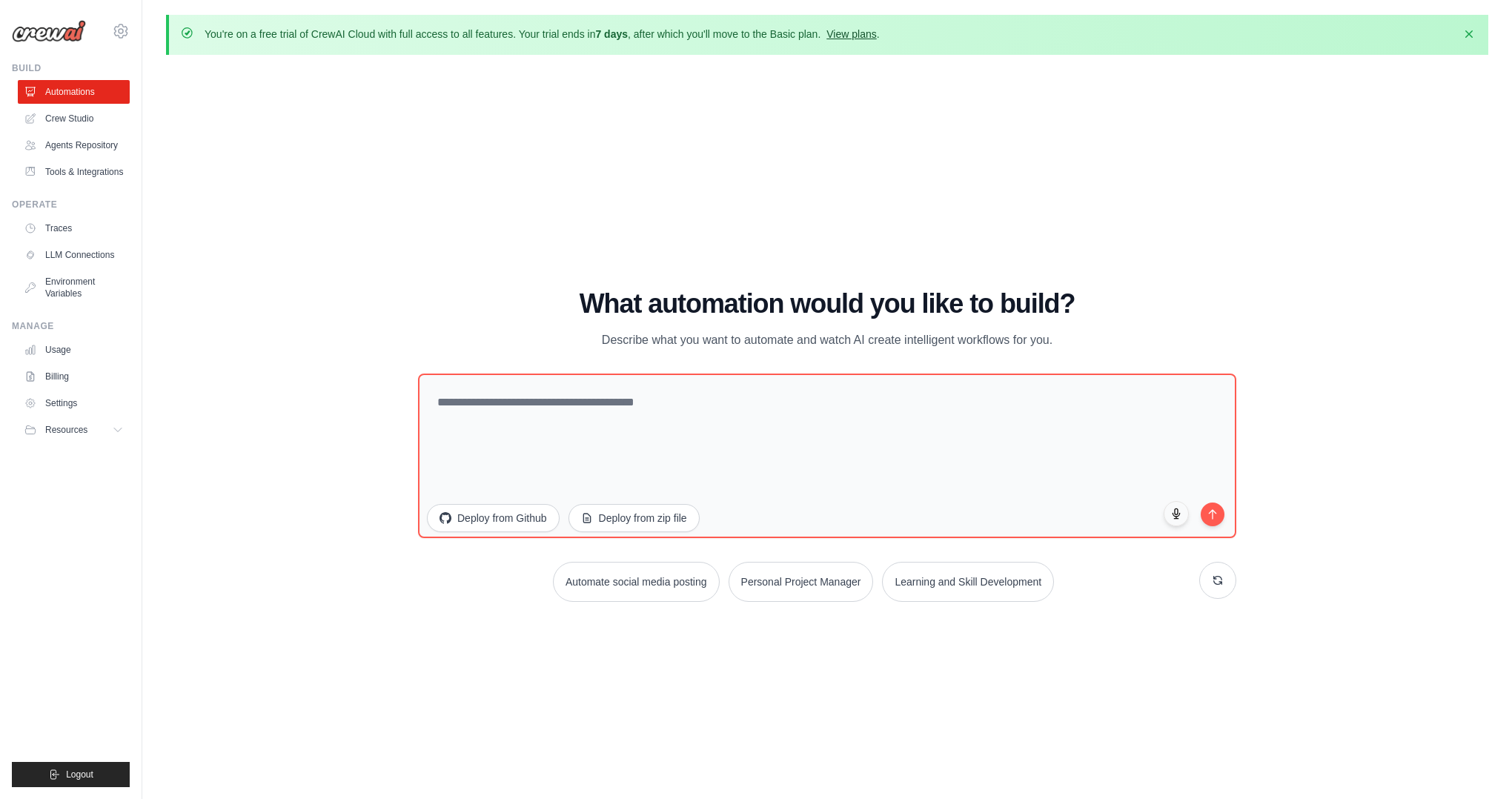
click at [847, 35] on link "View plans" at bounding box center [851, 34] width 49 height 12
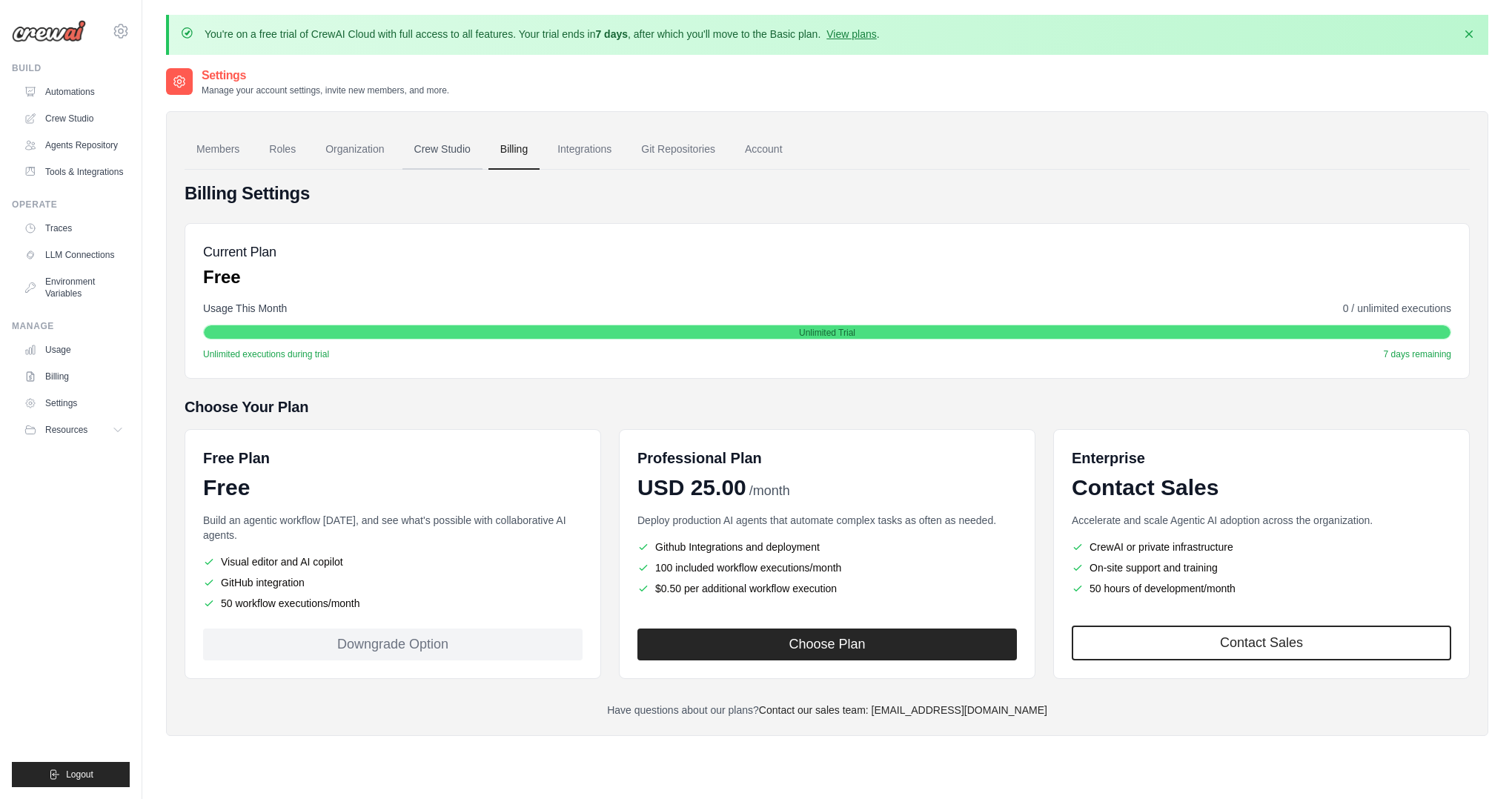
scroll to position [1, 0]
click at [411, 146] on link "Crew Studio" at bounding box center [442, 148] width 80 height 40
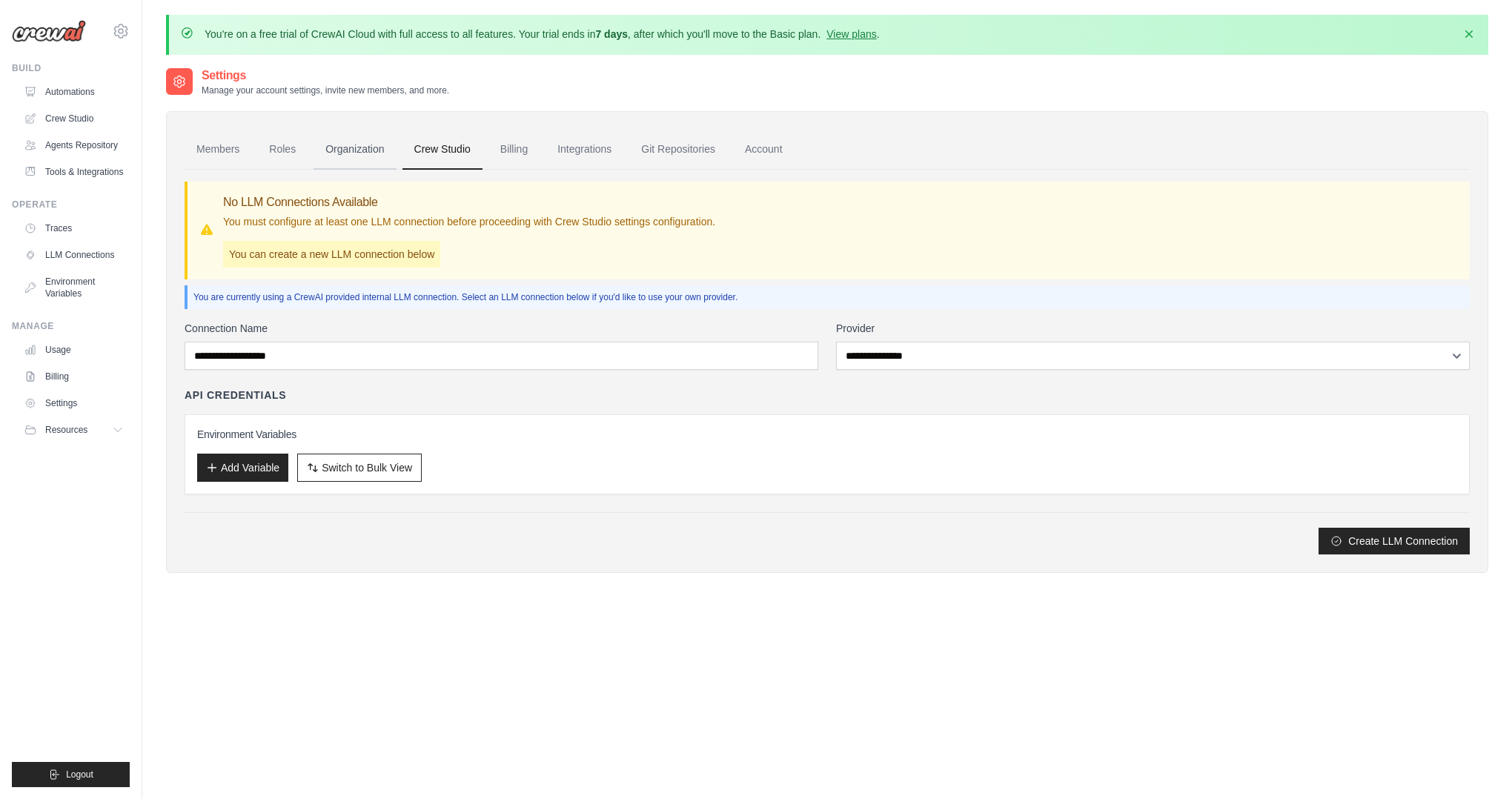
click at [362, 153] on link "Organization" at bounding box center [355, 149] width 82 height 40
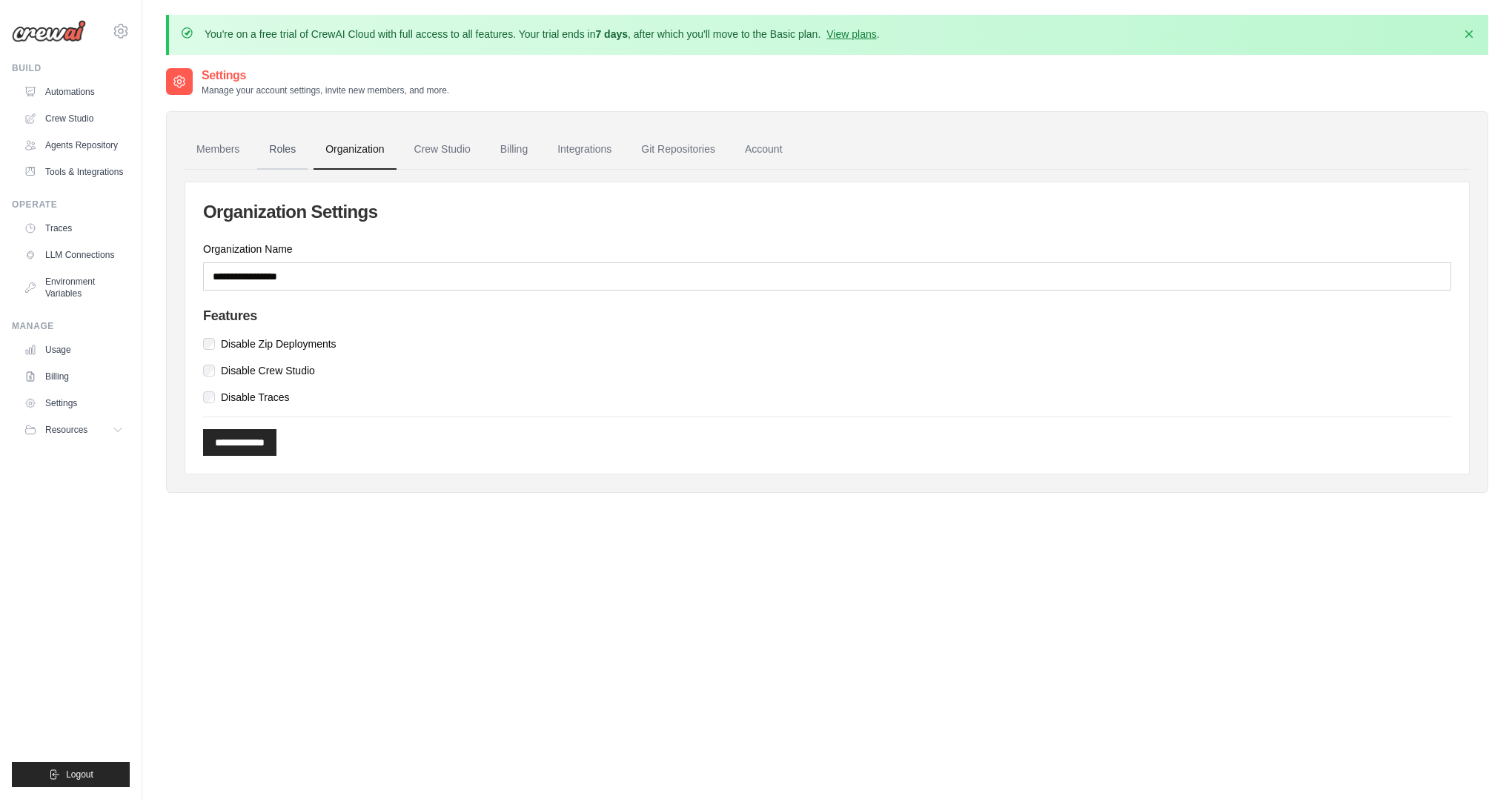
click at [265, 153] on link "Roles" at bounding box center [282, 149] width 50 height 40
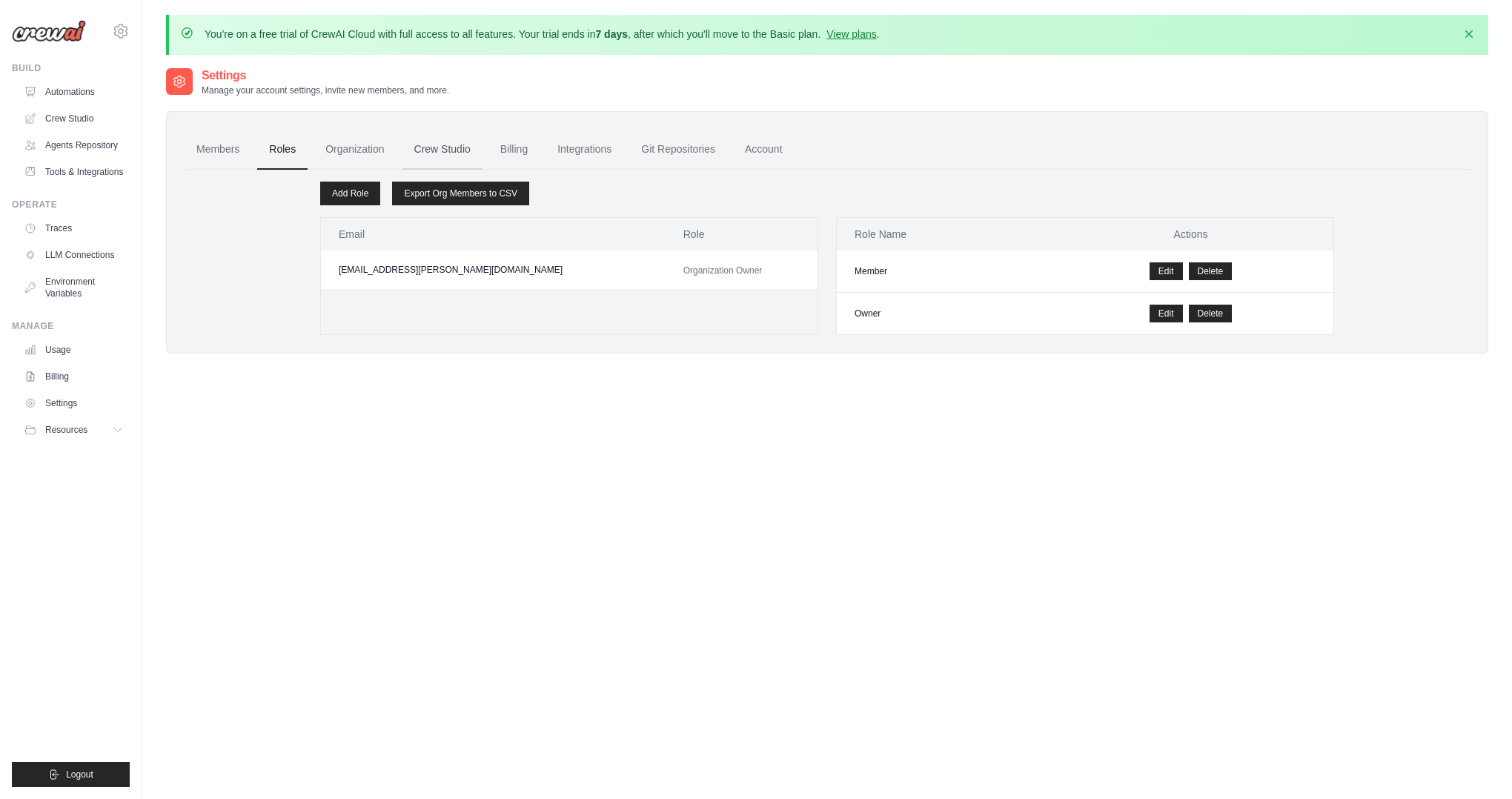
click at [458, 146] on link "Crew Studio" at bounding box center [442, 149] width 80 height 40
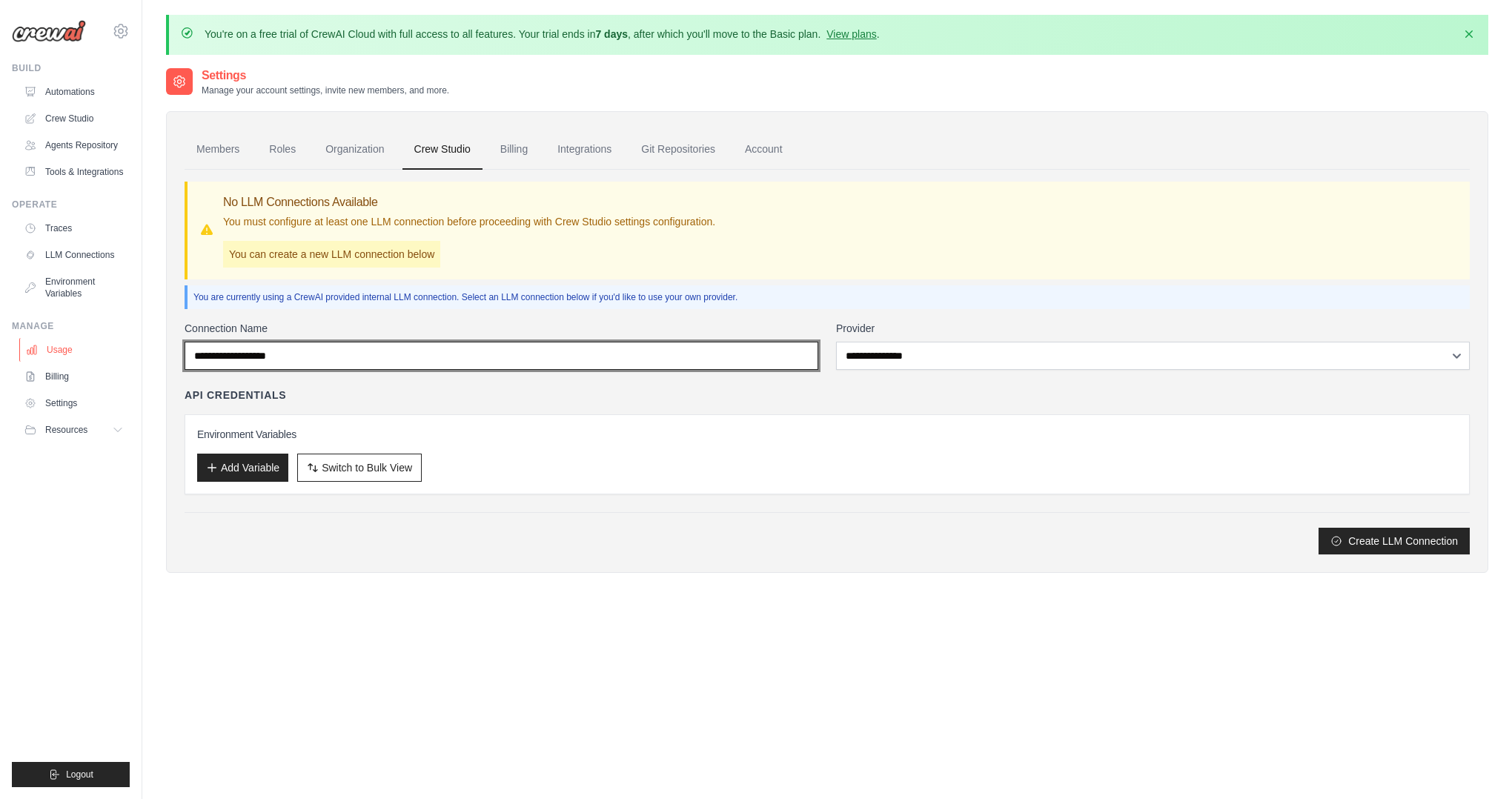
drag, startPoint x: 320, startPoint y: 346, endPoint x: 89, endPoint y: 340, distance: 231.1
click at [90, 340] on body "[EMAIL_ADDRESS][PERSON_NAME][DOMAIN_NAME] Settings Build Automations" at bounding box center [756, 440] width 1512 height 881
drag, startPoint x: 287, startPoint y: 370, endPoint x: 196, endPoint y: 343, distance: 94.9
click at [180, 352] on div "Members Roles Organization Crew Studio Billing Integrations Git Repositories Ac…" at bounding box center [827, 342] width 1322 height 462
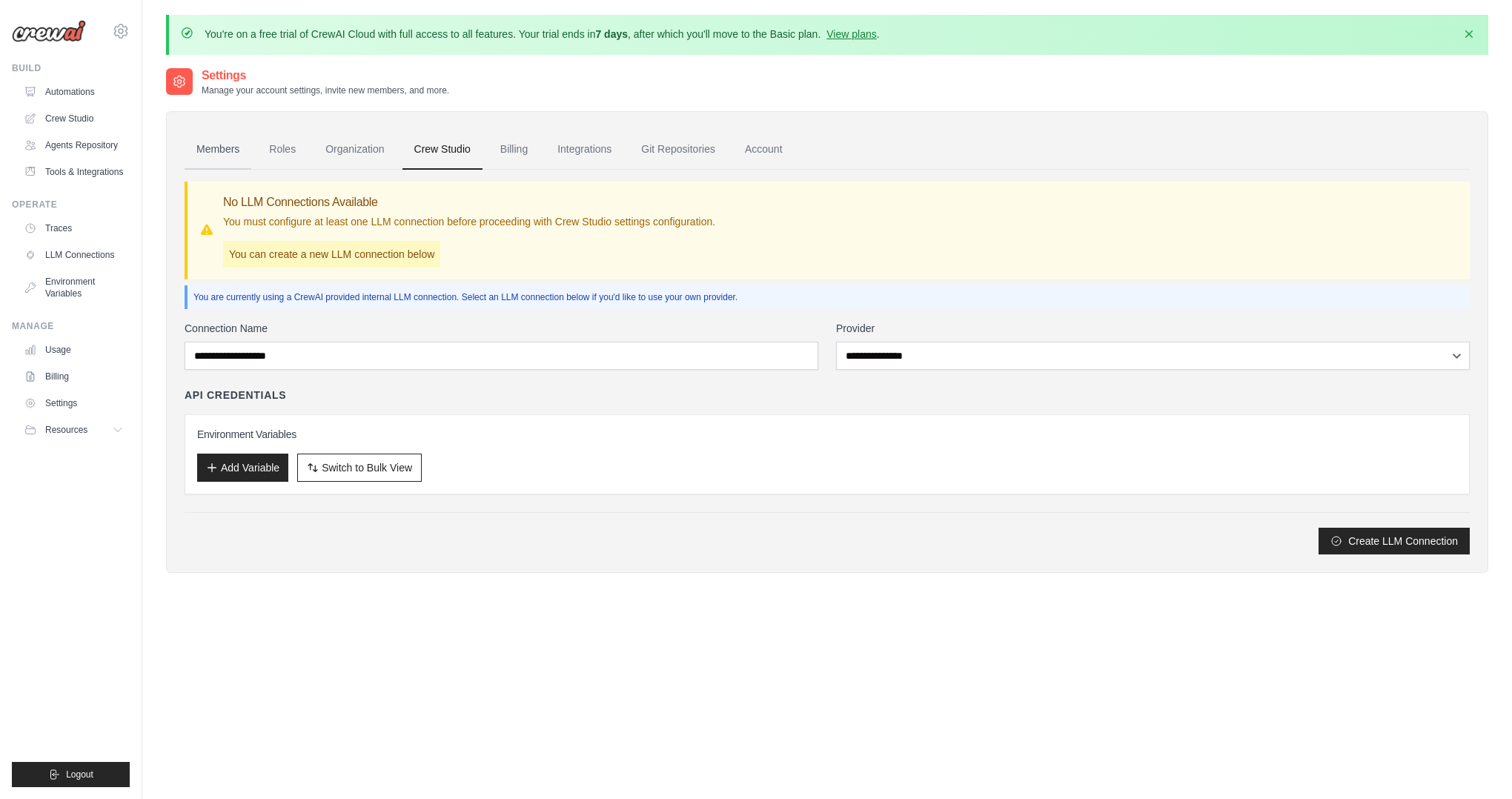
click at [210, 147] on link "Members" at bounding box center [218, 149] width 67 height 40
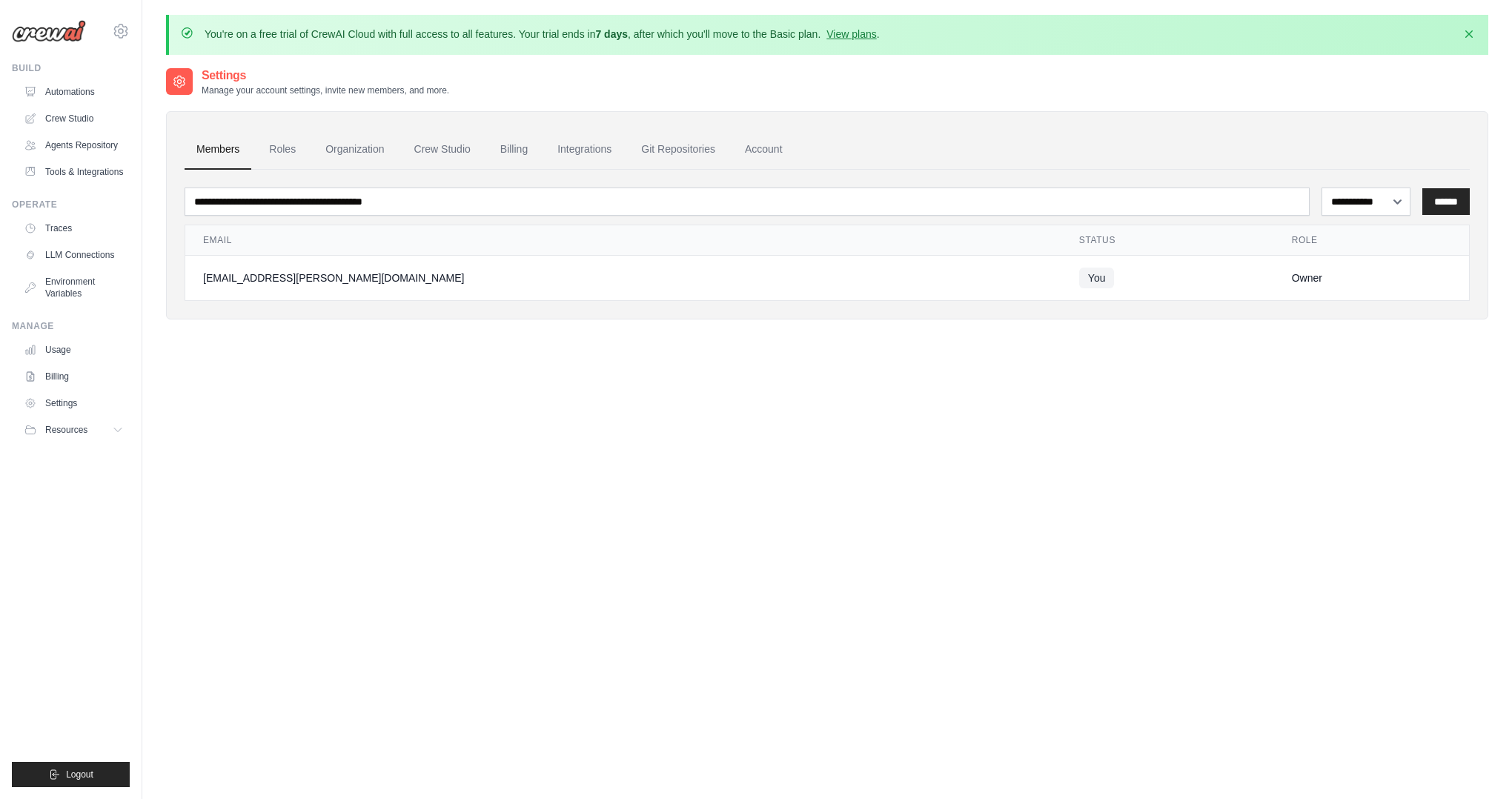
drag, startPoint x: 192, startPoint y: 285, endPoint x: 386, endPoint y: 274, distance: 194.3
click at [386, 274] on td "[EMAIL_ADDRESS][PERSON_NAME][DOMAIN_NAME]" at bounding box center [623, 278] width 876 height 45
drag, startPoint x: 236, startPoint y: 315, endPoint x: 58, endPoint y: 172, distance: 228.3
click at [235, 315] on div "**********" at bounding box center [827, 215] width 1322 height 208
click at [64, 142] on link "Agents Repository" at bounding box center [76, 145] width 112 height 24
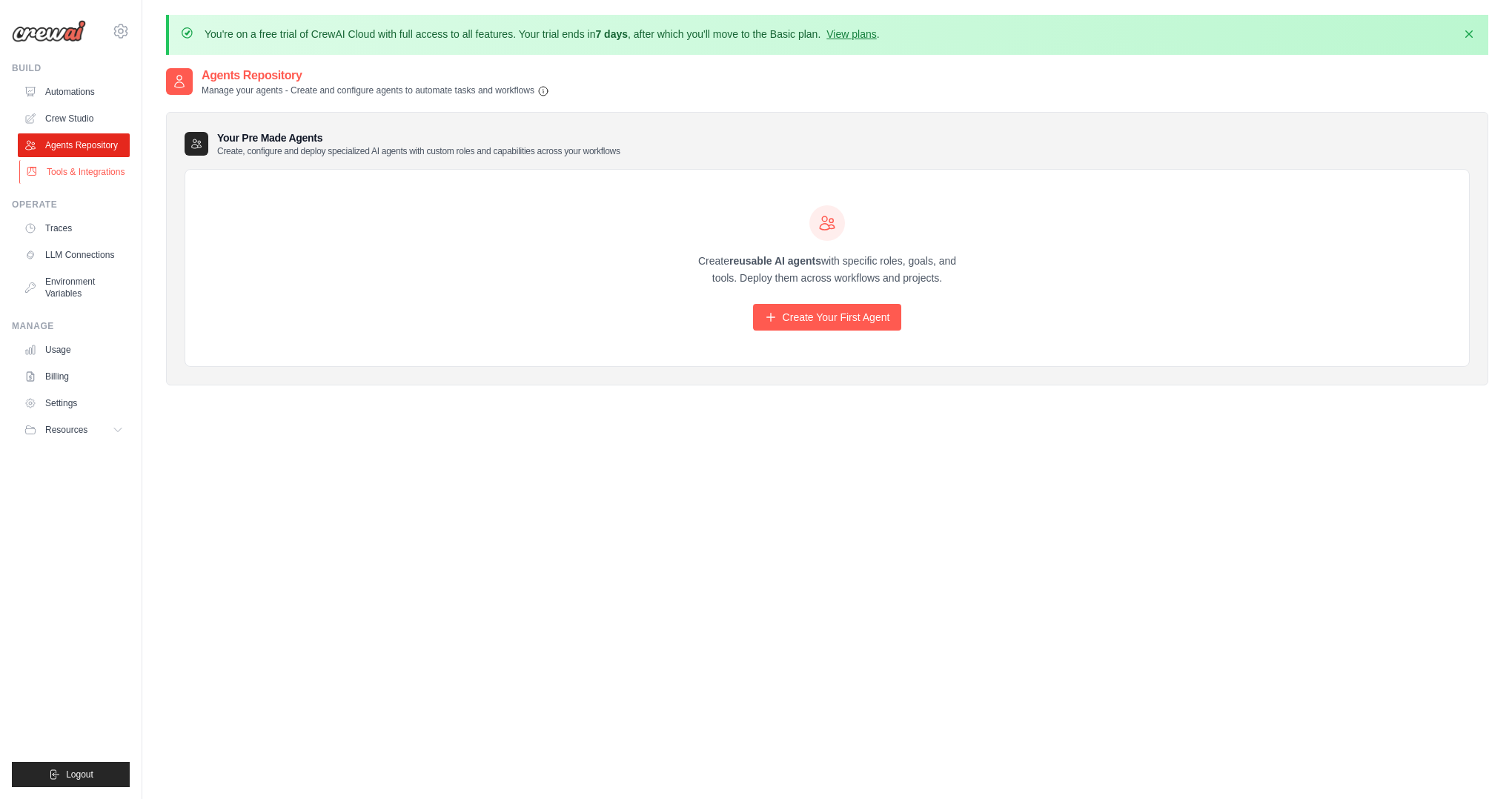
click at [62, 167] on link "Tools & Integrations" at bounding box center [76, 172] width 112 height 24
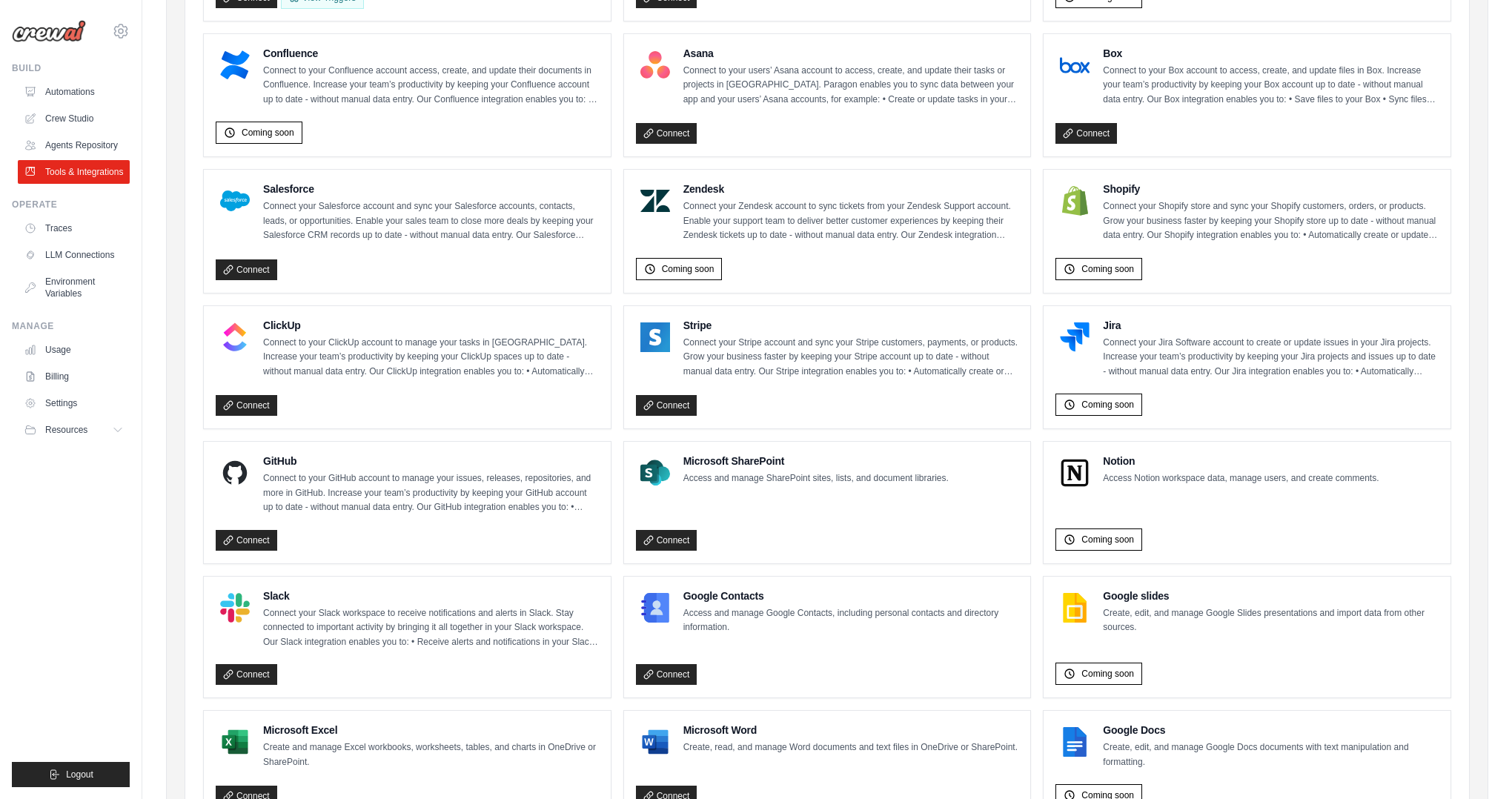
scroll to position [673, 0]
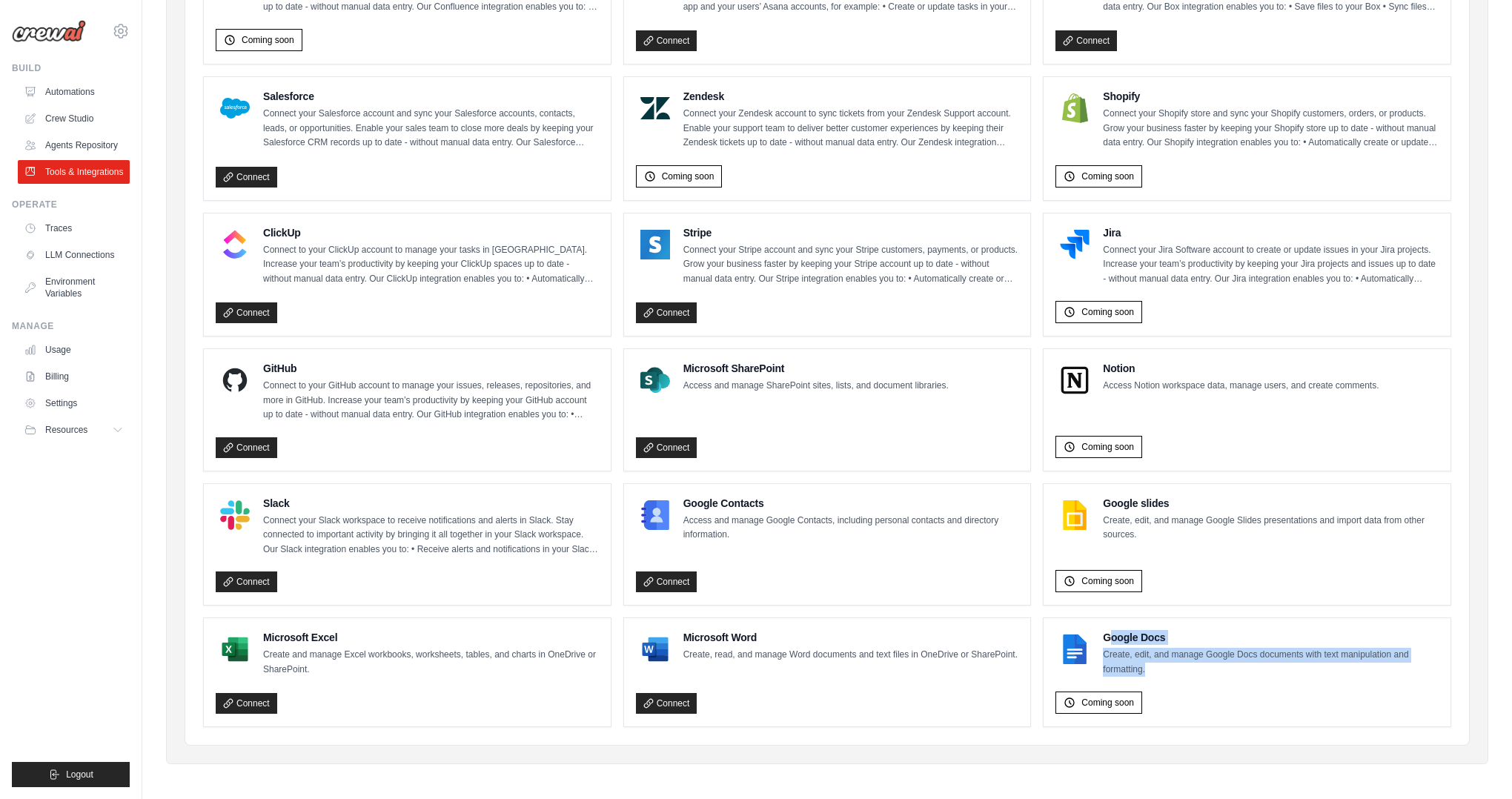
drag, startPoint x: 1109, startPoint y: 633, endPoint x: 1182, endPoint y: 669, distance: 81.4
click at [1182, 669] on div "Google Docs Create, edit, and manage Google Docs documents with text manipulati…" at bounding box center [1270, 653] width 336 height 46
click at [1182, 669] on p "Create, edit, and manage Google Docs documents with text manipulation and forma…" at bounding box center [1270, 662] width 336 height 29
drag, startPoint x: 1199, startPoint y: 663, endPoint x: 1044, endPoint y: 667, distance: 155.1
click at [1198, 662] on p "Create, edit, and manage Google Docs documents with text manipulation and forma…" at bounding box center [1270, 662] width 336 height 29
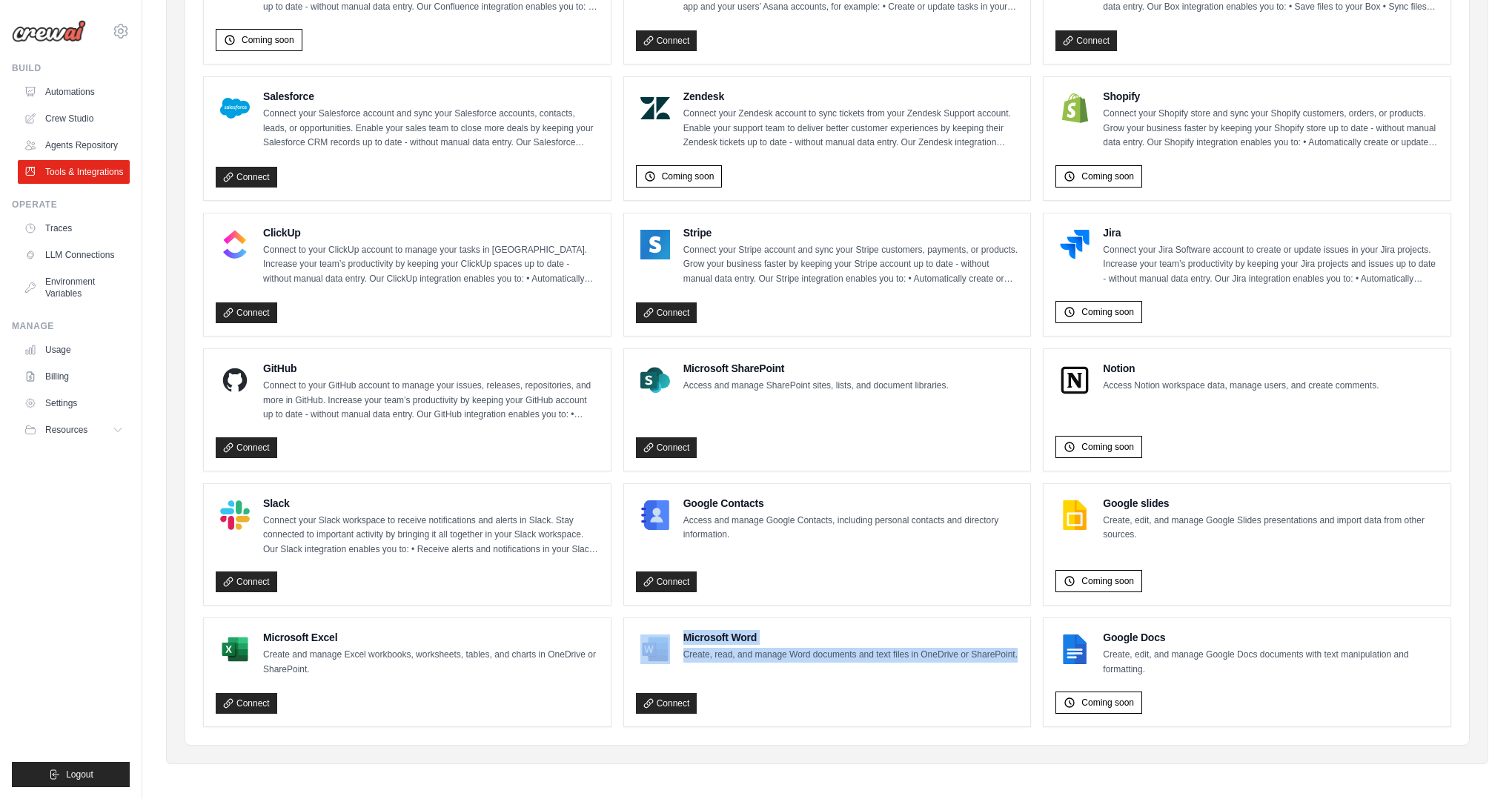
drag, startPoint x: 783, startPoint y: 631, endPoint x: 952, endPoint y: 665, distance: 172.4
click at [952, 665] on div "Microsoft Word Create, read, and manage Word documents and text files in OneDri…" at bounding box center [827, 672] width 383 height 85
click at [952, 665] on div "Microsoft Word Create, read, and manage Word documents and text files in OneDri…" at bounding box center [827, 672] width 383 height 85
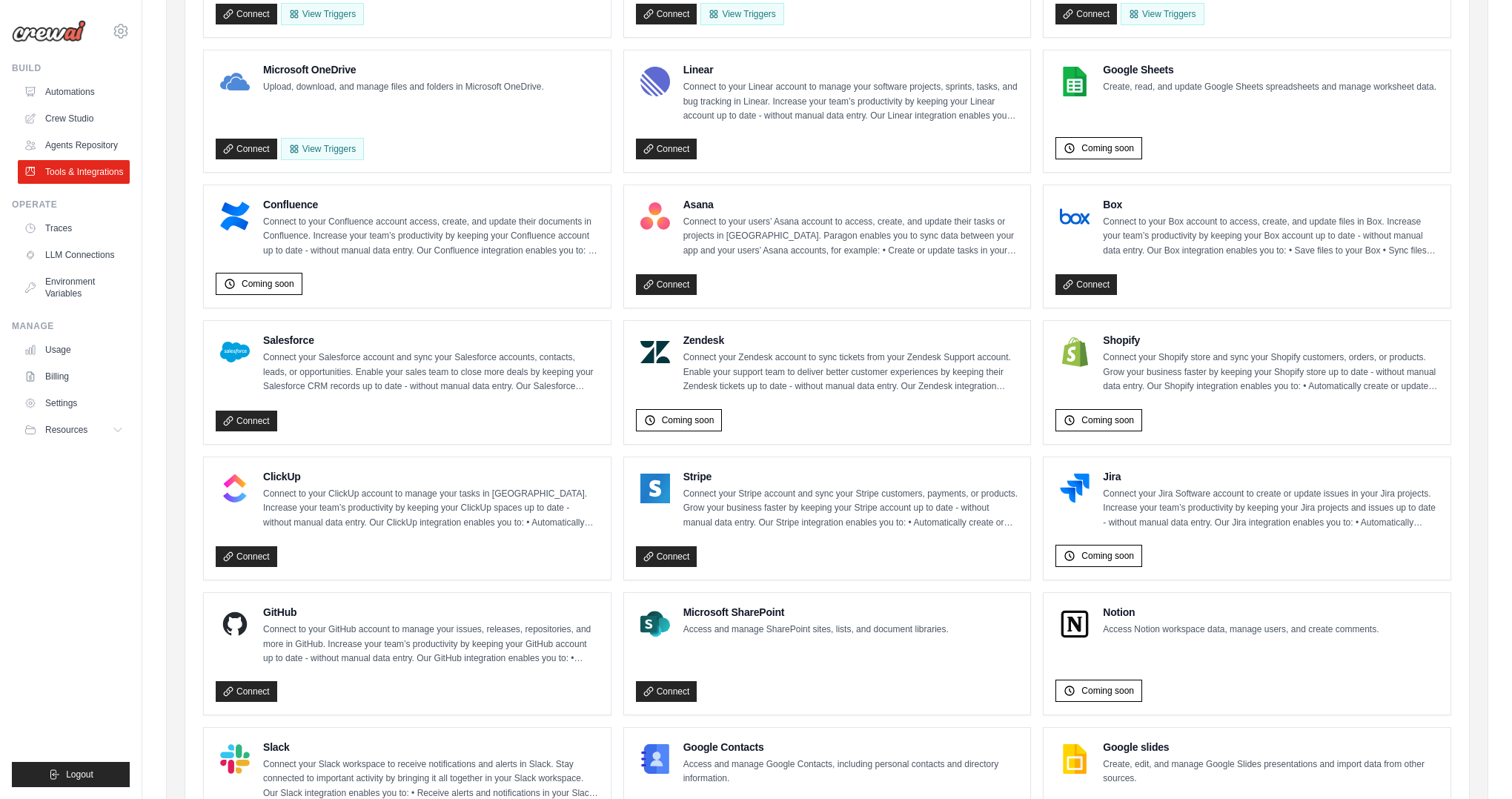
scroll to position [0, 0]
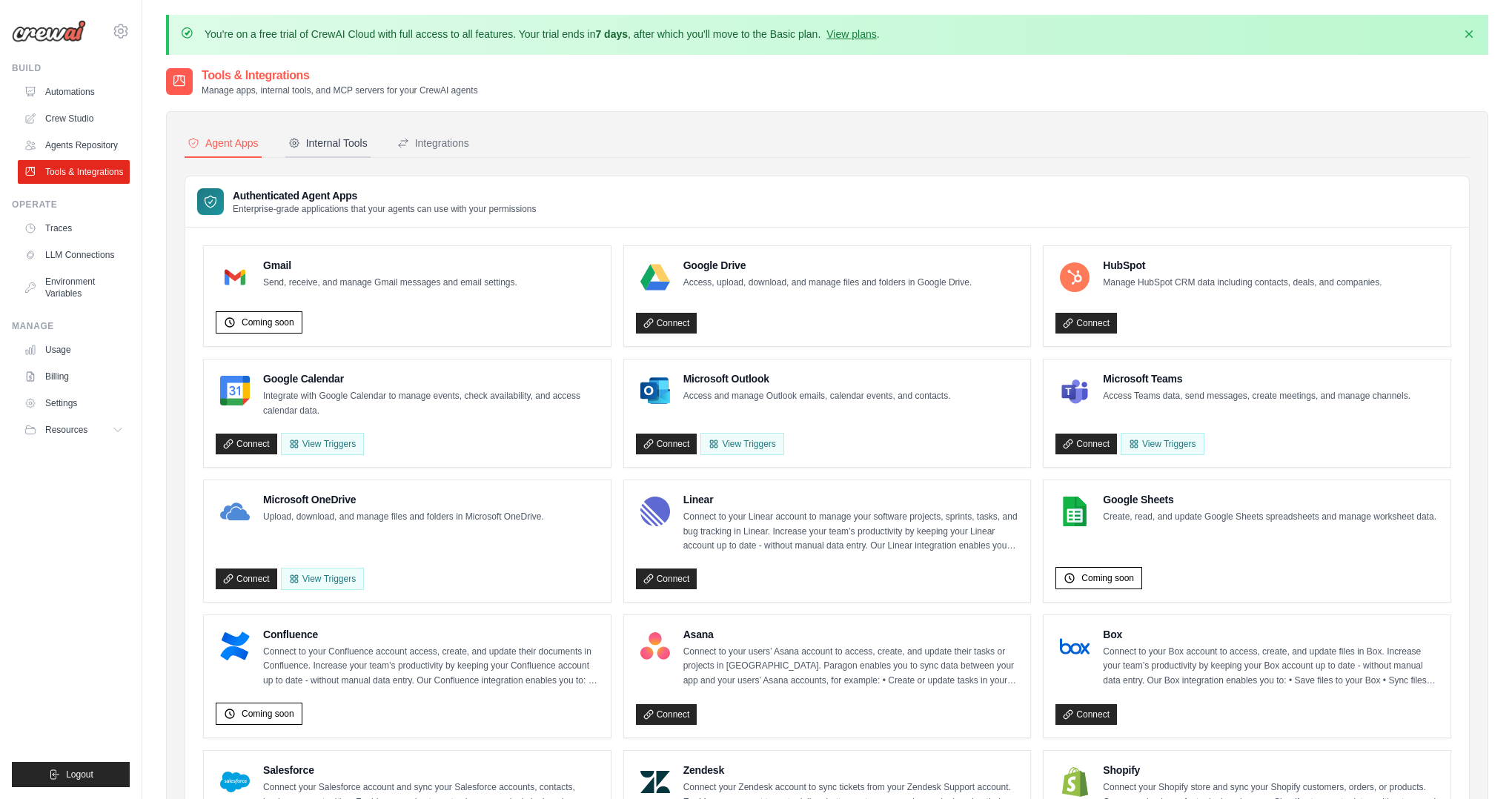
click at [302, 136] on div "Internal Tools" at bounding box center [328, 143] width 79 height 15
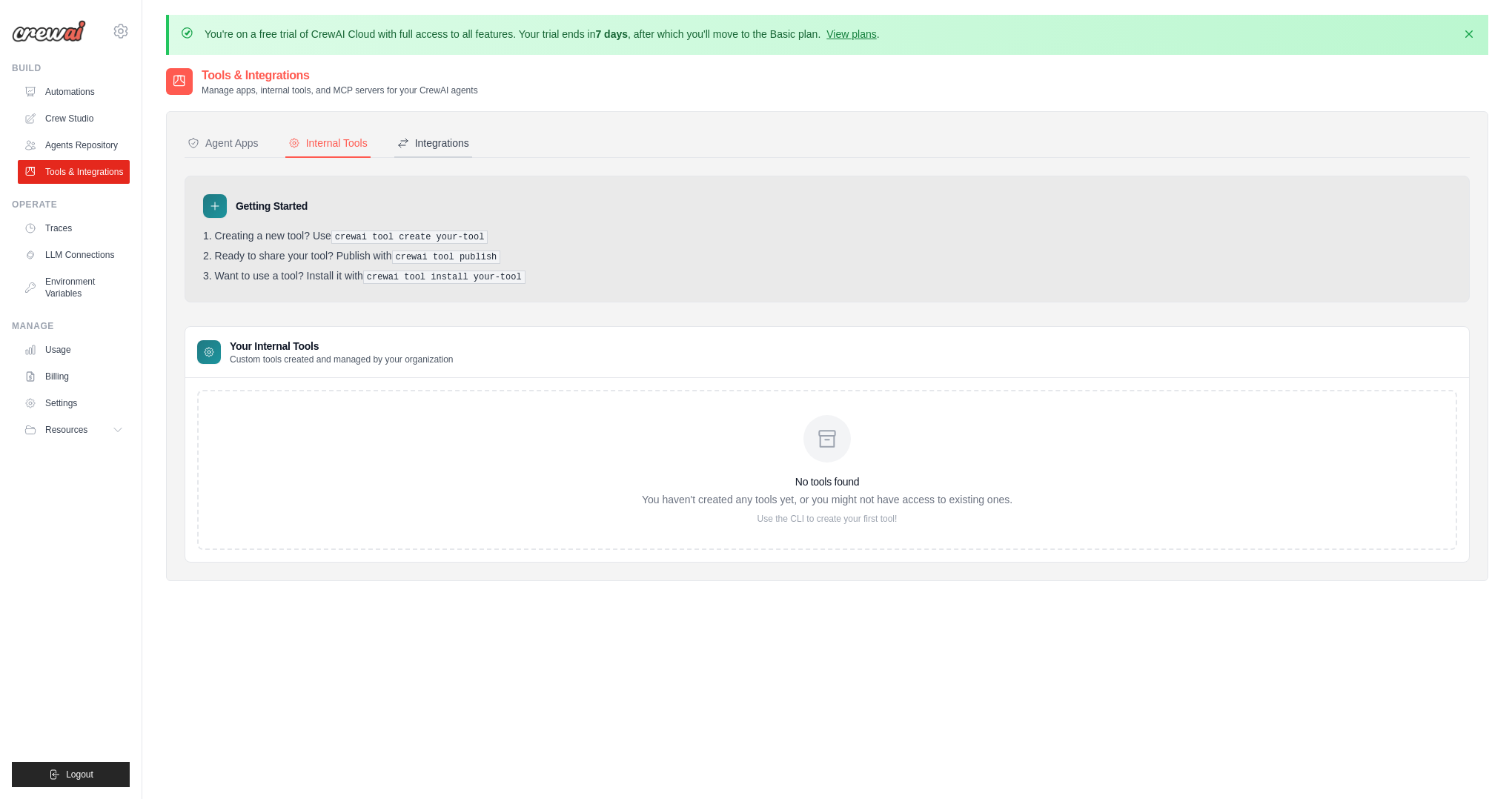
click at [456, 135] on div "Integrations" at bounding box center [433, 143] width 72 height 15
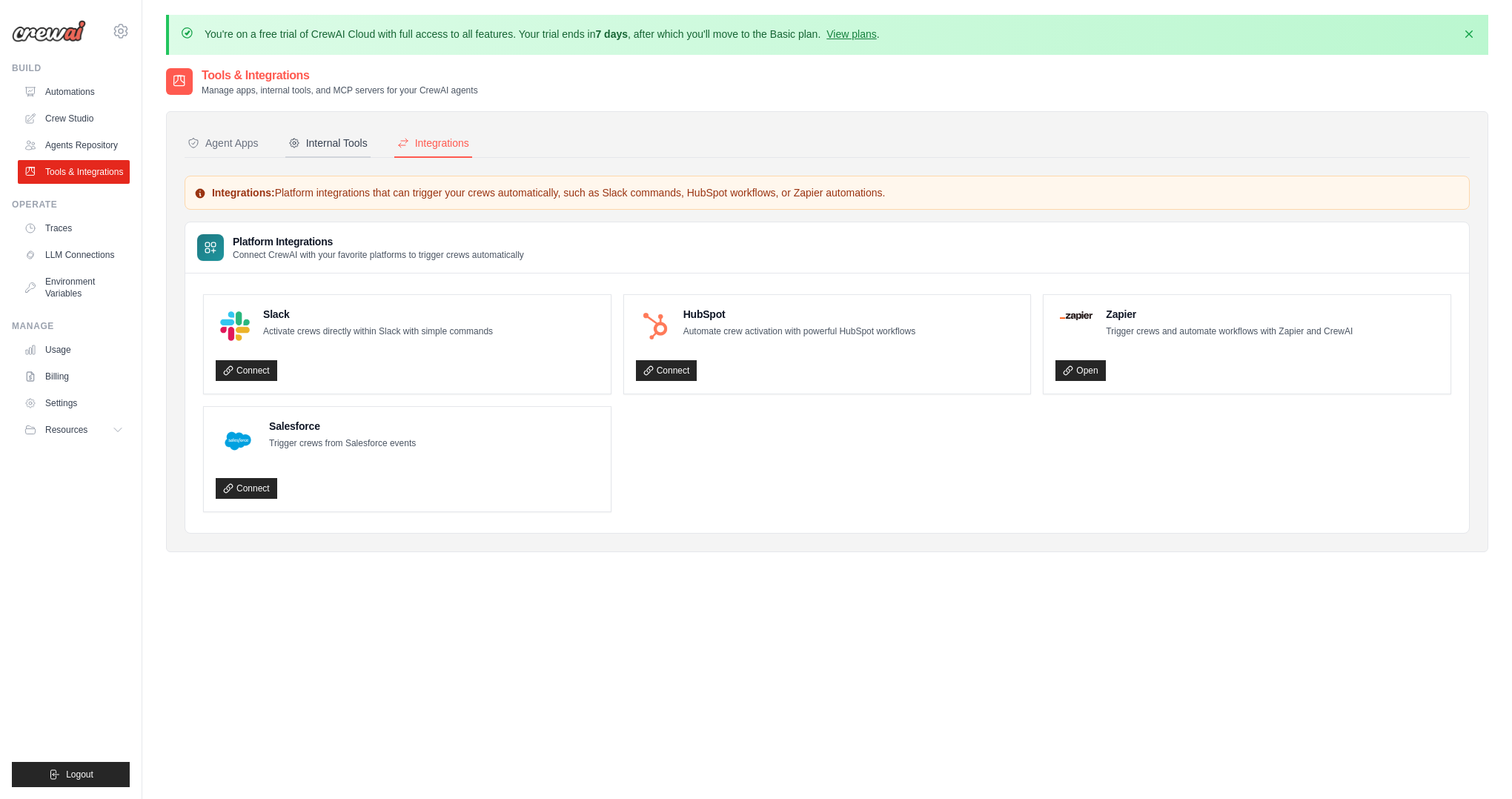
click at [330, 138] on div "Internal Tools" at bounding box center [328, 143] width 79 height 15
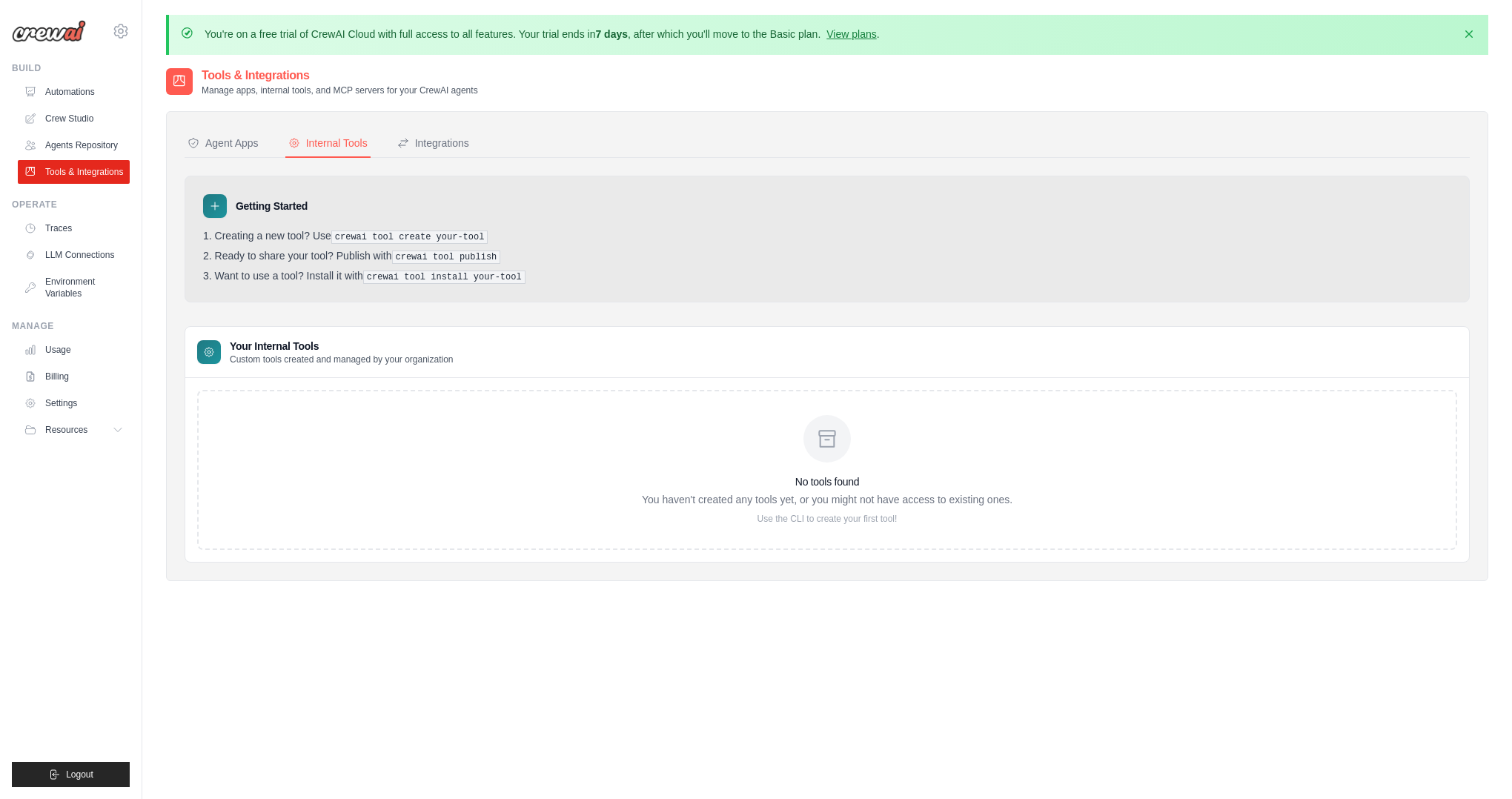
click at [771, 462] on div "No tools found You haven't created any tools yet, or you might not have access …" at bounding box center [827, 470] width 370 height 110
click at [360, 405] on div "No tools found You haven't created any tools yet, or you might not have access …" at bounding box center [827, 470] width 1260 height 160
drag, startPoint x: 905, startPoint y: 443, endPoint x: 863, endPoint y: 429, distance: 44.3
click at [905, 443] on div "No tools found You haven't created any tools yet, or you might not have access …" at bounding box center [827, 470] width 370 height 110
click at [440, 141] on div "Integrations" at bounding box center [433, 143] width 72 height 15
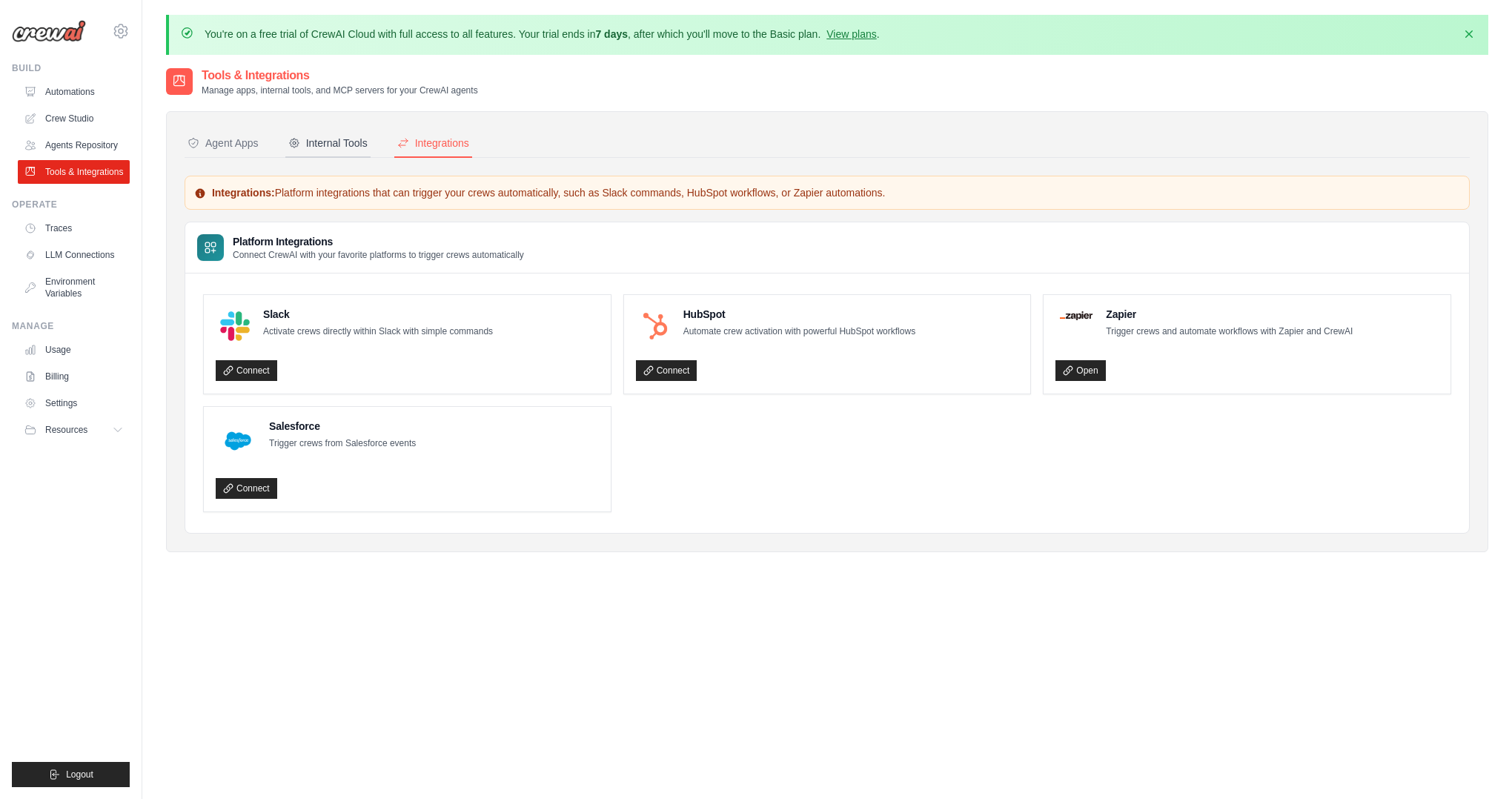
click at [343, 137] on div "Internal Tools" at bounding box center [328, 143] width 79 height 15
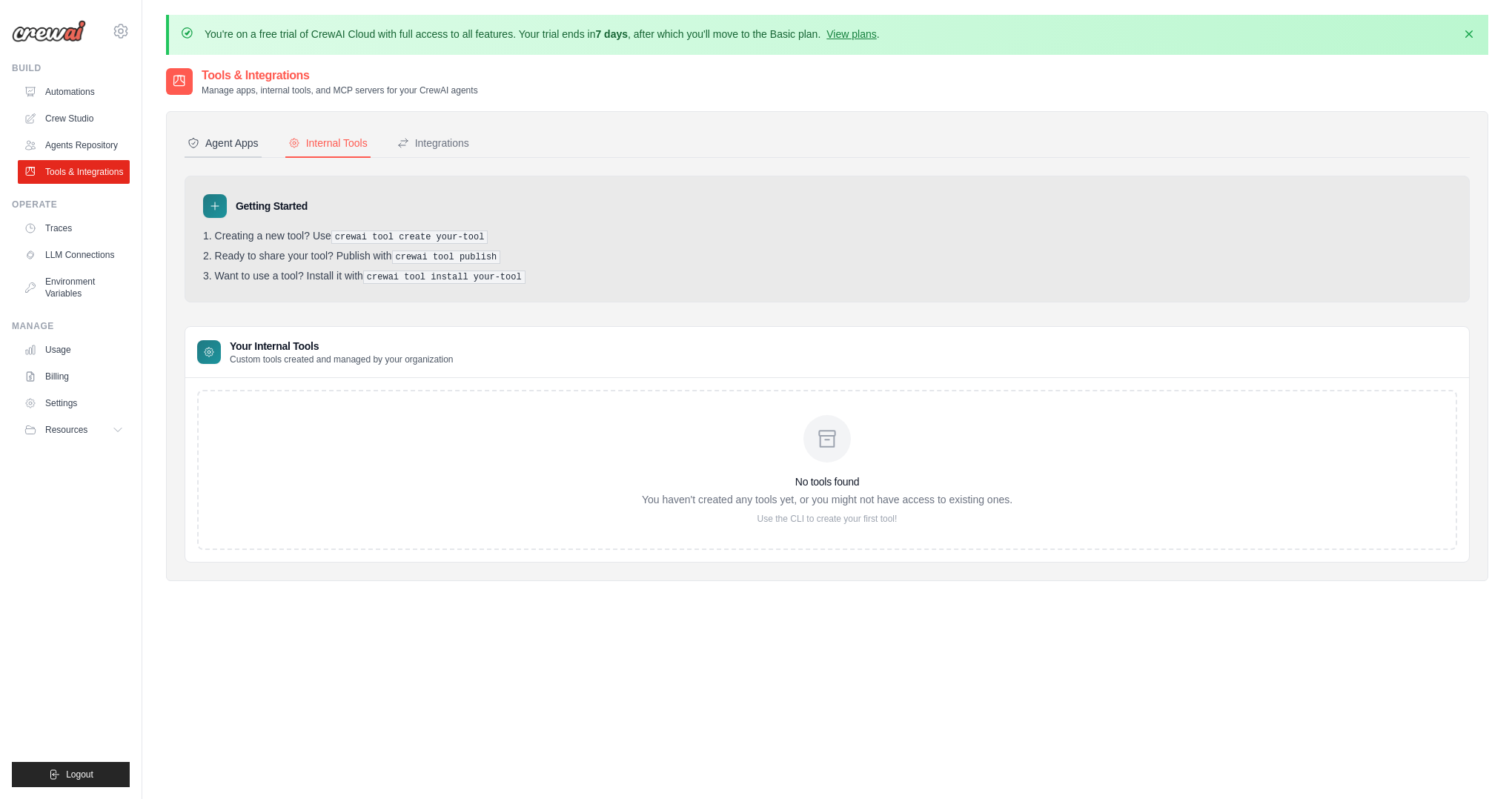
click at [220, 132] on button "Agent Apps" at bounding box center [223, 144] width 77 height 28
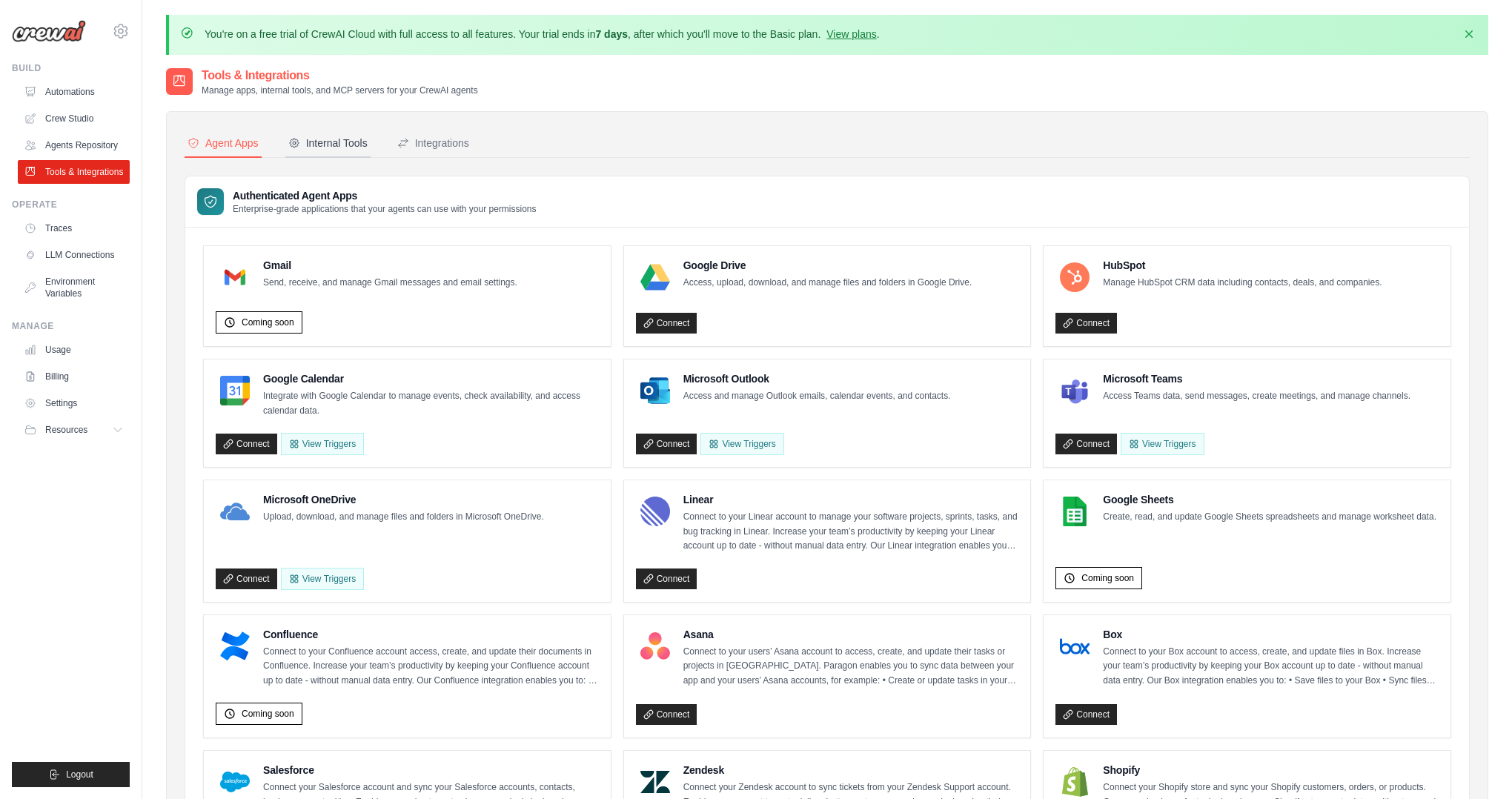
click at [343, 142] on div "Internal Tools" at bounding box center [328, 143] width 79 height 15
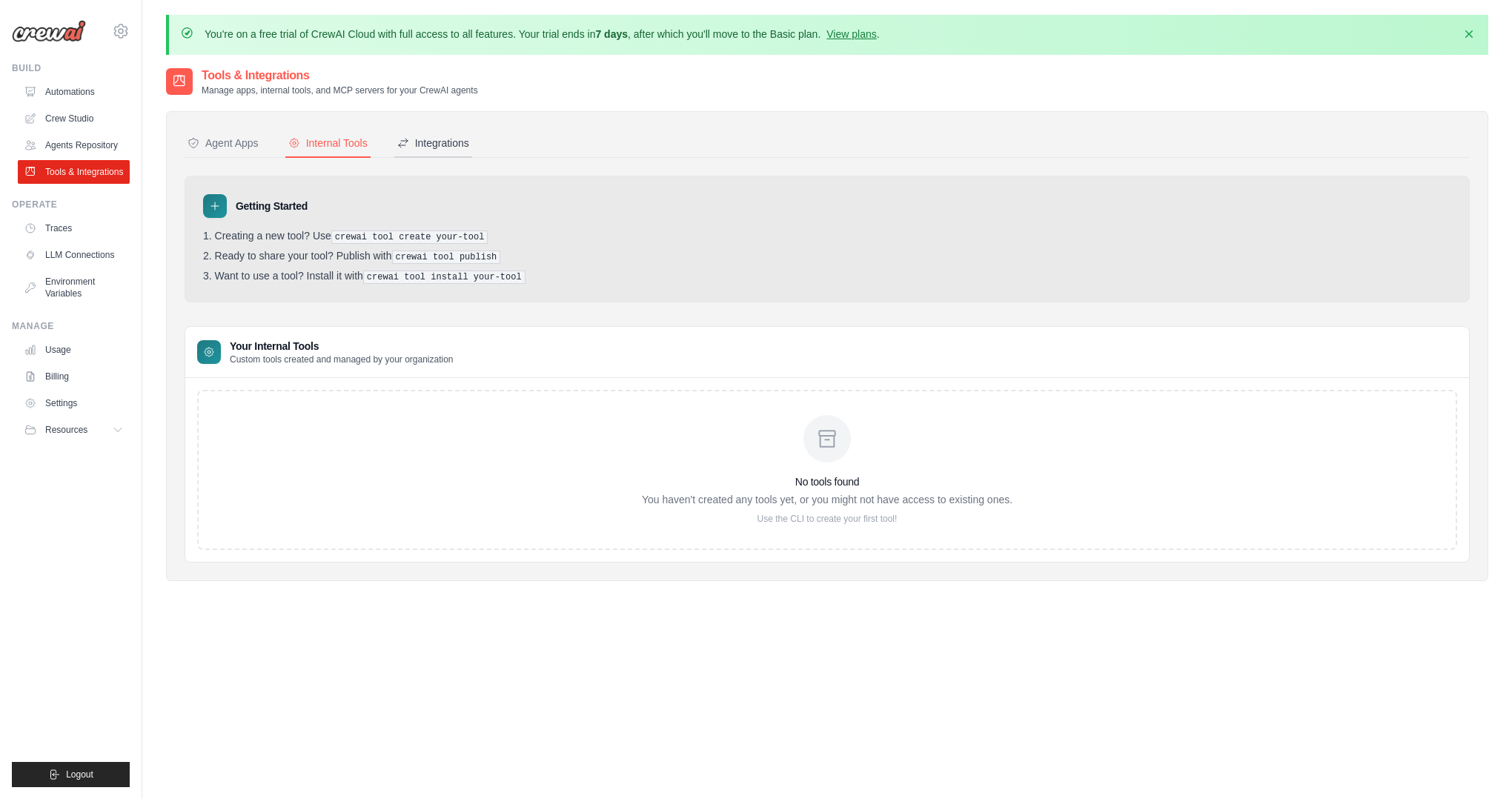
click at [450, 143] on div "Integrations" at bounding box center [433, 143] width 72 height 15
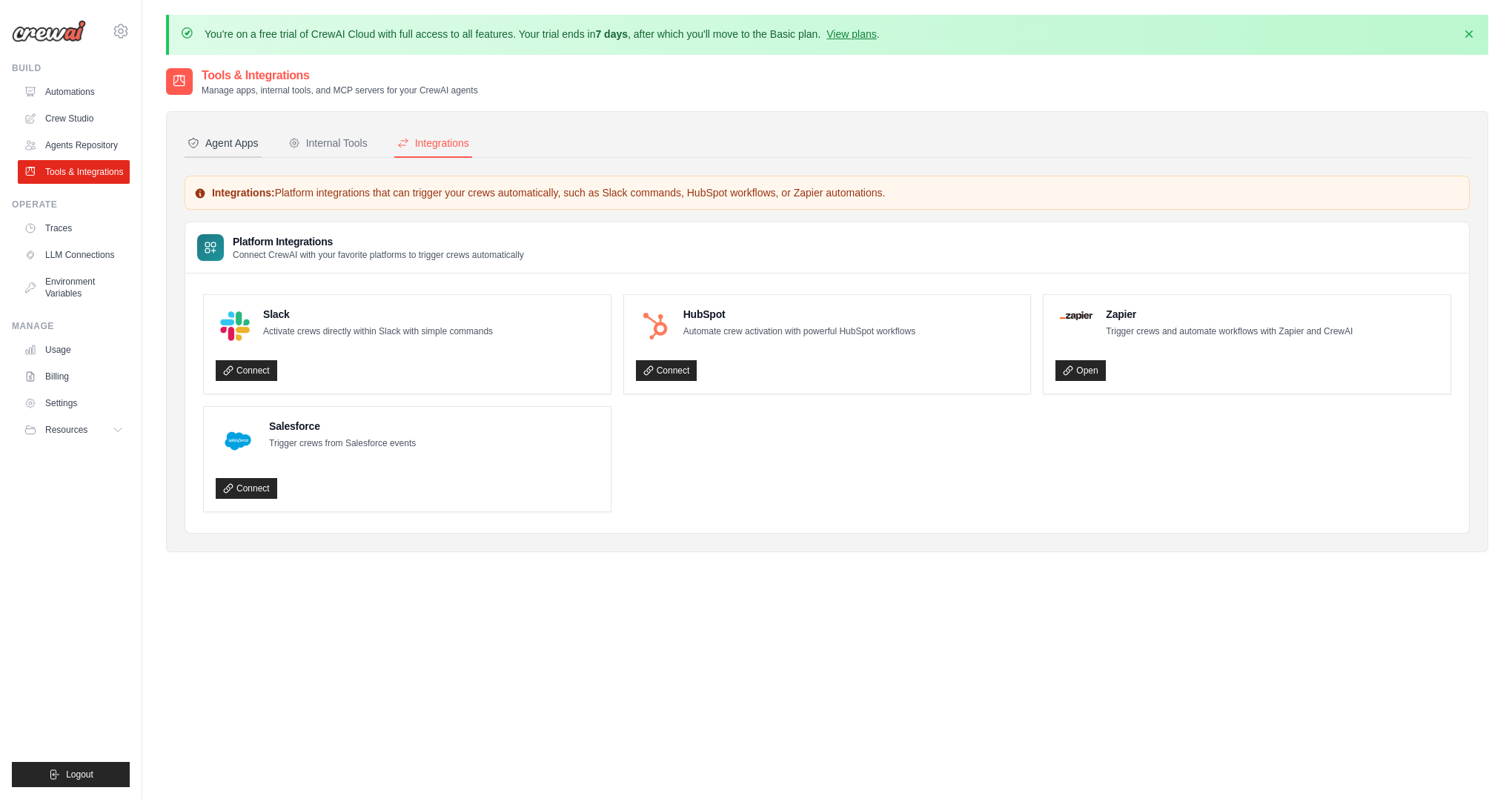
click at [228, 134] on button "Agent Apps" at bounding box center [223, 144] width 77 height 28
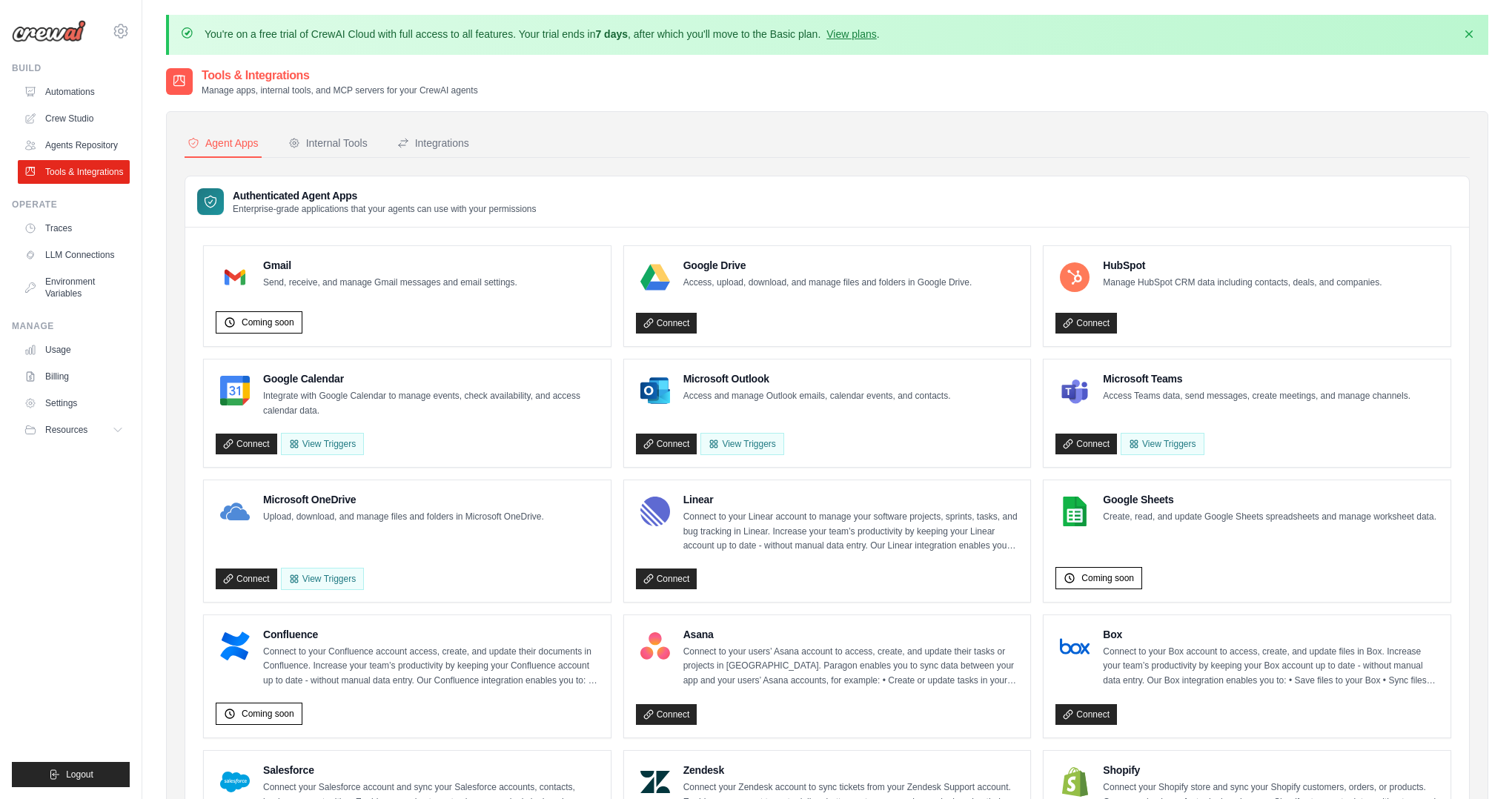
drag, startPoint x: 248, startPoint y: 132, endPoint x: 480, endPoint y: 151, distance: 232.8
click at [573, 178] on div "Agent Apps Internal Tools Integrations Authenticated Agent Apps Enterprise-grad…" at bounding box center [827, 774] width 1285 height 1290
drag, startPoint x: 367, startPoint y: 141, endPoint x: 159, endPoint y: 147, distance: 208.1
click at [159, 147] on div "You're on a free trial of CrewAI Cloud with full access to all features. Your t…" at bounding box center [827, 738] width 1370 height 1447
click at [306, 197] on h3 "Authenticated Agent Apps" at bounding box center [385, 196] width 304 height 15
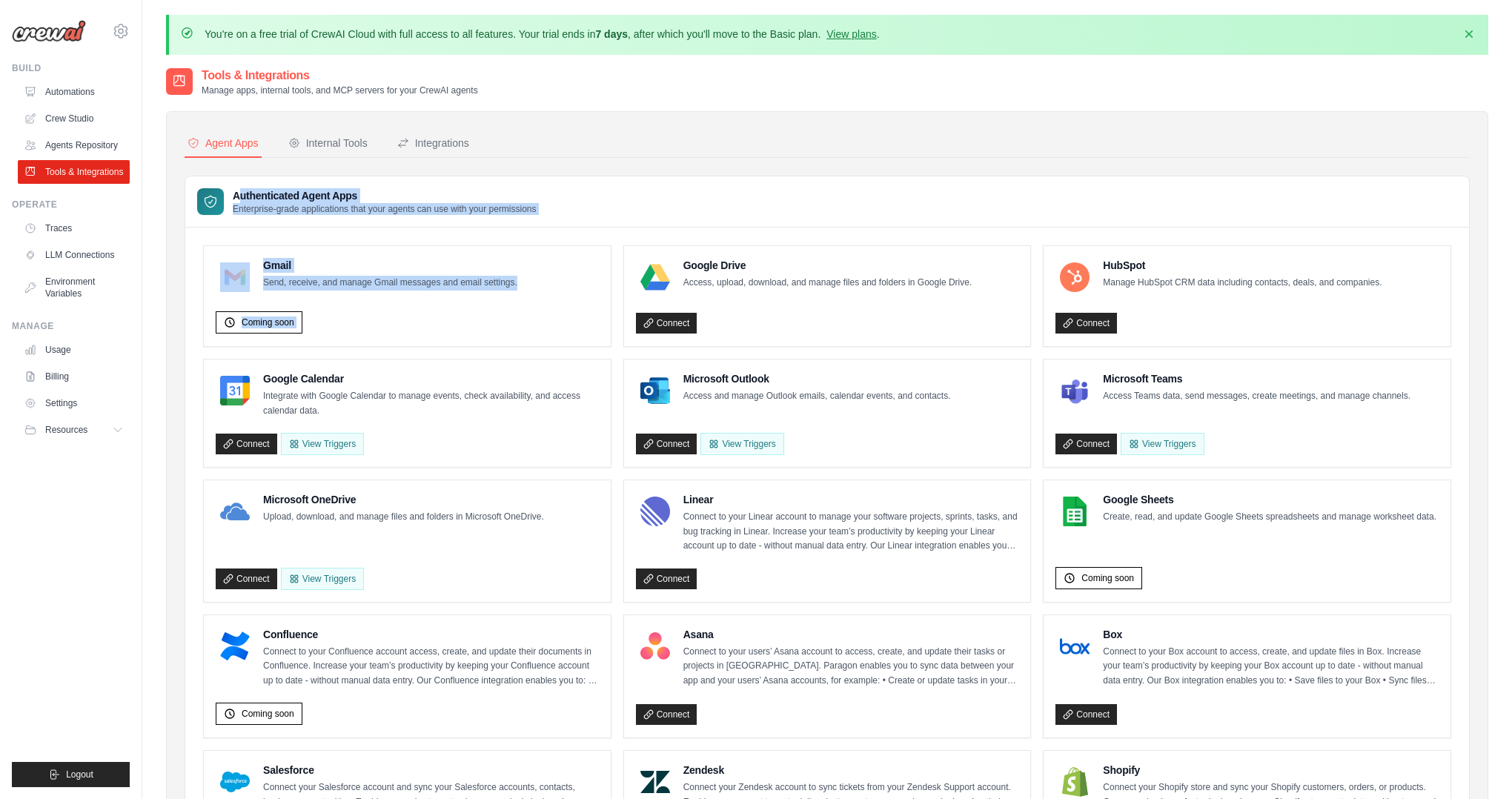
drag, startPoint x: 237, startPoint y: 196, endPoint x: 650, endPoint y: 238, distance: 415.1
click at [650, 238] on div "Authenticated Agent Apps Enterprise-grade applications that your agents can use…" at bounding box center [827, 798] width 1285 height 1243
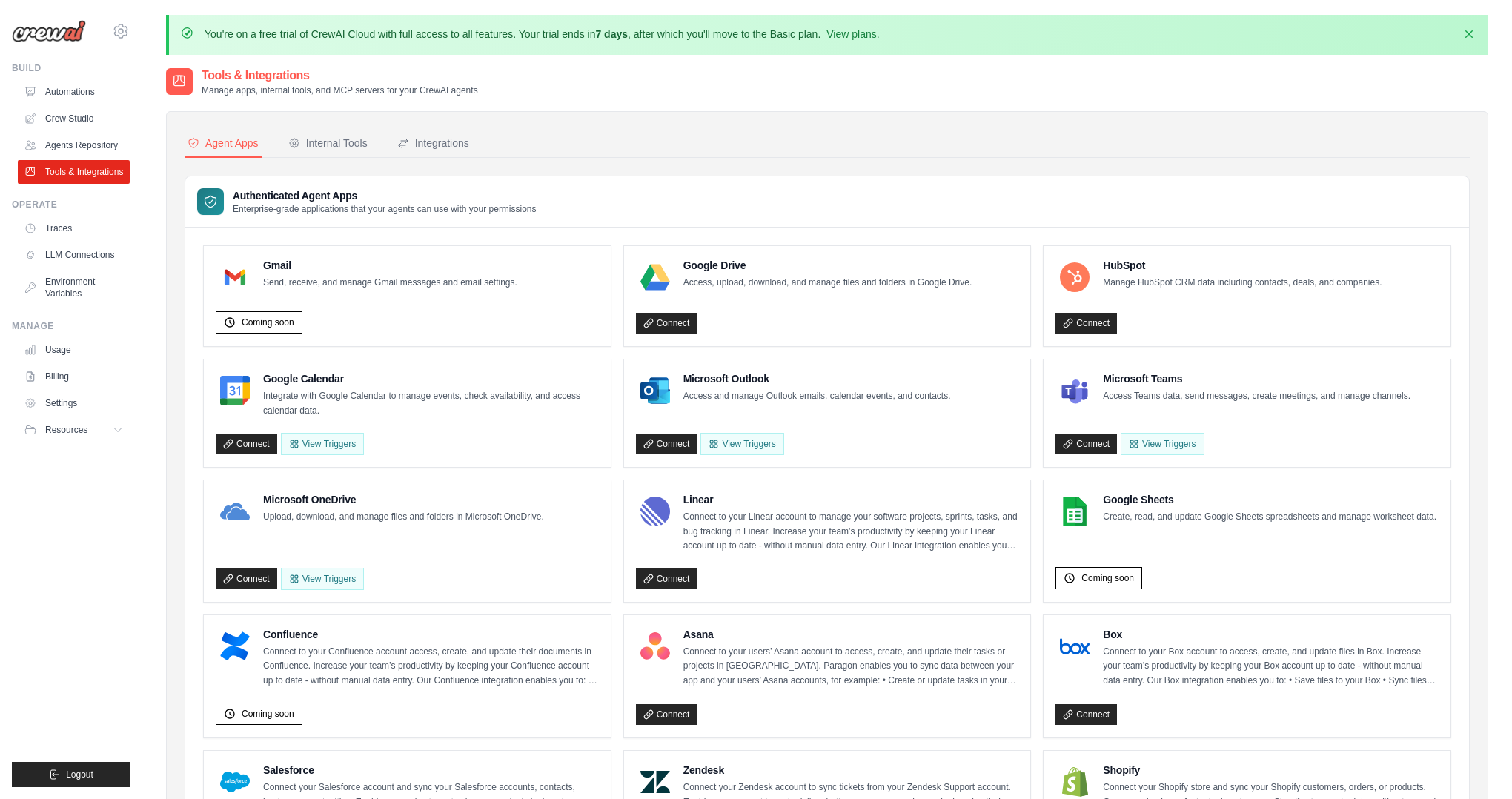
click at [643, 224] on div "Authenticated Agent Apps Enterprise-grade applications that your agents can use…" at bounding box center [827, 202] width 1284 height 51
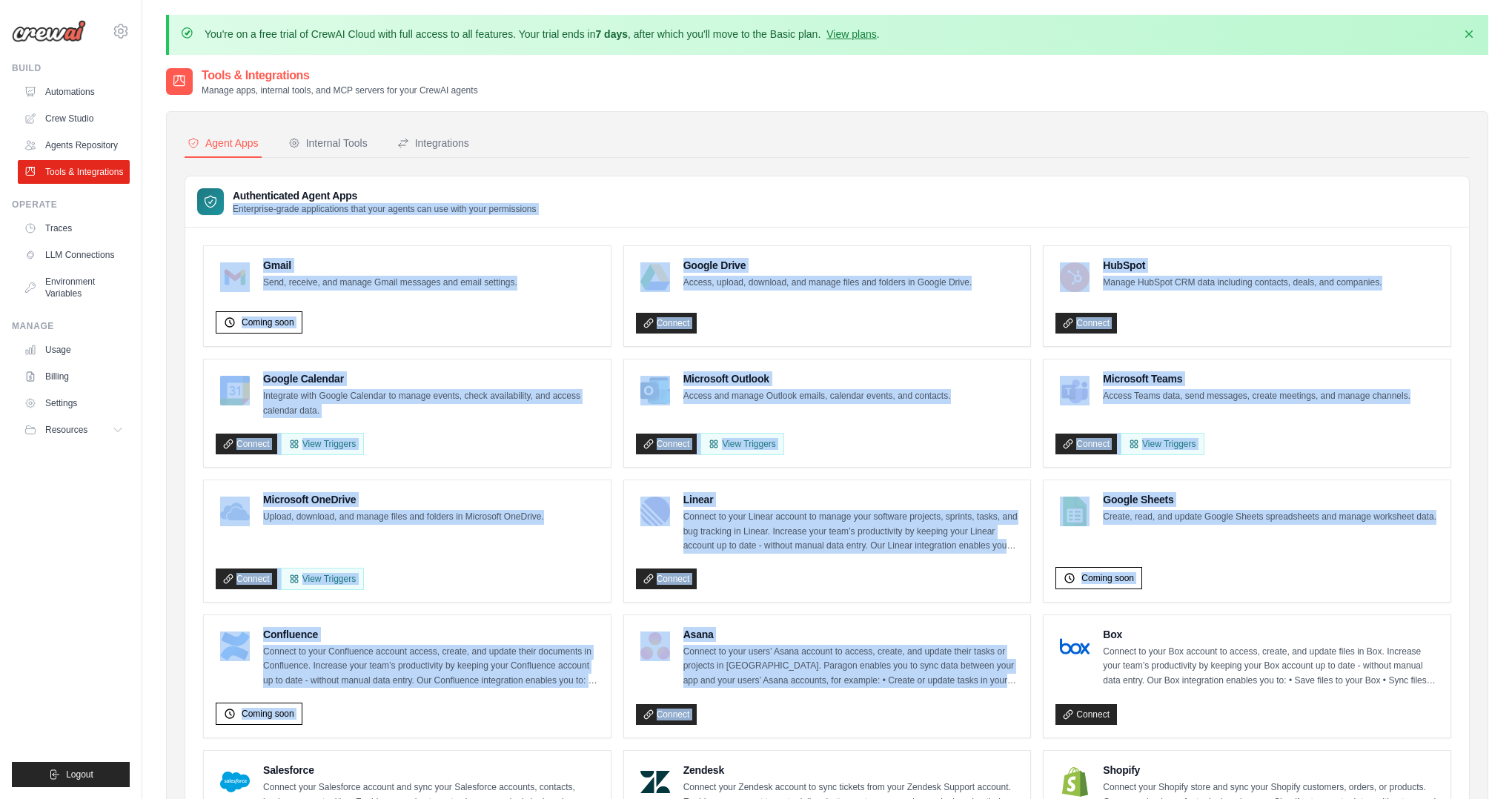
drag, startPoint x: 418, startPoint y: 209, endPoint x: 1077, endPoint y: 673, distance: 806.0
click at [1083, 679] on div "Authenticated Agent Apps Enterprise-grade applications that your agents can use…" at bounding box center [827, 798] width 1285 height 1243
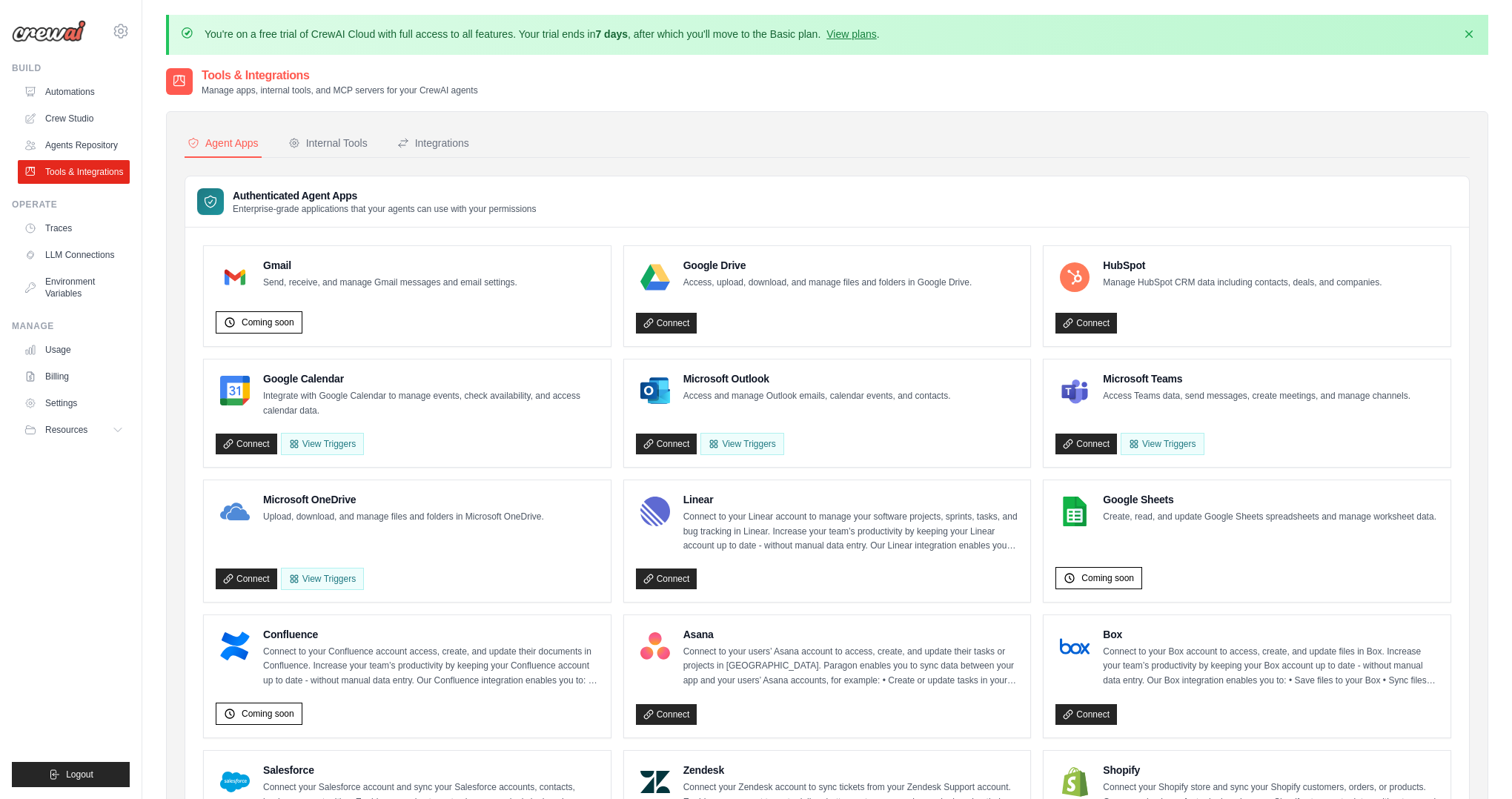
drag, startPoint x: 1055, startPoint y: 681, endPoint x: 1049, endPoint y: 672, distance: 10.8
click at [1055, 681] on div "Box Connect to your Box account to access, create, and update files in Box. Inc…" at bounding box center [1247, 676] width 407 height 123
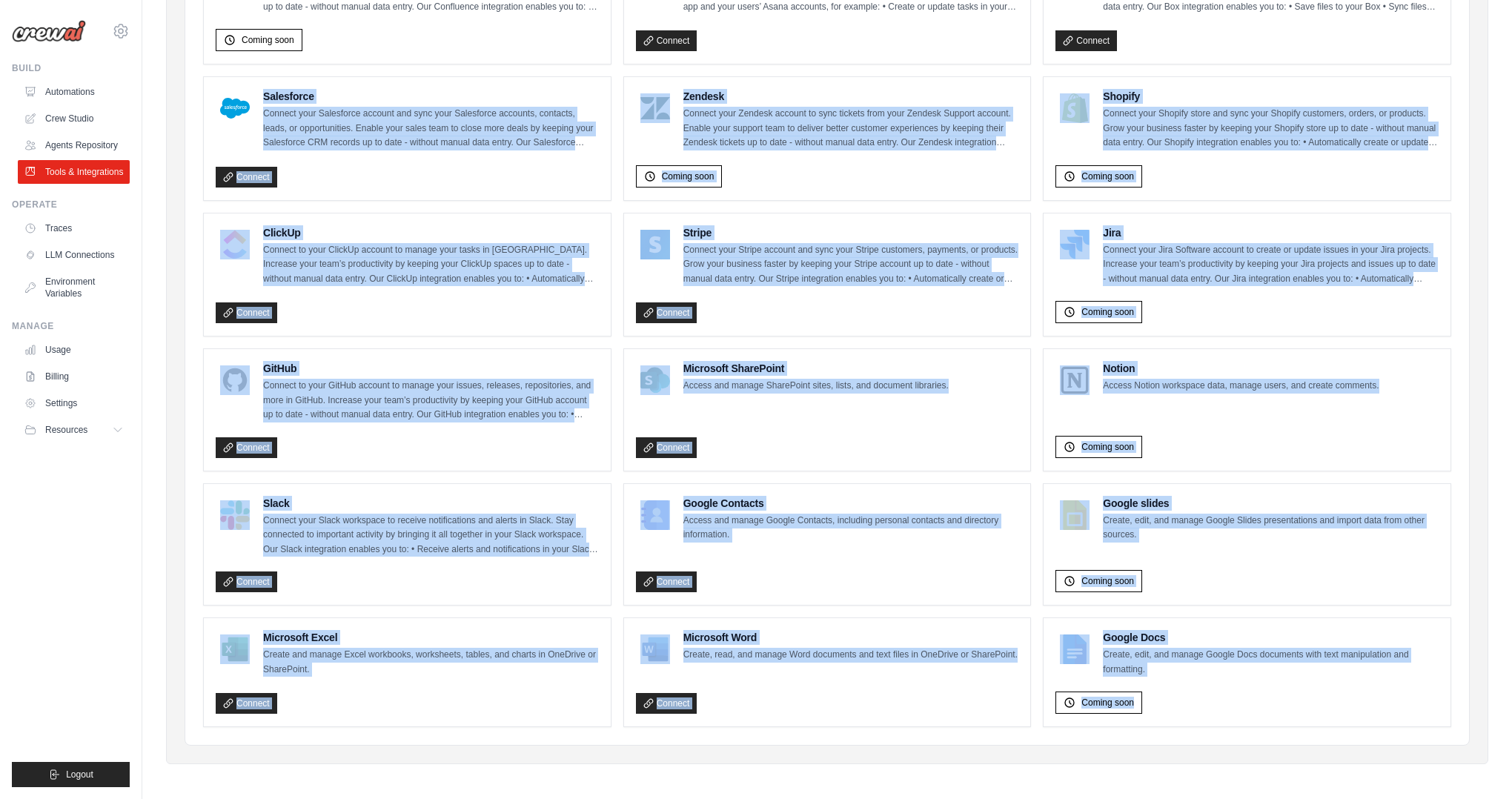
drag, startPoint x: 1226, startPoint y: 690, endPoint x: 267, endPoint y: 83, distance: 1135.0
click at [267, 82] on ul "Gmail Send, receive, and manage Gmail messages and email settings. Coming soon …" at bounding box center [827, 149] width 1248 height 1155
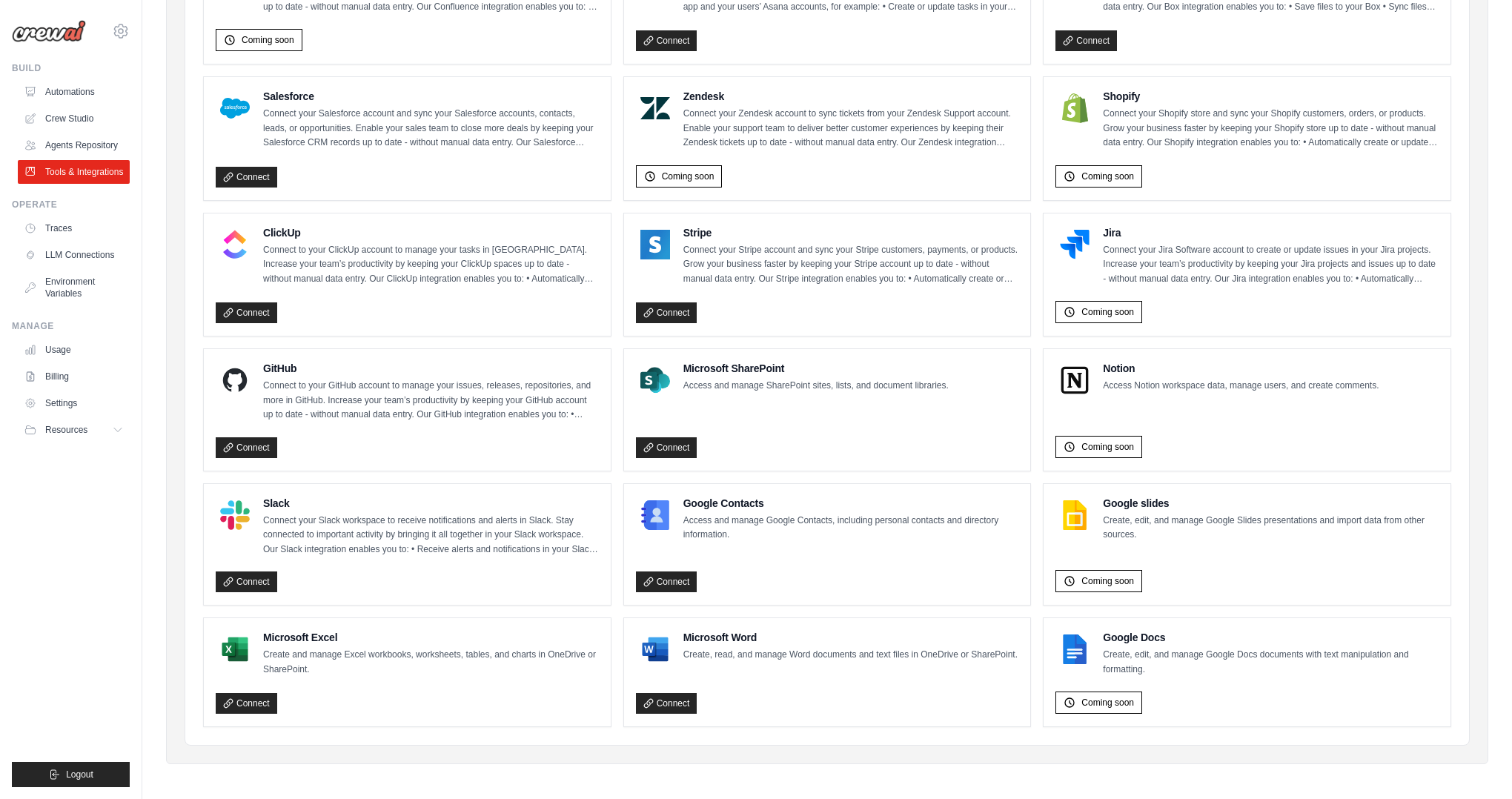
drag, startPoint x: 268, startPoint y: 85, endPoint x: 233, endPoint y: 113, distance: 44.8
click at [268, 86] on div "Salesforce Connect your Salesforce account and sync your Salesforce accounts, c…" at bounding box center [407, 138] width 407 height 123
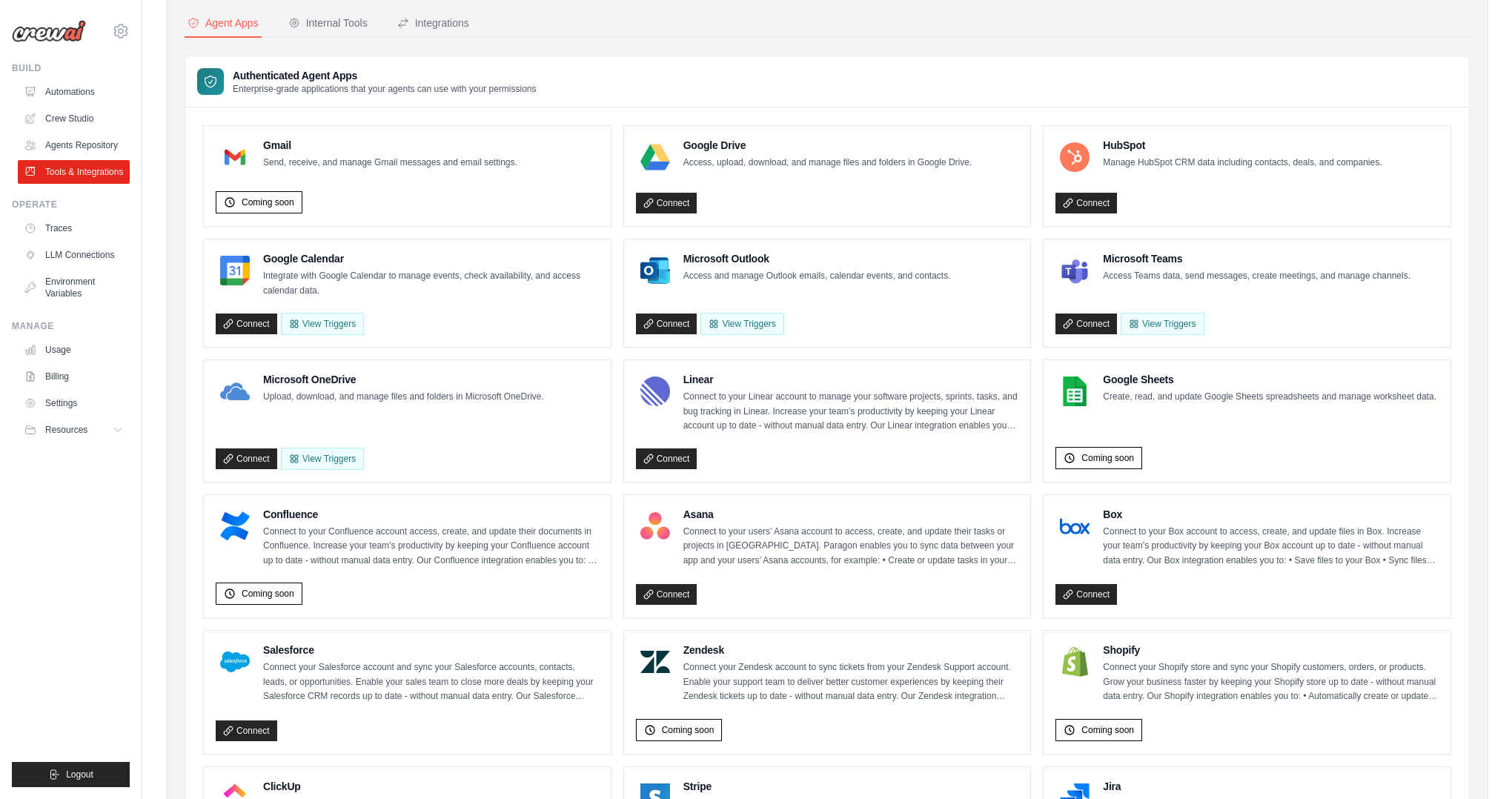
scroll to position [0, 0]
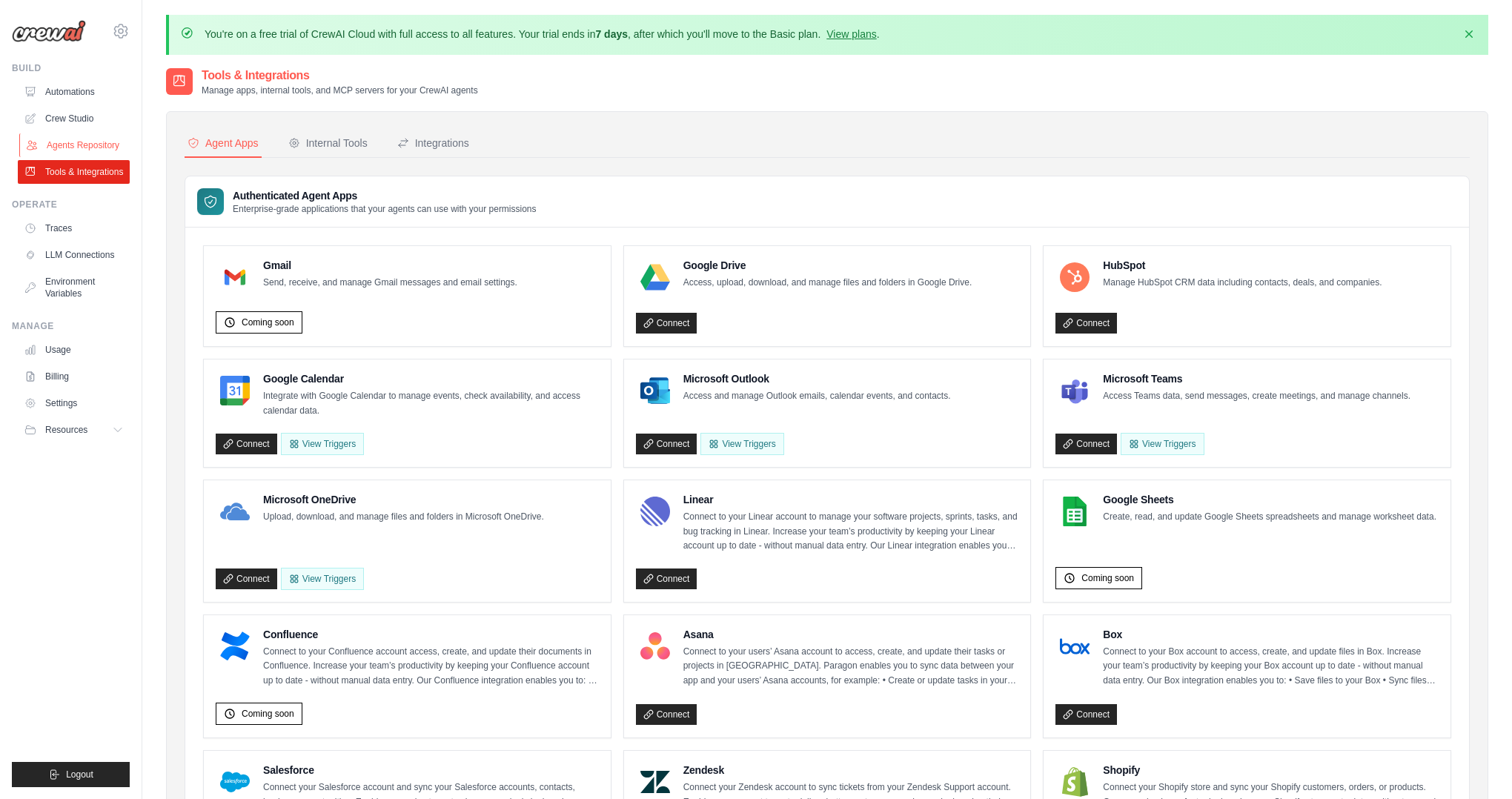
click at [92, 141] on link "Agents Repository" at bounding box center [76, 145] width 112 height 24
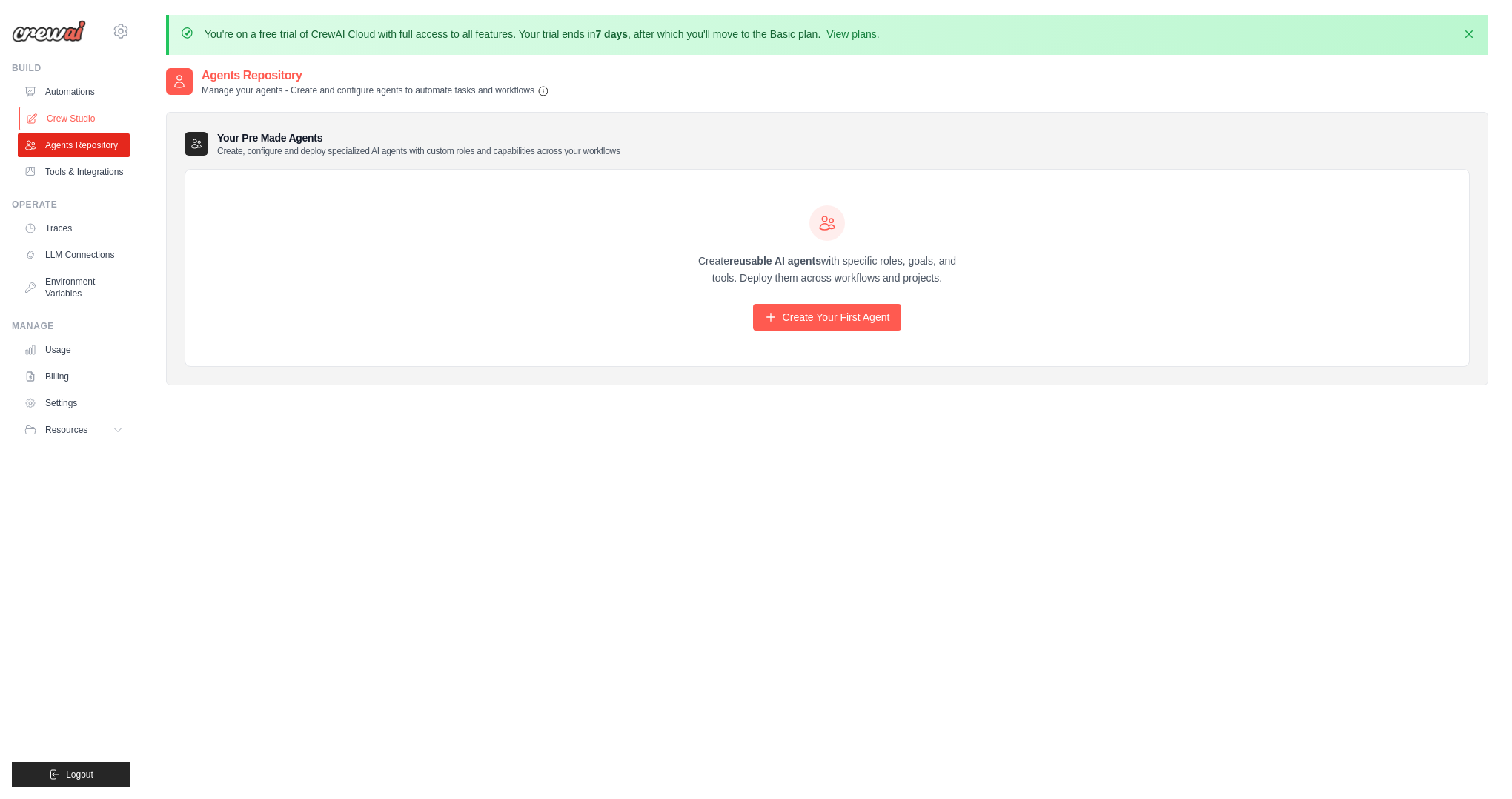
click at [88, 117] on link "Crew Studio" at bounding box center [76, 119] width 112 height 24
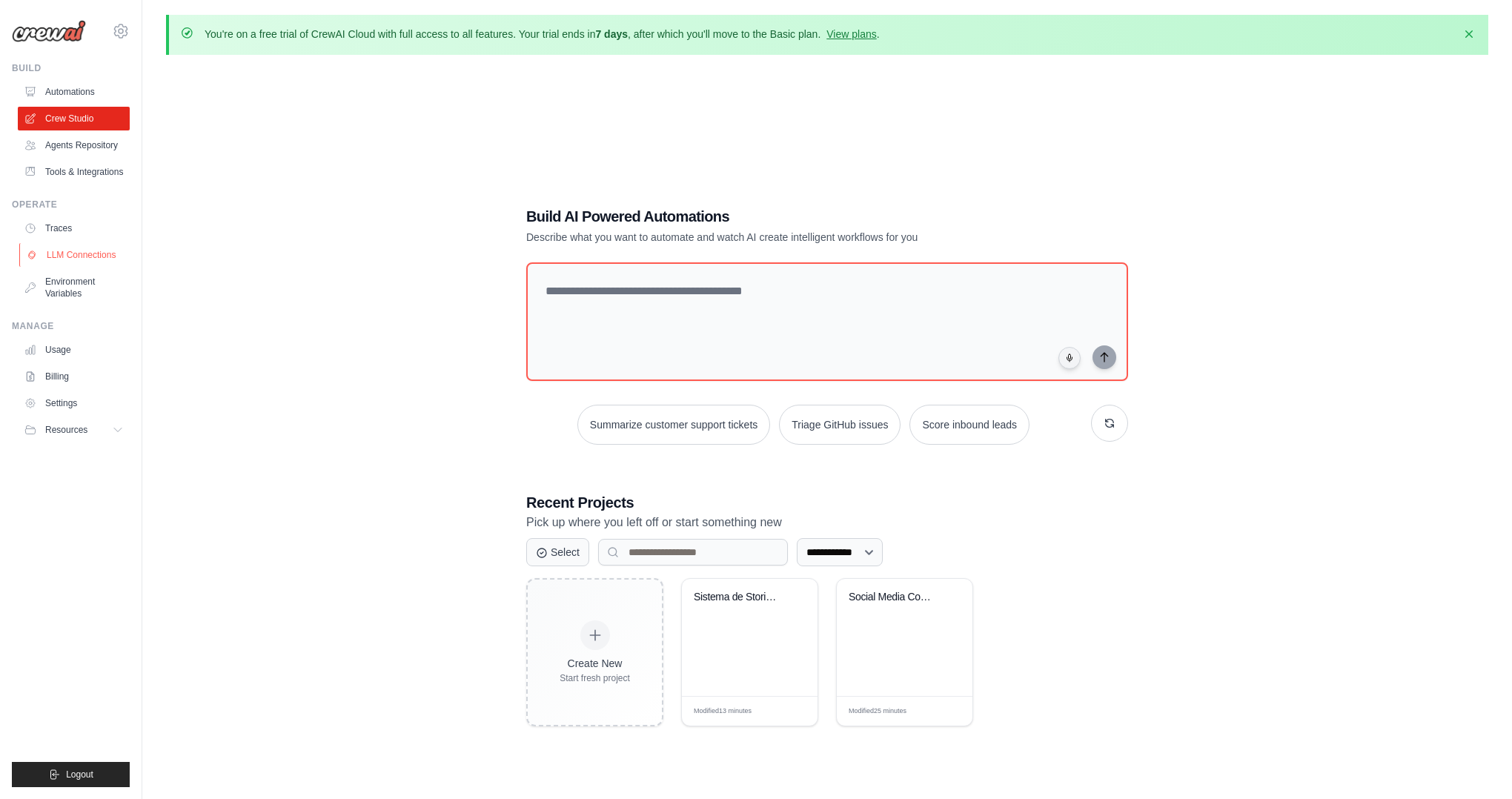
click at [64, 258] on link "LLM Connections" at bounding box center [76, 255] width 112 height 24
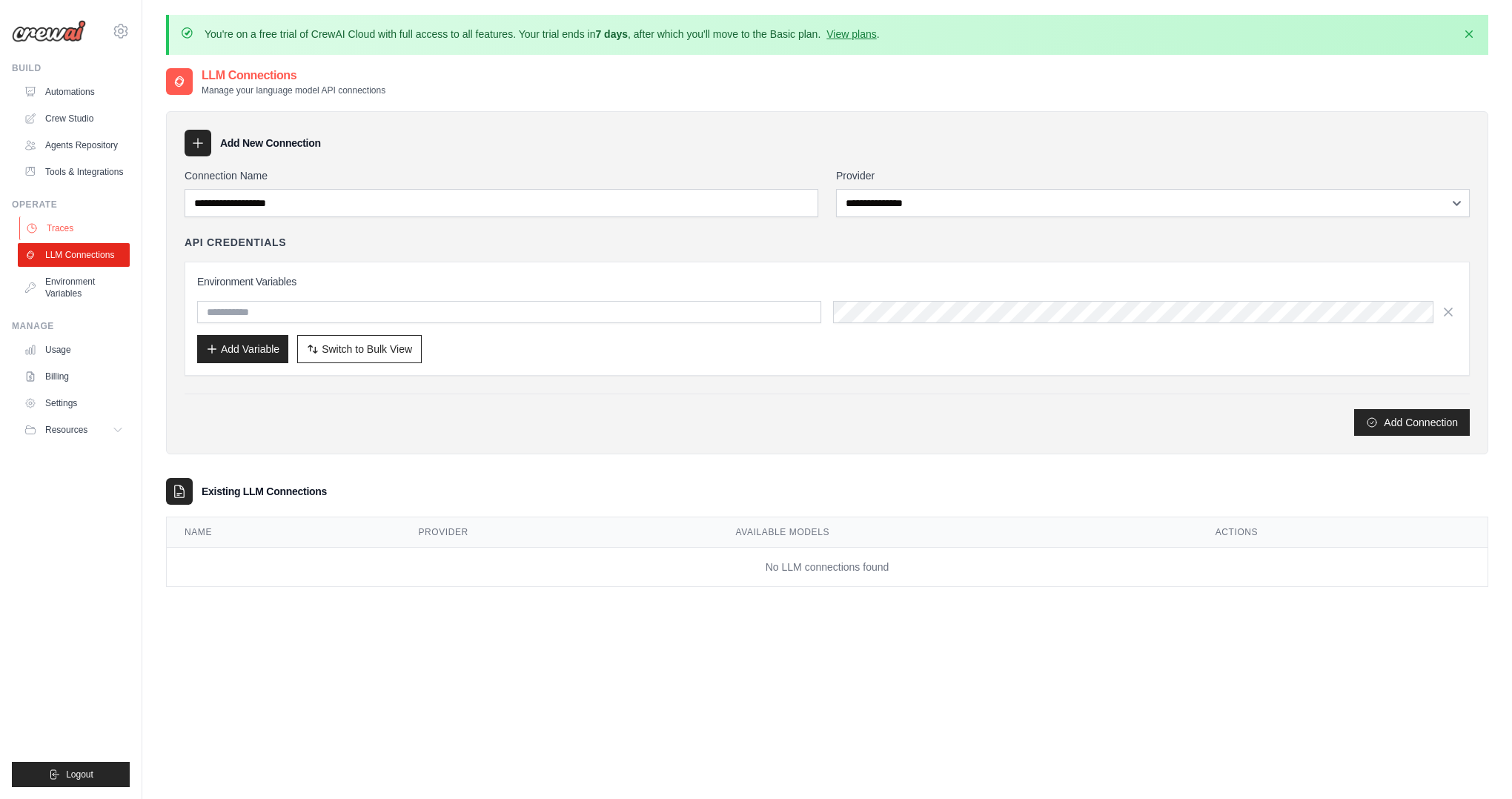
click at [79, 223] on link "Traces" at bounding box center [76, 228] width 112 height 24
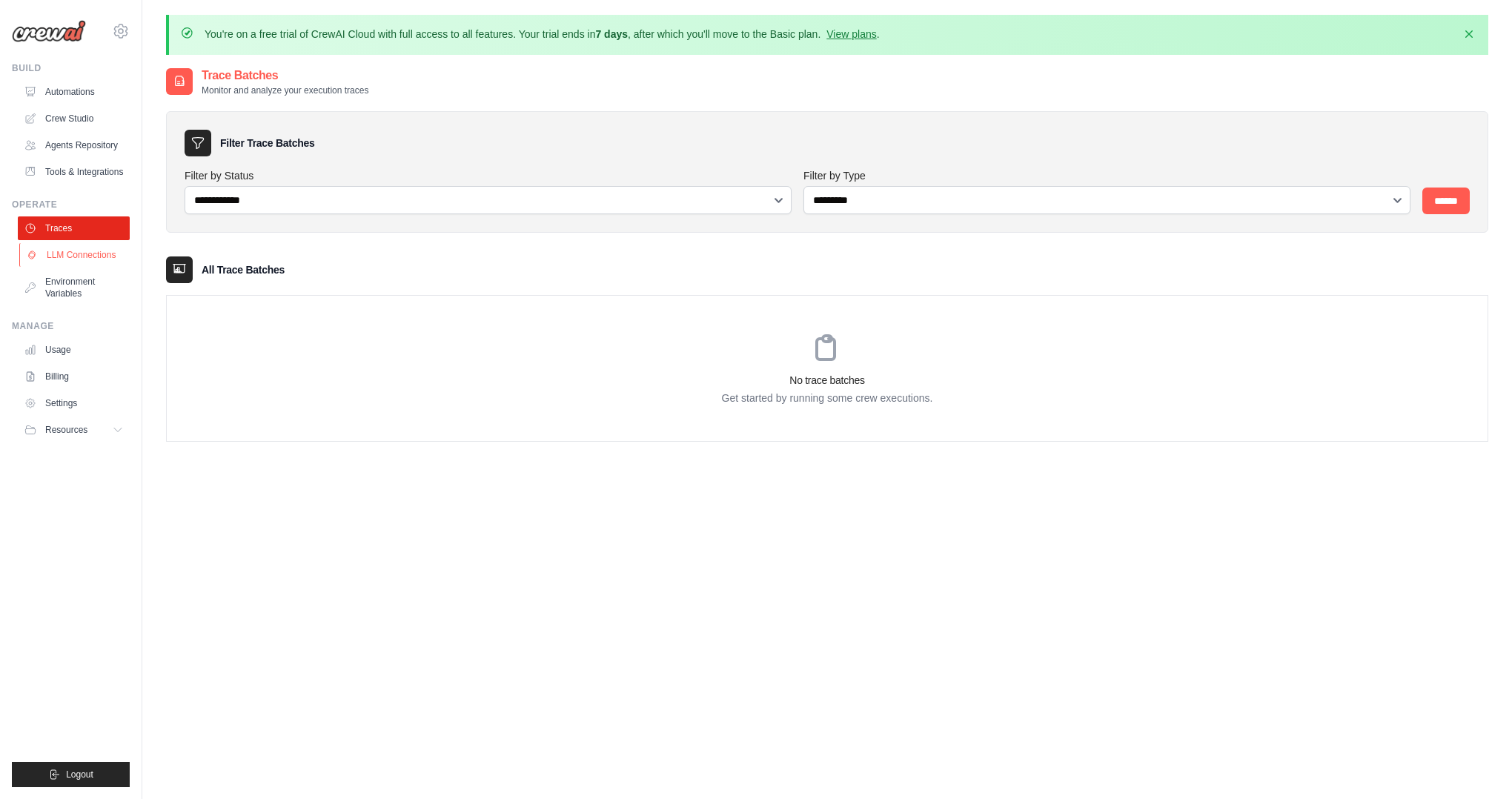
click at [74, 251] on link "LLM Connections" at bounding box center [76, 255] width 112 height 24
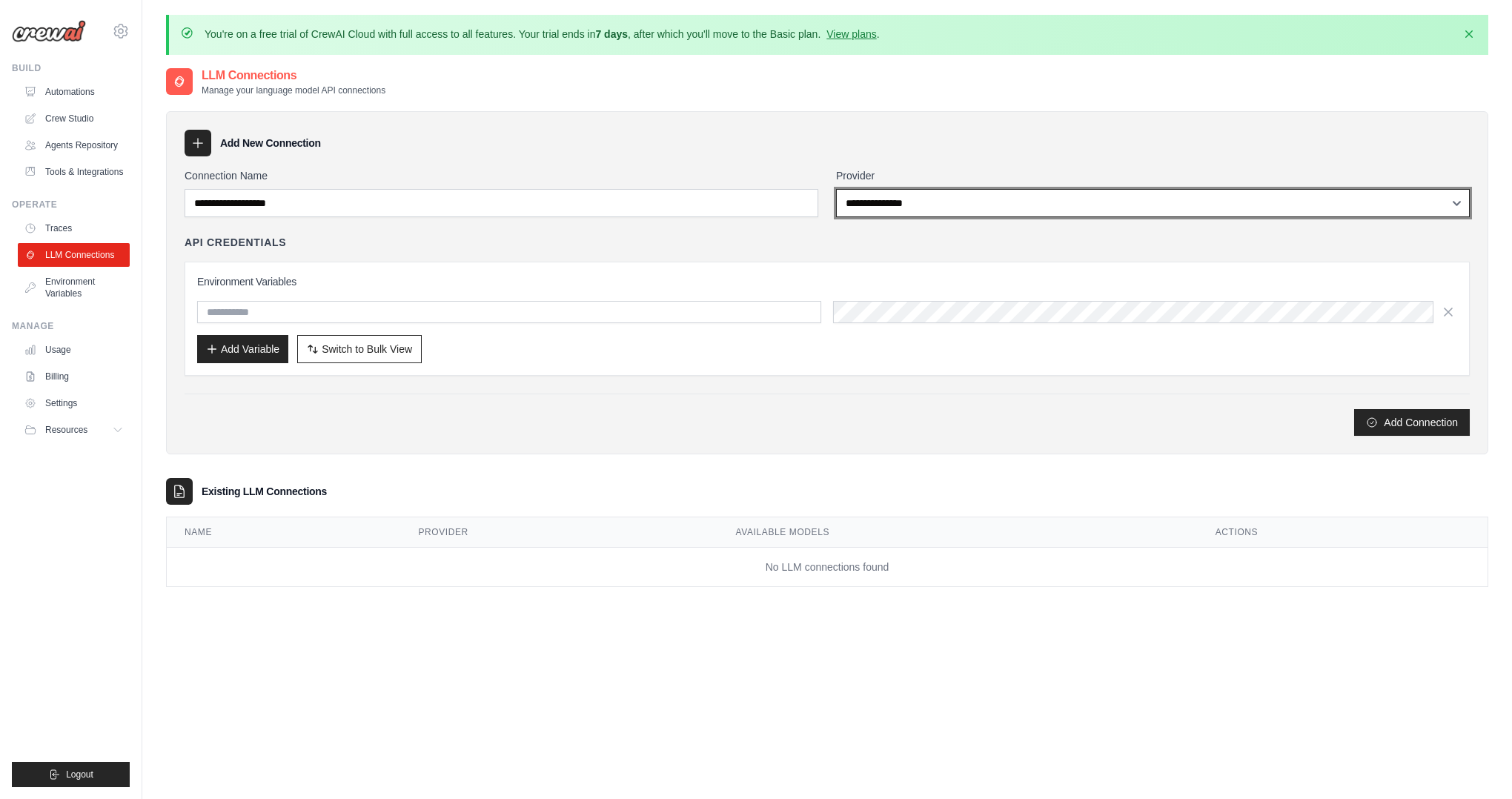
click at [922, 211] on select "**********" at bounding box center [1152, 203] width 634 height 28
click at [964, 203] on select "**********" at bounding box center [1152, 203] width 634 height 28
select select "******"
click at [836, 189] on select "**********" at bounding box center [1152, 203] width 634 height 28
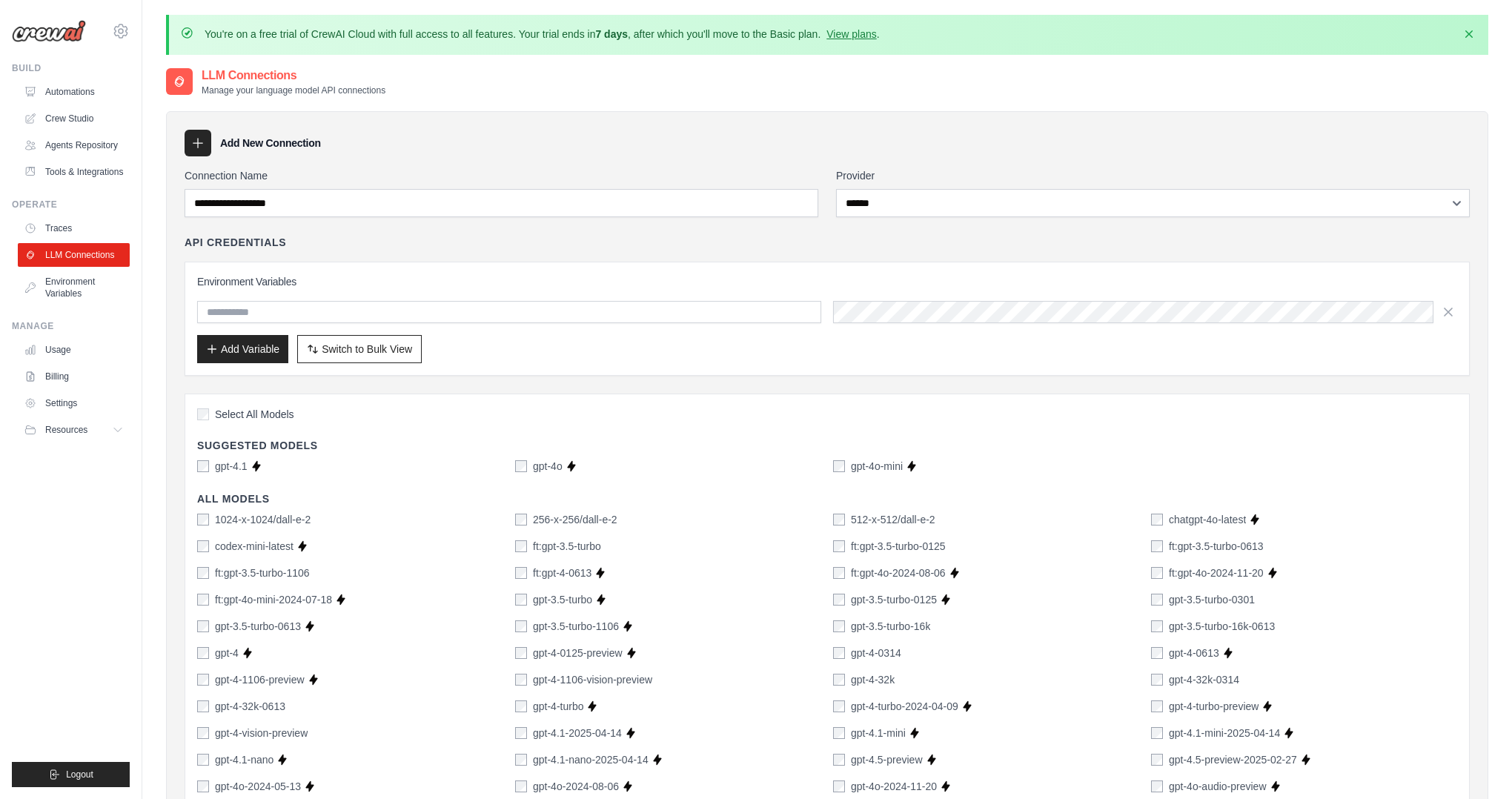
scroll to position [2, 0]
click at [86, 69] on div "Build" at bounding box center [70, 68] width 117 height 12
click at [79, 94] on link "Automations" at bounding box center [76, 92] width 112 height 24
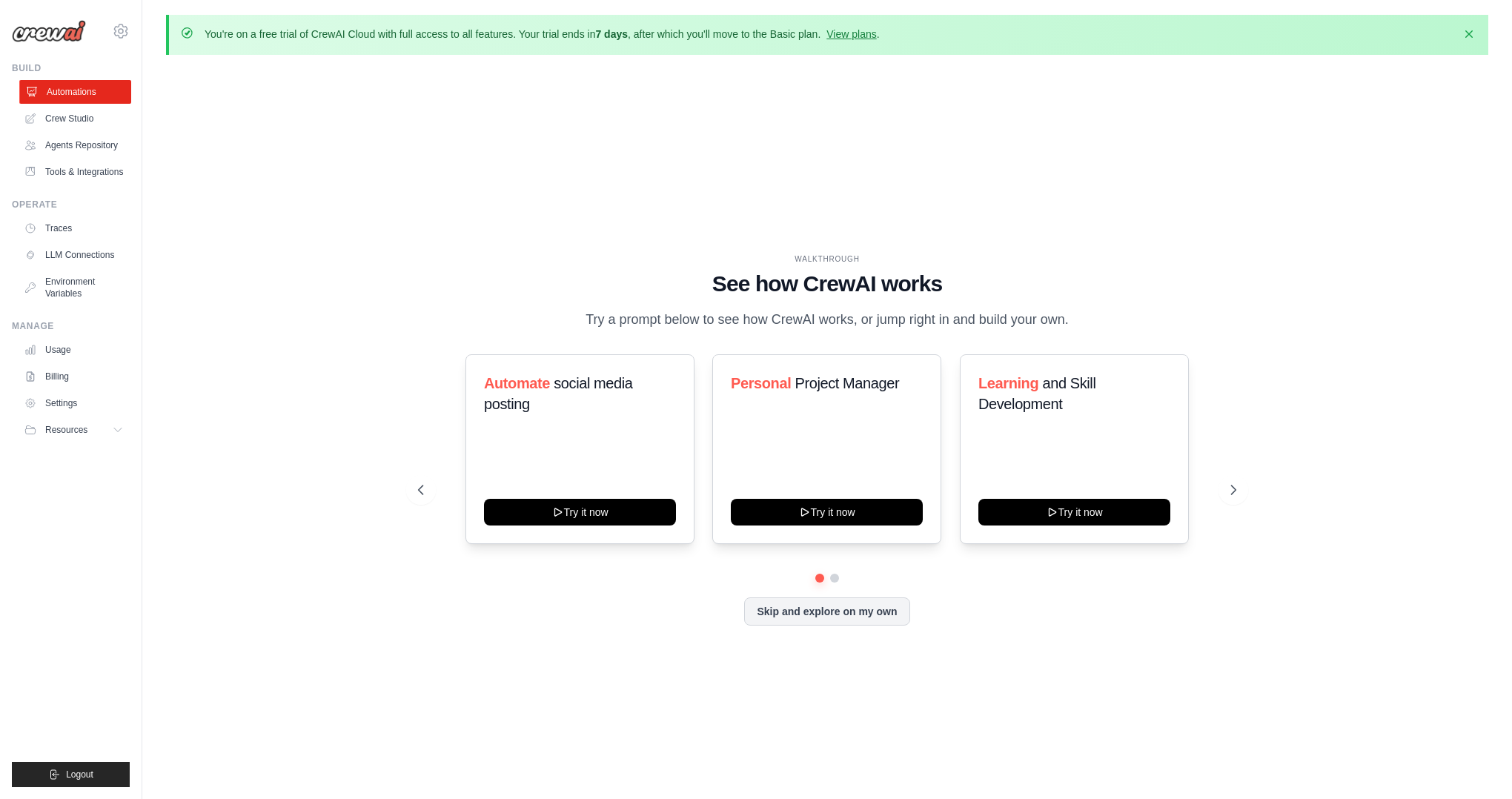
click at [119, 102] on link "Automations" at bounding box center [76, 92] width 112 height 24
click at [834, 620] on button "Skip and explore on my own" at bounding box center [826, 610] width 165 height 28
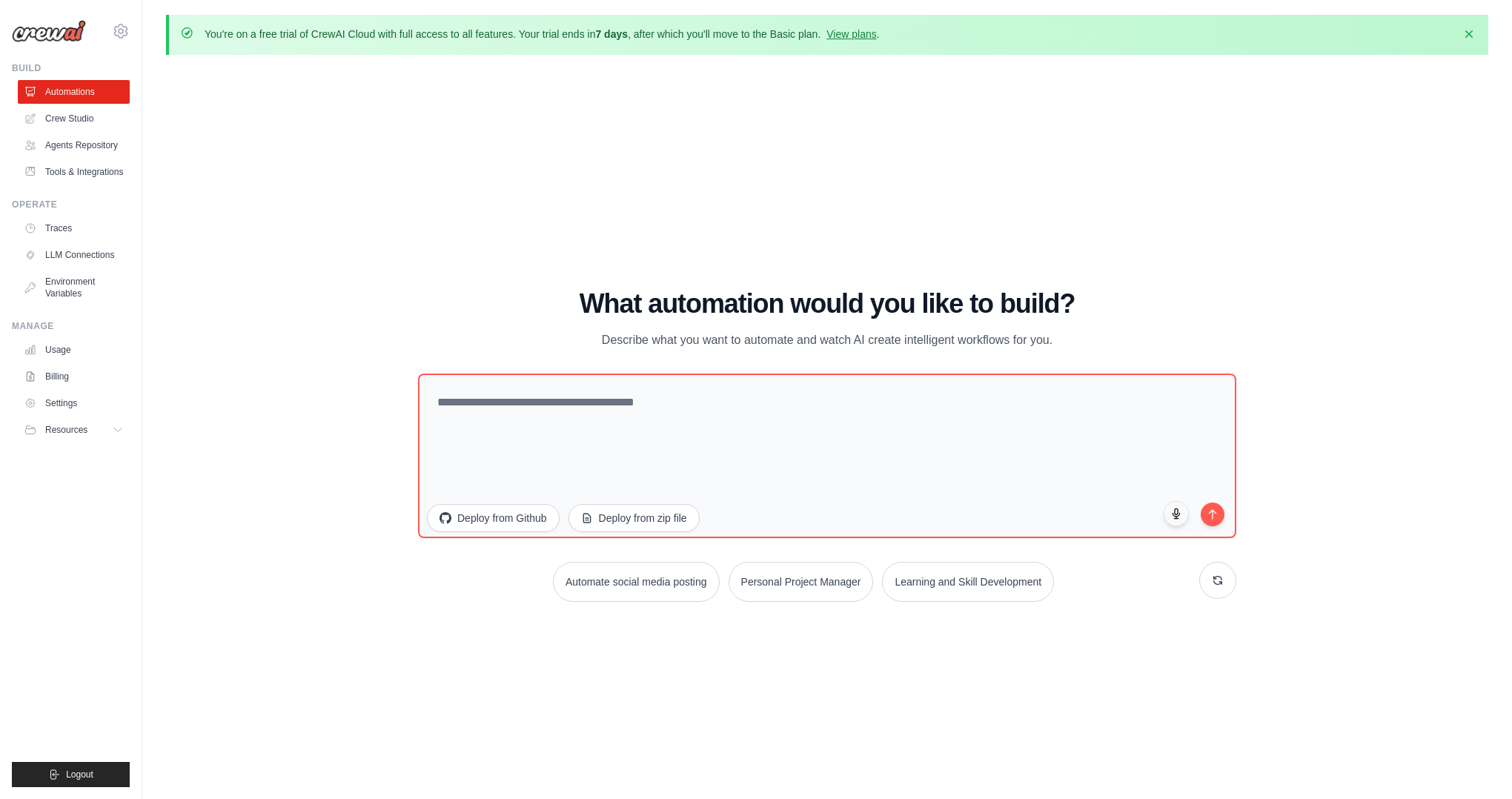
click at [673, 359] on div "What automation would you like to build? Describe what you want to automate and…" at bounding box center [827, 445] width 818 height 313
